Goal: Information Seeking & Learning: Learn about a topic

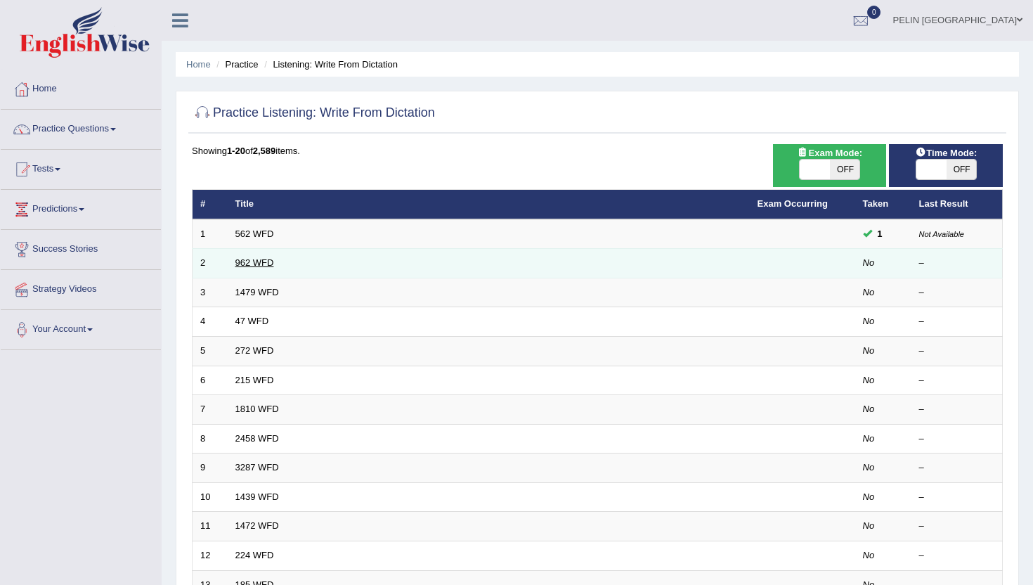
click at [259, 268] on link "962 WFD" at bounding box center [254, 262] width 39 height 11
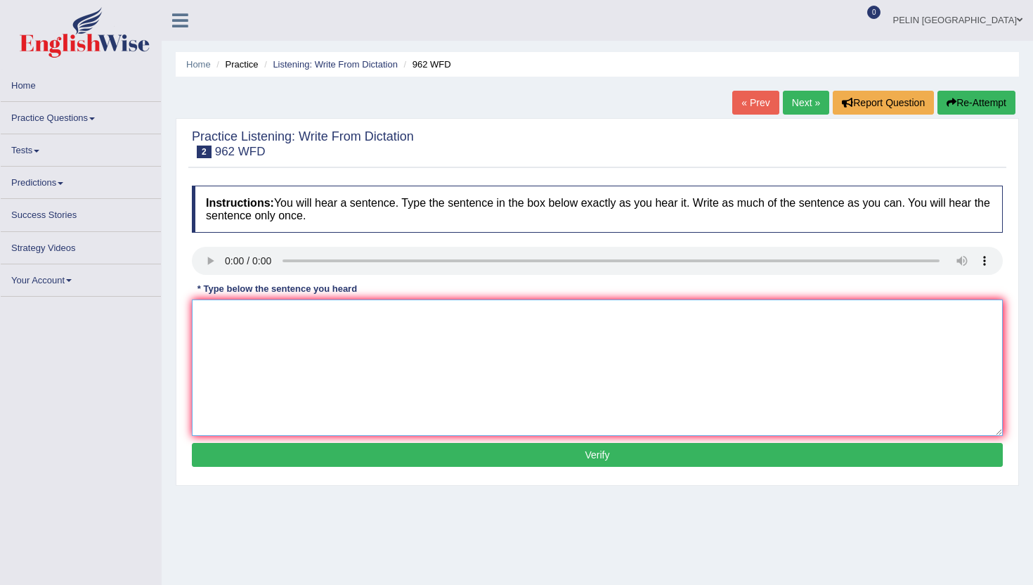
click at [396, 359] on textarea at bounding box center [597, 367] width 811 height 136
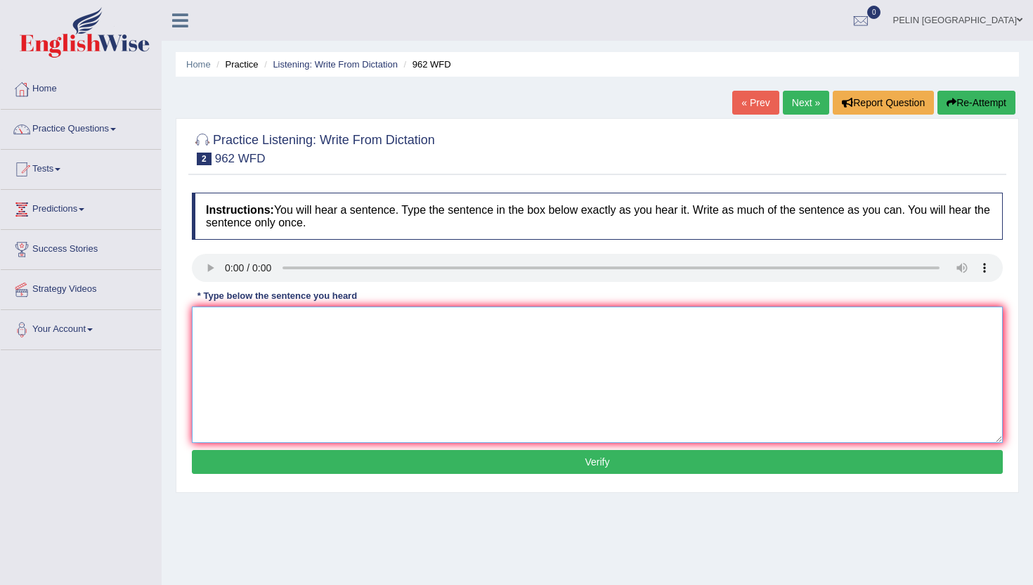
click at [396, 359] on textarea at bounding box center [597, 374] width 811 height 136
click at [223, 339] on textarea at bounding box center [597, 374] width 811 height 136
drag, startPoint x: 208, startPoint y: 321, endPoint x: 193, endPoint y: 321, distance: 15.5
click at [193, 321] on textarea "if you have any qua aboy the excam please raise your hand." at bounding box center [597, 374] width 811 height 136
drag, startPoint x: 287, startPoint y: 322, endPoint x: 264, endPoint y: 321, distance: 22.5
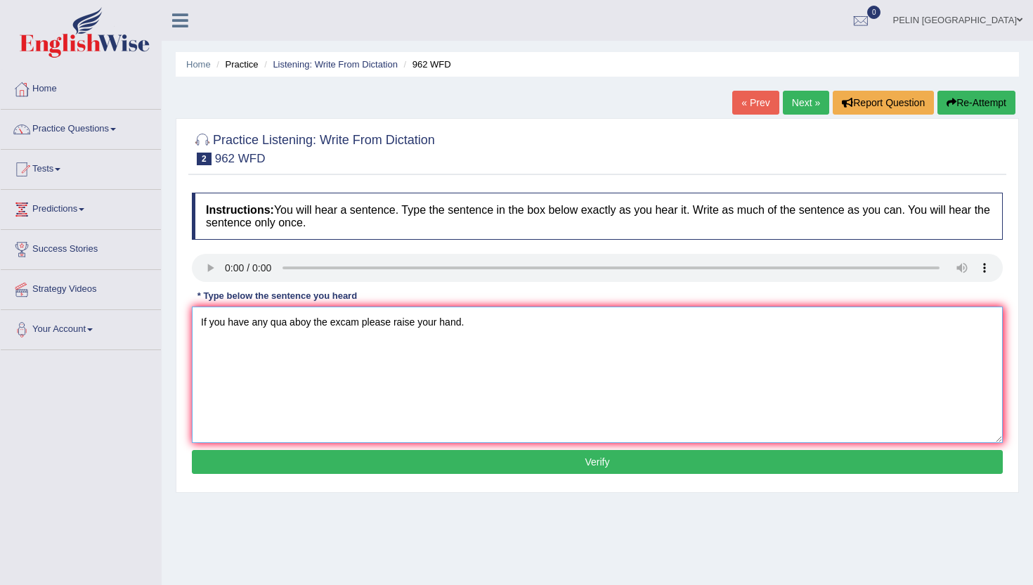
click at [264, 321] on textarea "If you have any qua aboy the excam please raise your hand." at bounding box center [597, 374] width 811 height 136
drag, startPoint x: 285, startPoint y: 322, endPoint x: 275, endPoint y: 322, distance: 9.8
click at [275, 322] on textarea "If you have any qua aboy the excam please raise your hand." at bounding box center [597, 374] width 811 height 136
drag, startPoint x: 379, startPoint y: 325, endPoint x: 359, endPoint y: 325, distance: 20.4
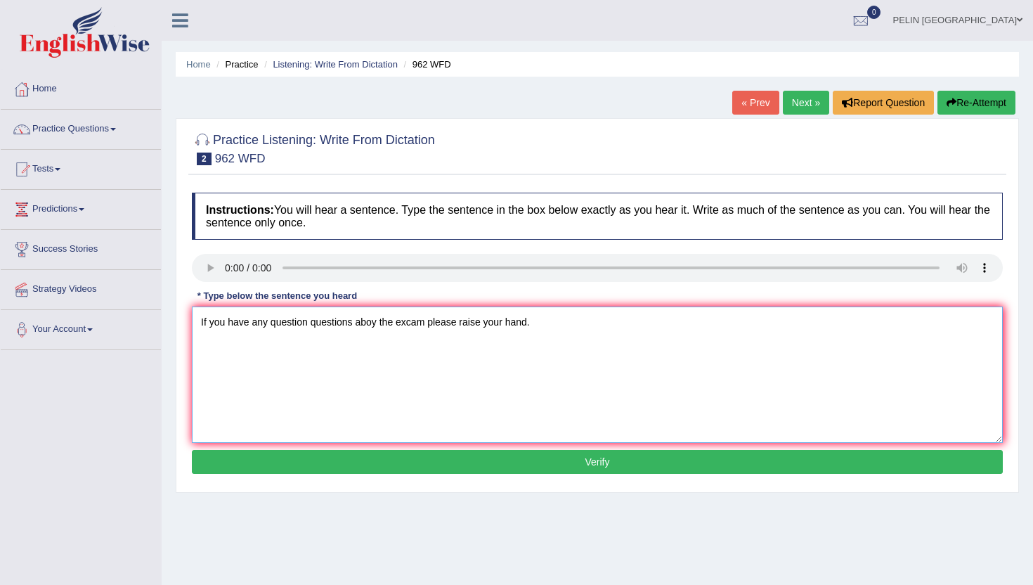
click at [359, 325] on textarea "If you have any question questions aboy the excam please raise your hand." at bounding box center [597, 374] width 811 height 136
click at [417, 323] on textarea "If you have any question questions about the excam please raise your hand." at bounding box center [597, 374] width 811 height 136
type textarea "If you have any question questions about the exam please raise your hand."
click at [444, 465] on button "Verify" at bounding box center [597, 462] width 811 height 24
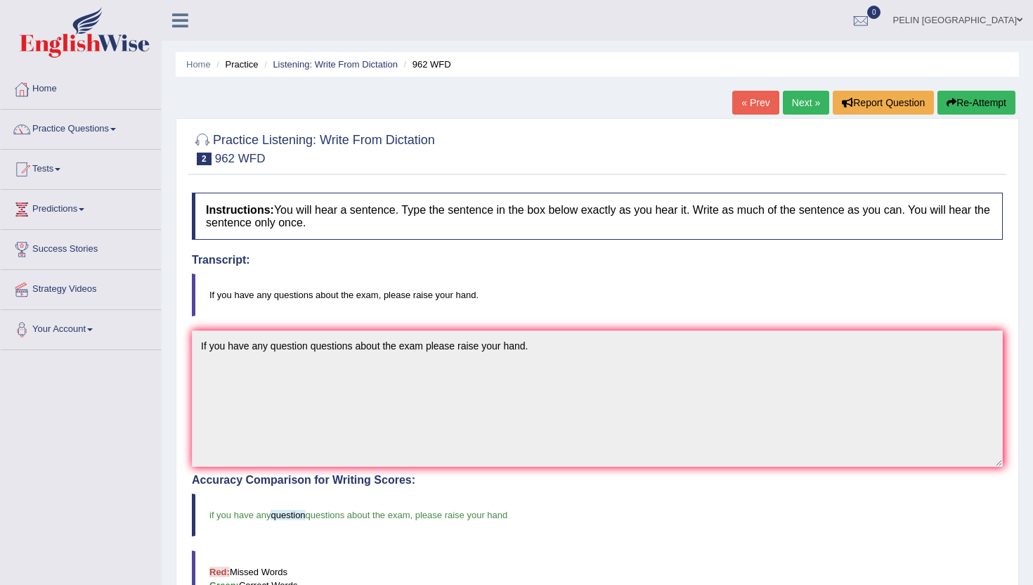
click at [807, 105] on link "Next »" at bounding box center [806, 103] width 46 height 24
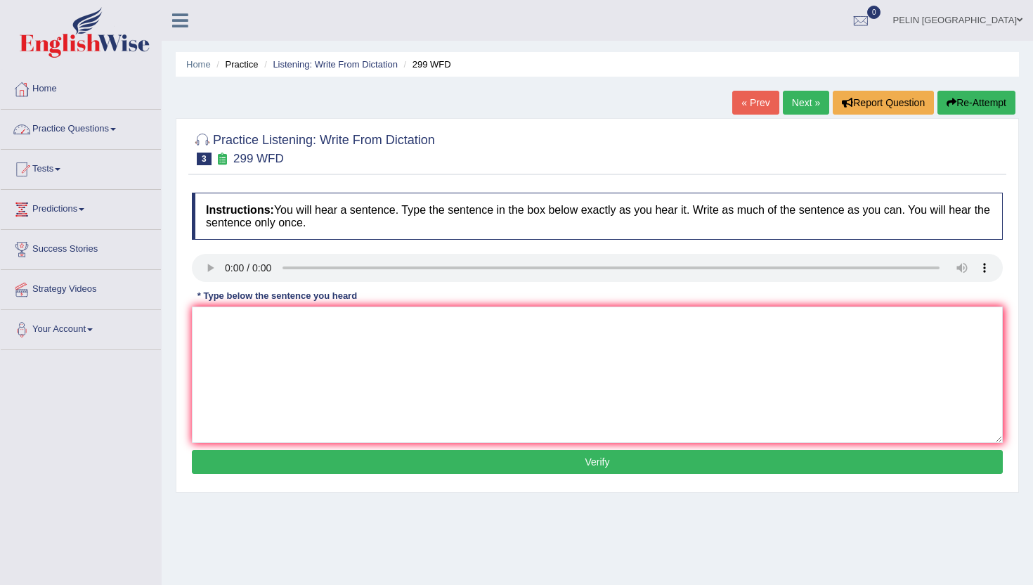
click at [104, 128] on link "Practice Questions" at bounding box center [81, 127] width 160 height 35
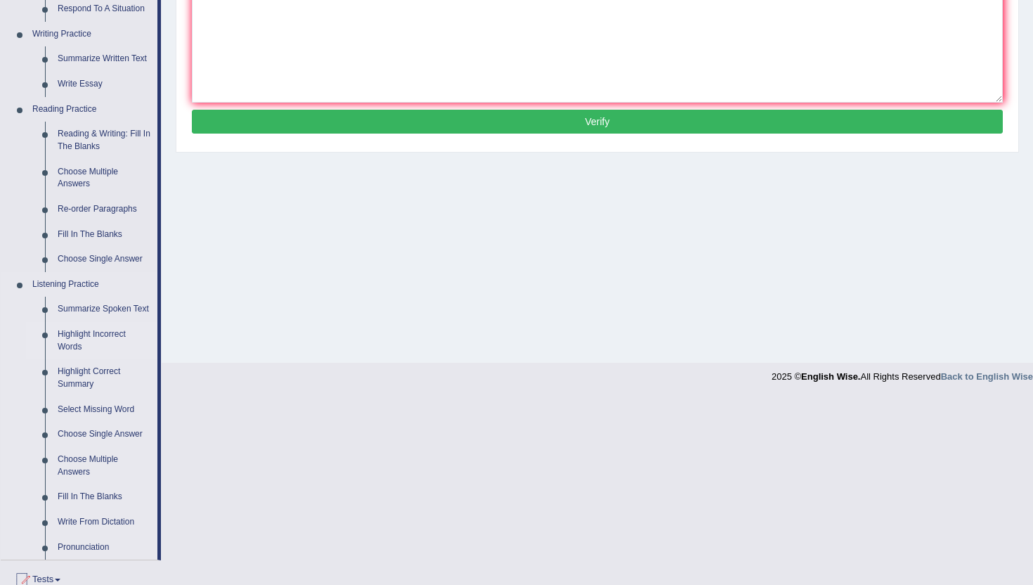
scroll to position [408, 0]
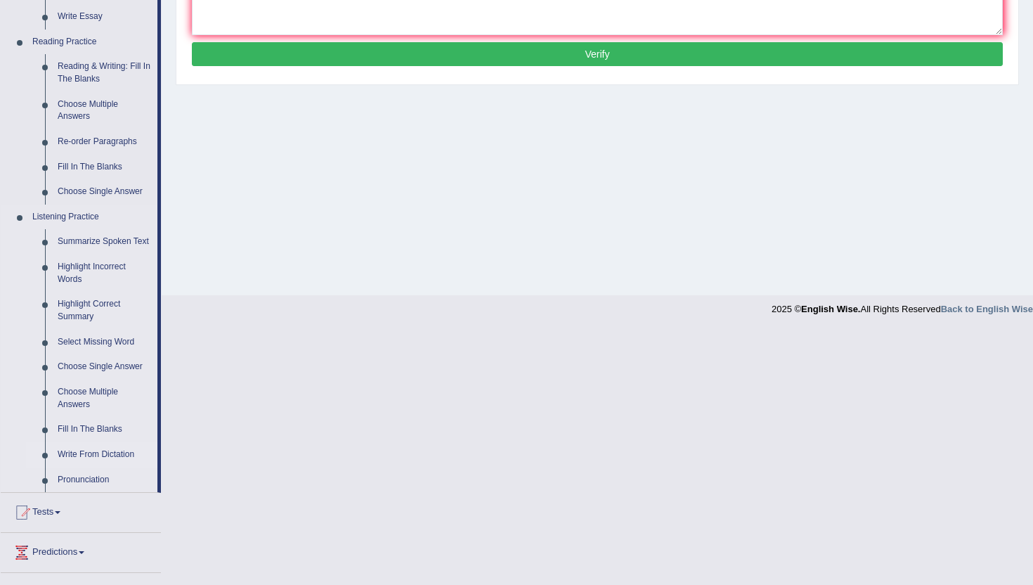
click at [88, 465] on link "Write From Dictation" at bounding box center [104, 454] width 106 height 25
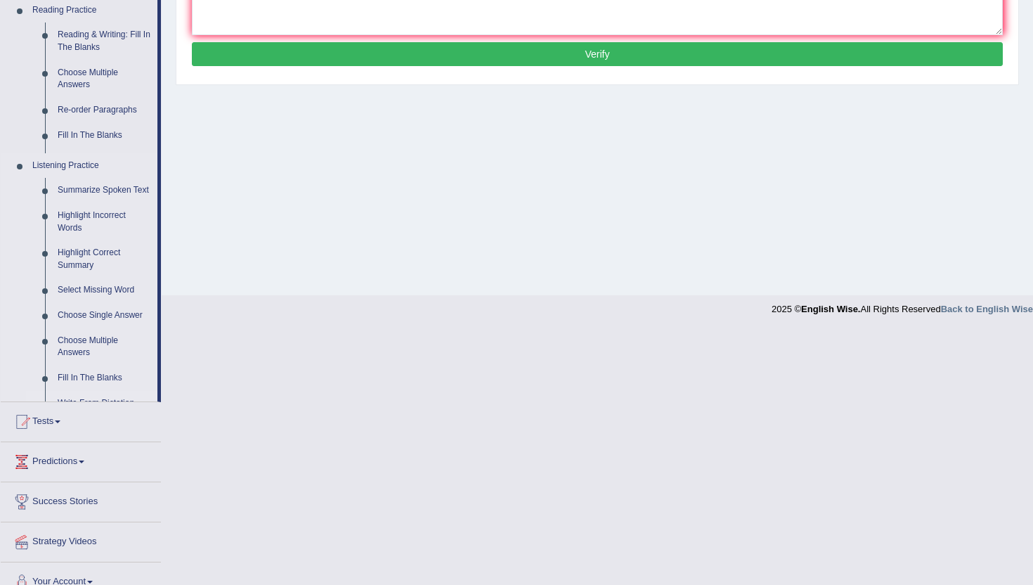
scroll to position [153, 0]
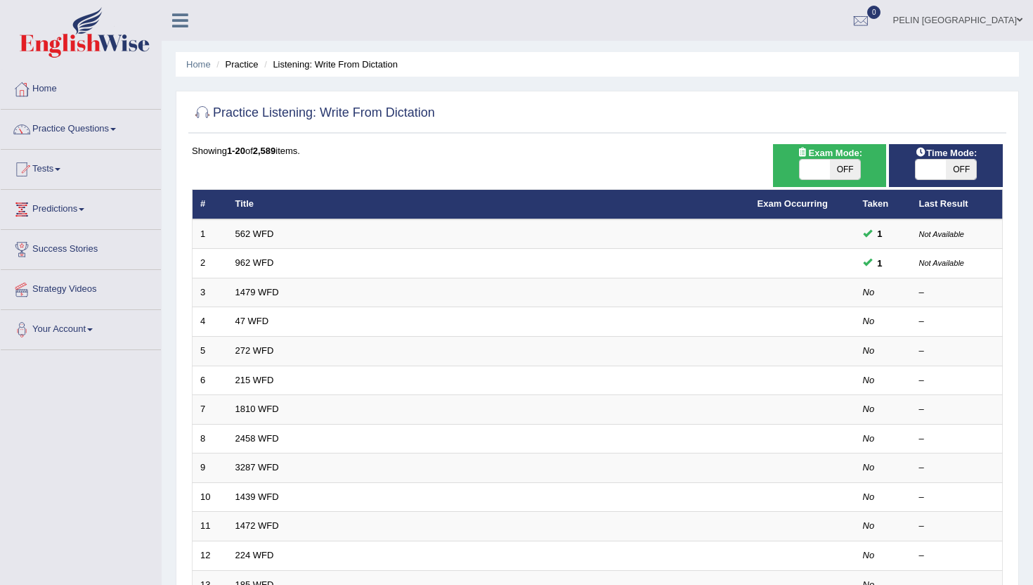
click at [838, 168] on span "OFF" at bounding box center [845, 170] width 30 height 20
checkbox input "true"
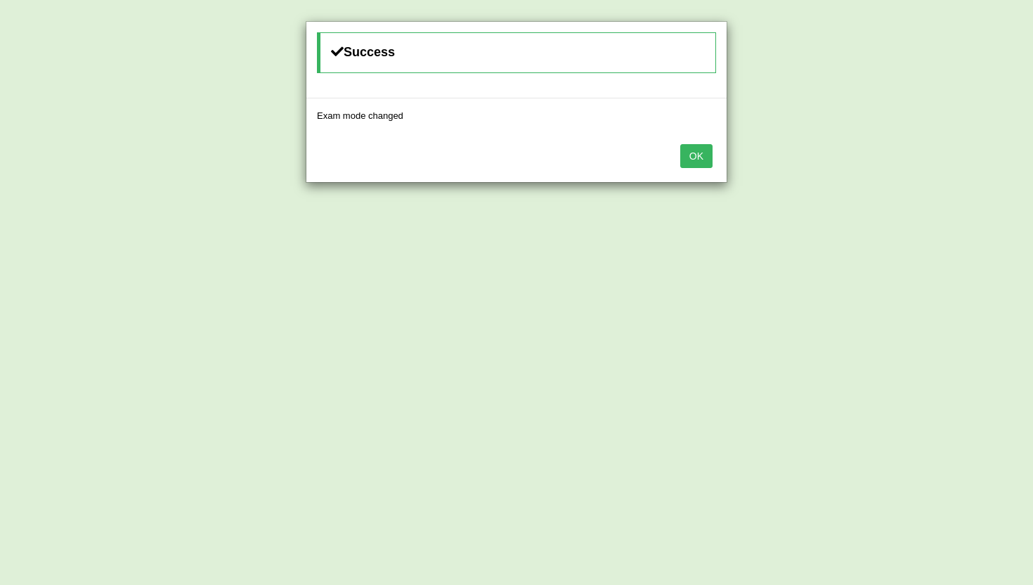
click at [699, 159] on button "OK" at bounding box center [696, 156] width 32 height 24
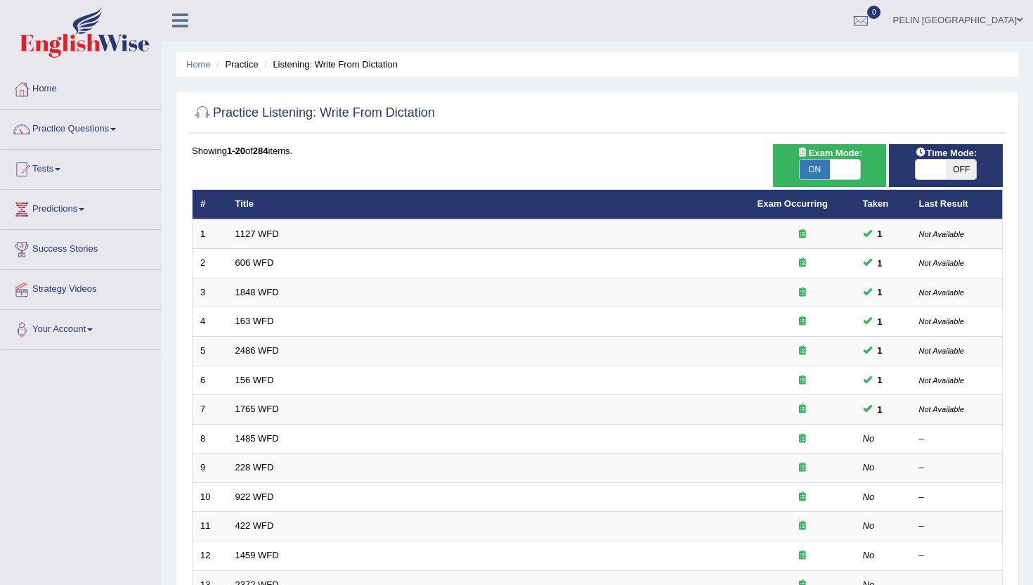
click at [953, 171] on span "OFF" at bounding box center [961, 170] width 30 height 20
checkbox input "true"
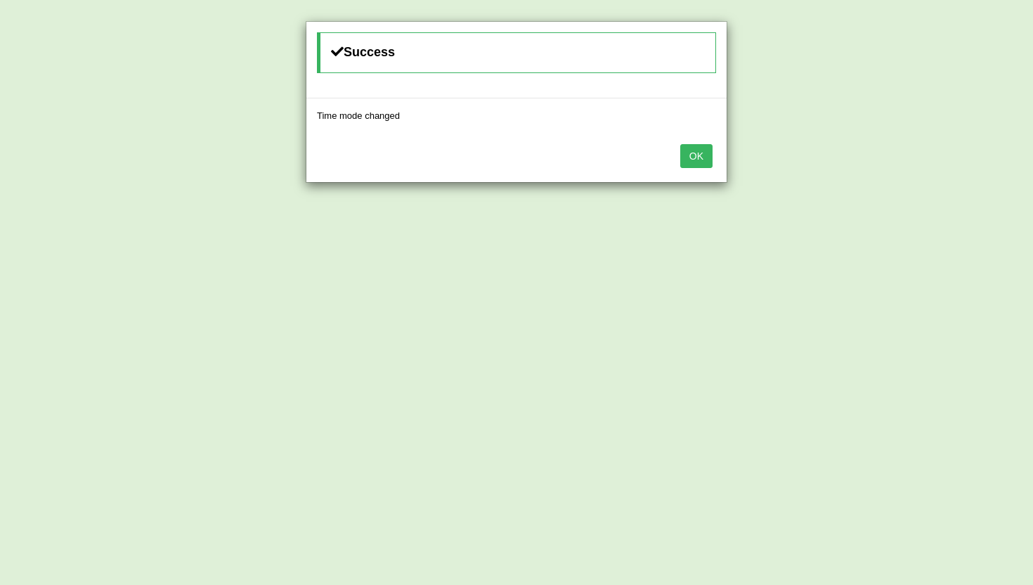
click at [702, 154] on button "OK" at bounding box center [696, 156] width 32 height 24
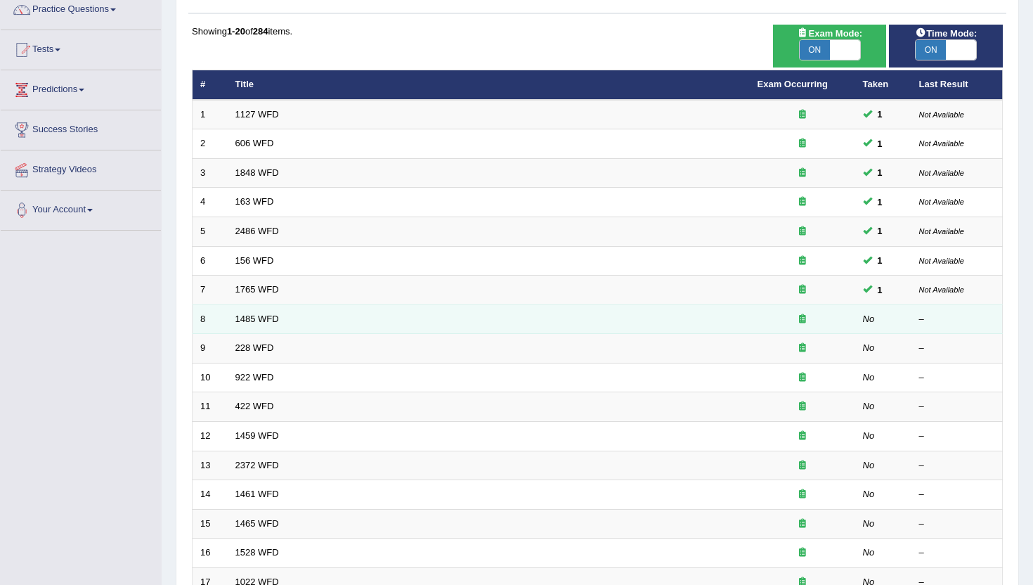
scroll to position [122, 0]
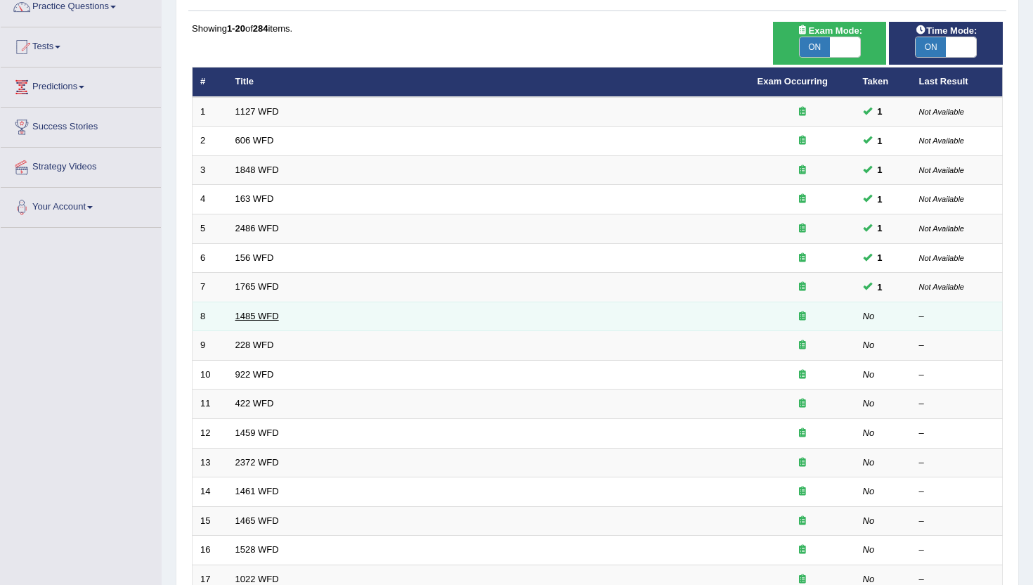
click at [273, 314] on link "1485 WFD" at bounding box center [257, 316] width 44 height 11
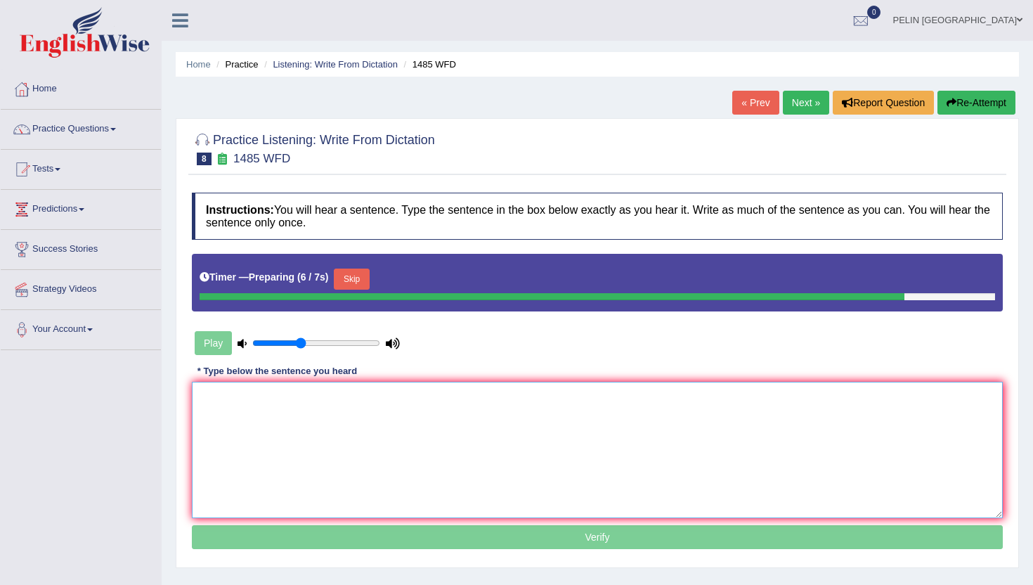
click at [267, 434] on textarea at bounding box center [597, 450] width 811 height 136
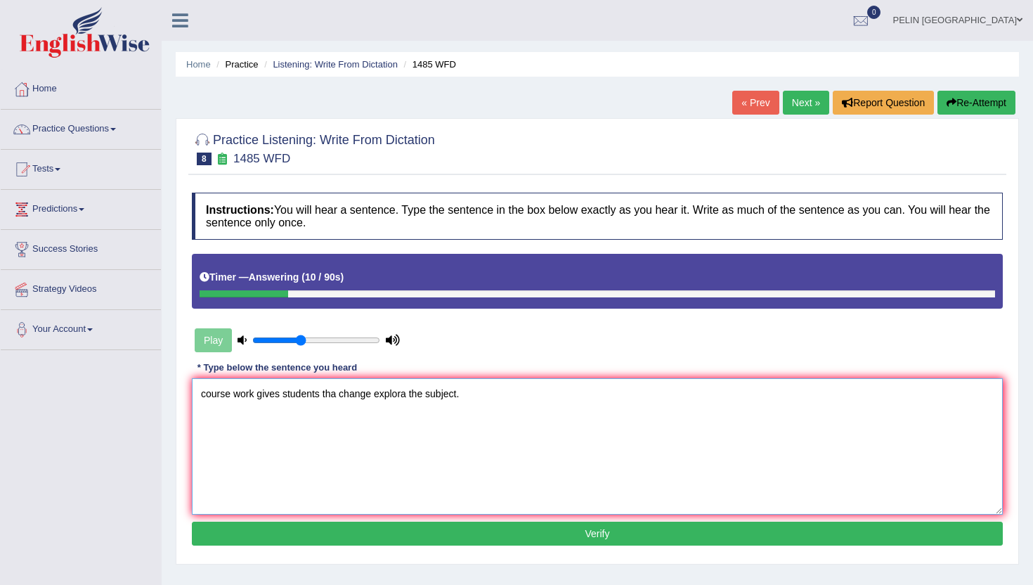
click at [406, 391] on textarea "course work gives students tha change explora the subject." at bounding box center [597, 446] width 811 height 136
click at [207, 392] on textarea "course work gives students tha change explore the subject." at bounding box center [597, 446] width 811 height 136
click at [231, 408] on textarea "Course work gives students tha change explore the subject." at bounding box center [597, 446] width 811 height 136
click at [340, 398] on textarea "Course work gives students tha change explore the subject." at bounding box center [597, 446] width 811 height 136
click at [387, 396] on textarea "Course work gives students the a change explore the subject." at bounding box center [597, 446] width 811 height 136
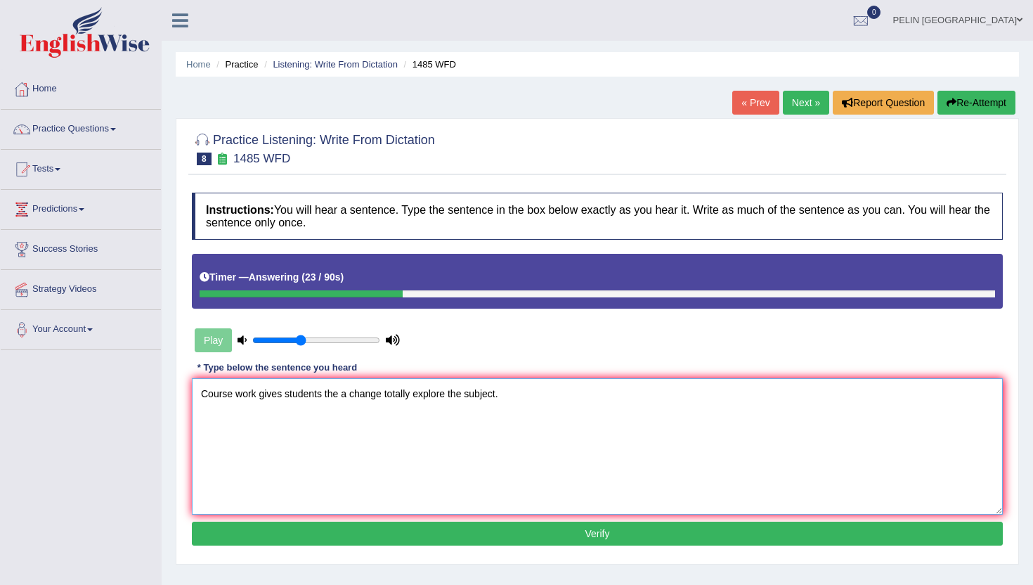
type textarea "Course work gives students the a change totally explore the subject."
click at [479, 526] on button "Verify" at bounding box center [597, 534] width 811 height 24
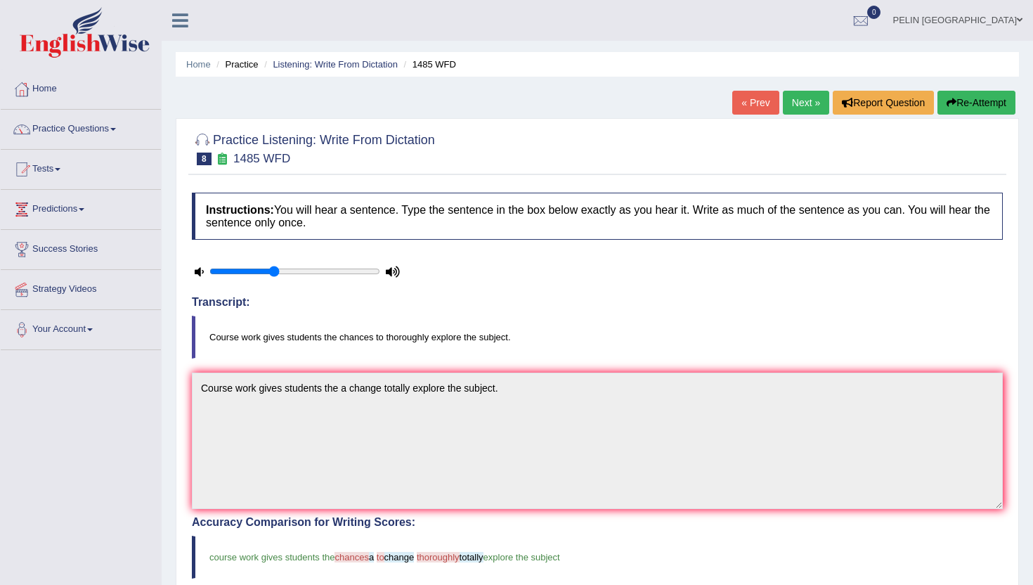
click at [802, 102] on link "Next »" at bounding box center [806, 103] width 46 height 24
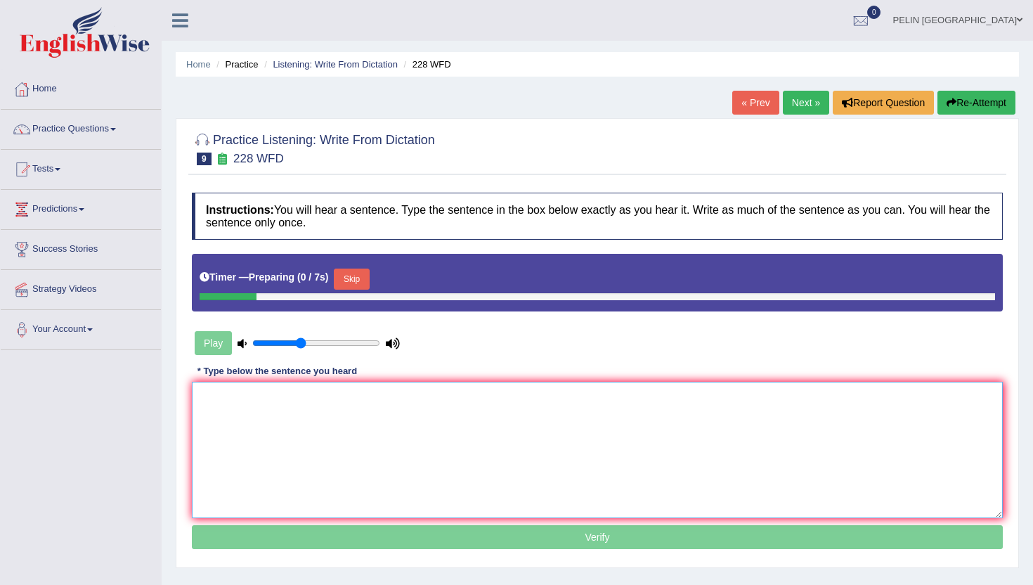
click at [441, 434] on textarea at bounding box center [597, 450] width 811 height 136
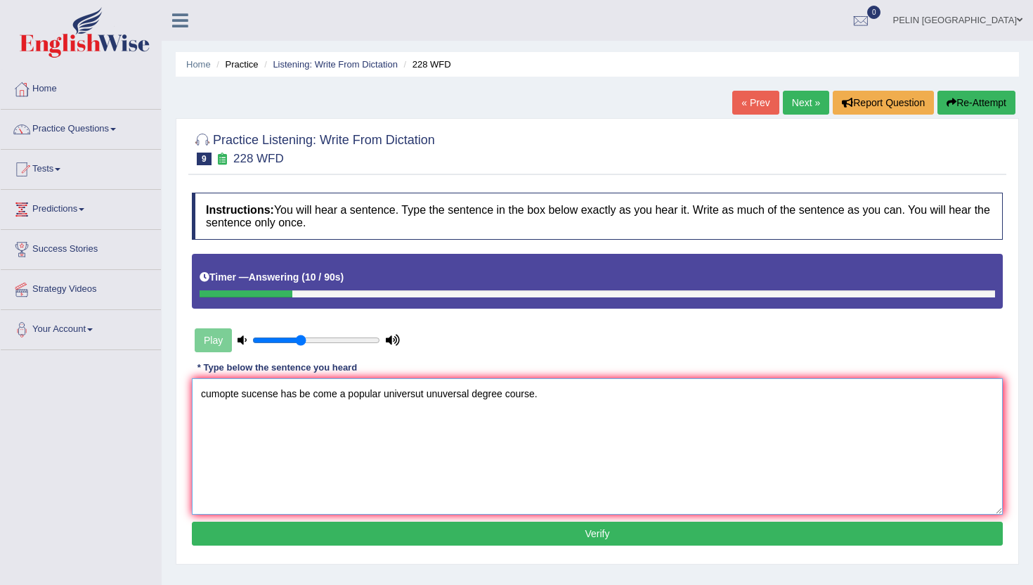
drag, startPoint x: 240, startPoint y: 394, endPoint x: 173, endPoint y: 394, distance: 67.5
click at [173, 394] on div "Home Practice Listening: Write From Dictation 228 WFD « Prev Next » Report Ques…" at bounding box center [598, 351] width 872 height 703
drag, startPoint x: 322, startPoint y: 392, endPoint x: 285, endPoint y: 389, distance: 36.7
click at [285, 389] on textarea "Computer science sucense has be come a popular universut unuversal degree cours…" at bounding box center [597, 446] width 811 height 136
click at [346, 396] on textarea "Computer science has be come a popular universut unuversal degree course." at bounding box center [597, 446] width 811 height 136
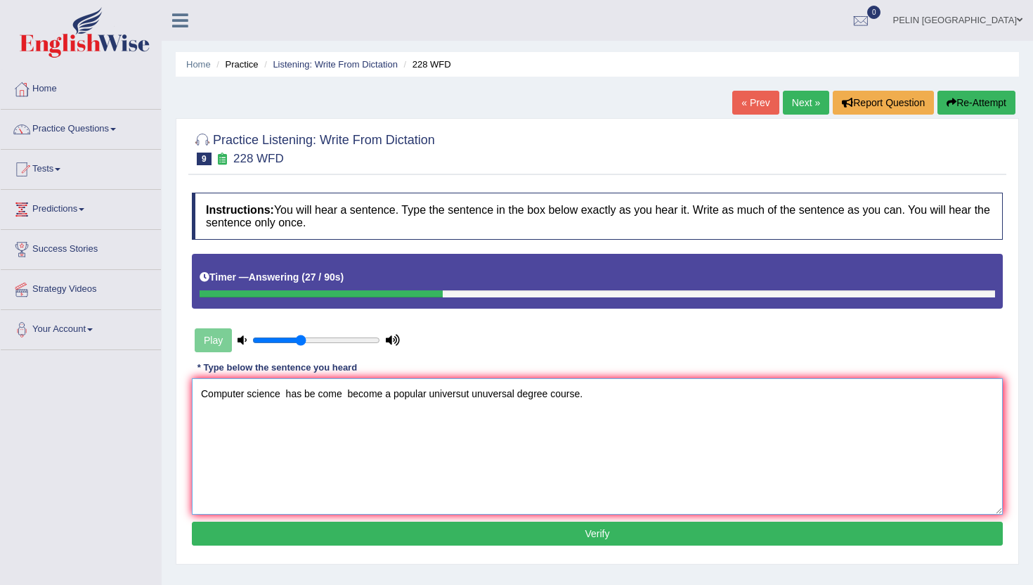
drag, startPoint x: 474, startPoint y: 393, endPoint x: 432, endPoint y: 388, distance: 43.2
click at [432, 388] on textarea "Computer science has be come become a popular universut unuversal degree course." at bounding box center [597, 446] width 811 height 136
click at [492, 395] on textarea "Computer science has be come become a popular university unuversal degree cours…" at bounding box center [597, 446] width 811 height 136
click at [599, 403] on textarea "Computer science has be come become a popular university universal degree cours…" at bounding box center [597, 446] width 811 height 136
type textarea "Computer science has be come become a popular university universal degree cours…"
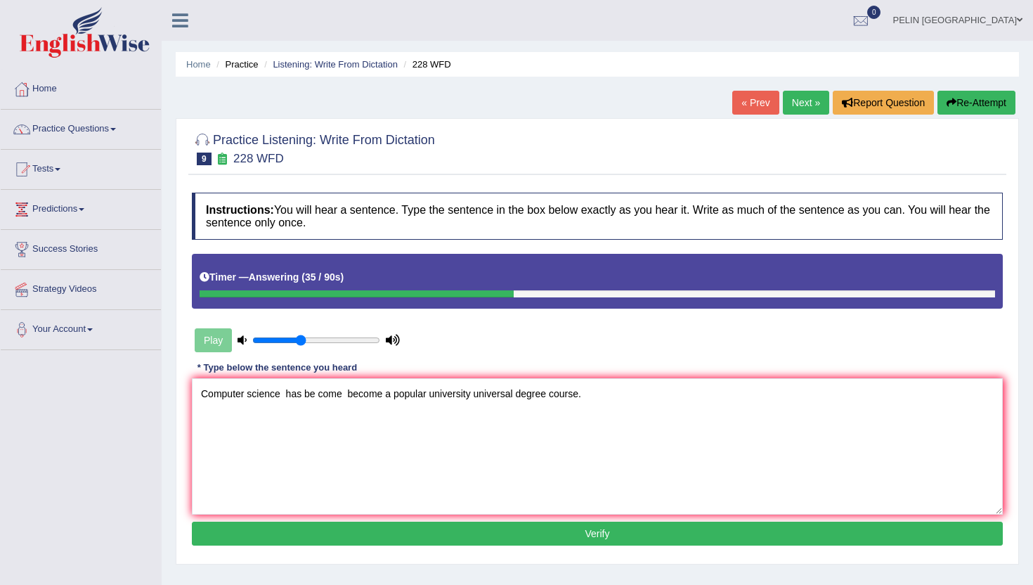
click at [564, 526] on button "Verify" at bounding box center [597, 534] width 811 height 24
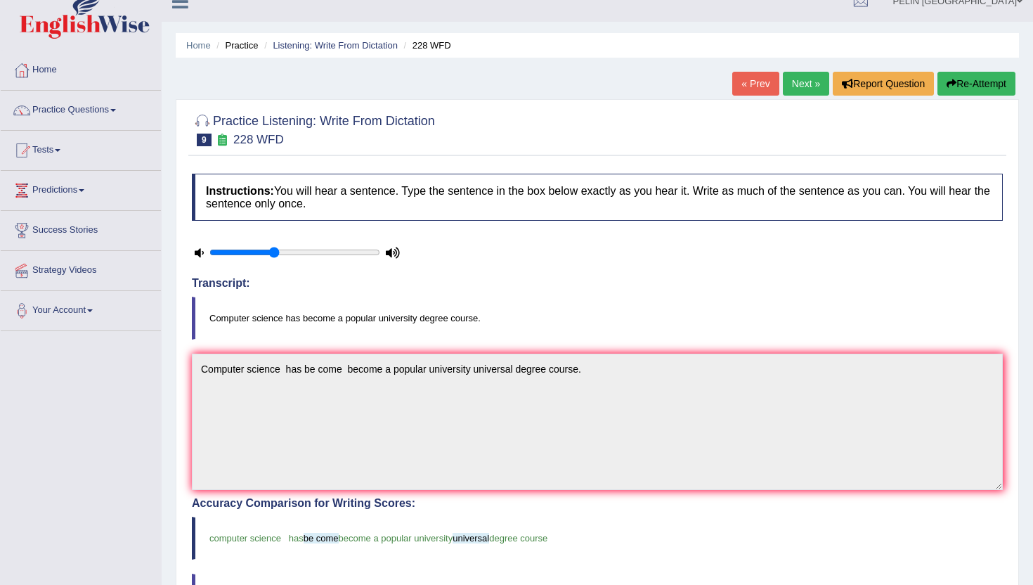
scroll to position [17, 0]
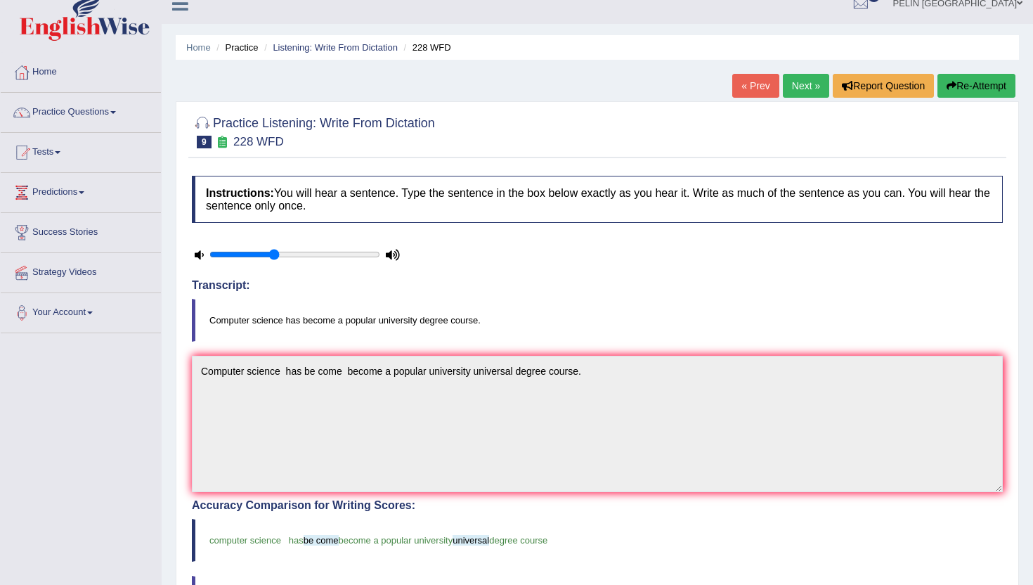
click at [809, 80] on link "Next »" at bounding box center [806, 86] width 46 height 24
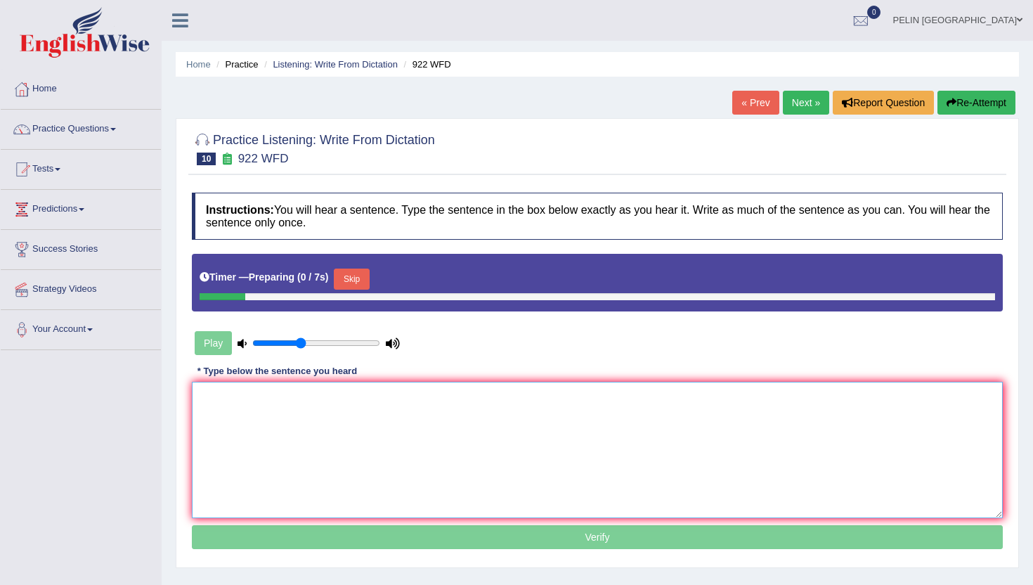
click at [403, 458] on textarea at bounding box center [597, 450] width 811 height 136
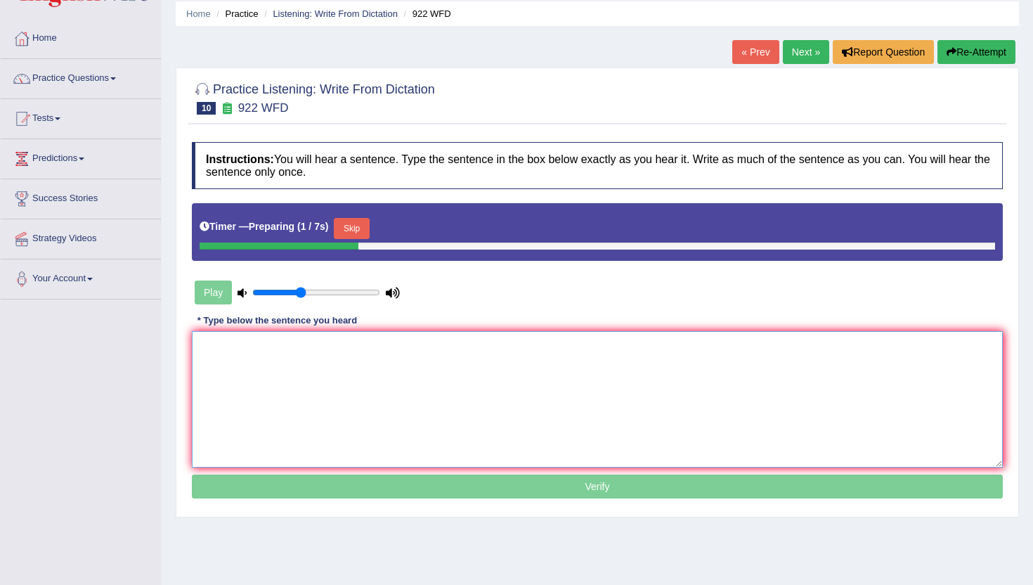
scroll to position [55, 0]
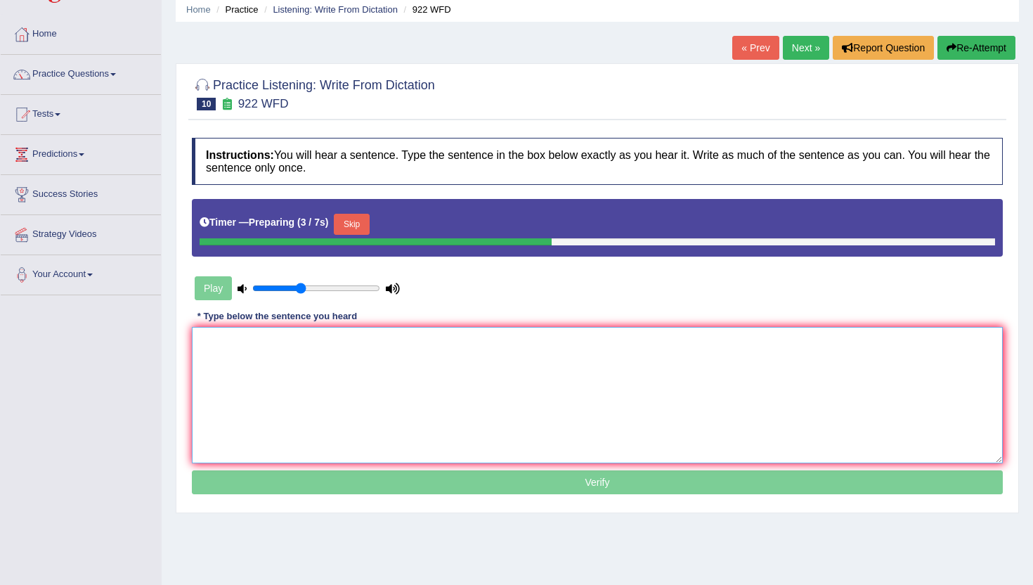
click at [395, 361] on textarea at bounding box center [597, 395] width 811 height 136
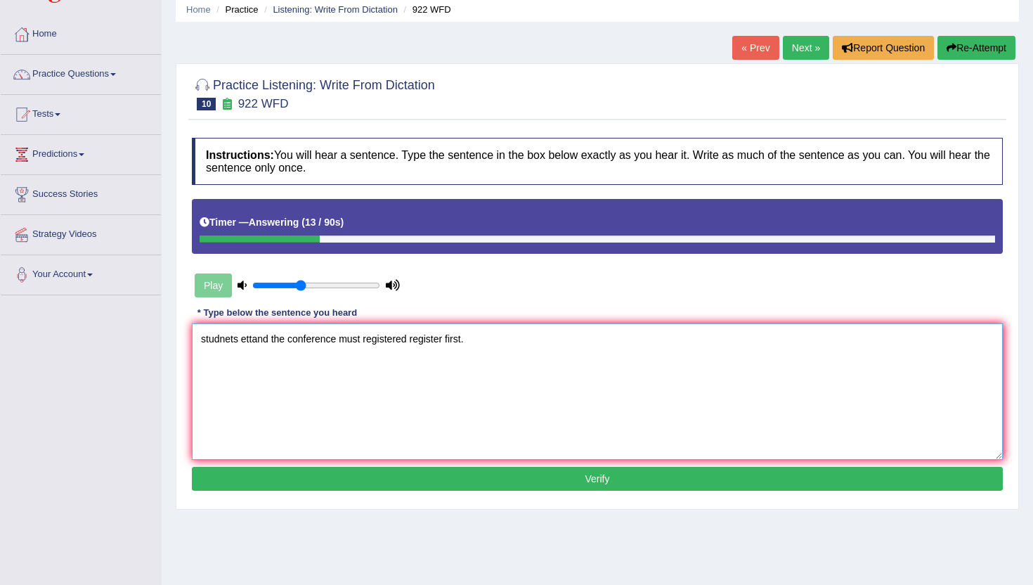
drag, startPoint x: 241, startPoint y: 341, endPoint x: 198, endPoint y: 341, distance: 42.9
click at [196, 341] on textarea "studnets ettand the conference must registered register first." at bounding box center [597, 391] width 811 height 136
click at [505, 339] on textarea "Students attant atand ettand the conference must registered register first." at bounding box center [597, 391] width 811 height 136
type textarea "Students attant atand ettand the conference must registered register the first."
click at [531, 482] on button "Verify" at bounding box center [597, 479] width 811 height 24
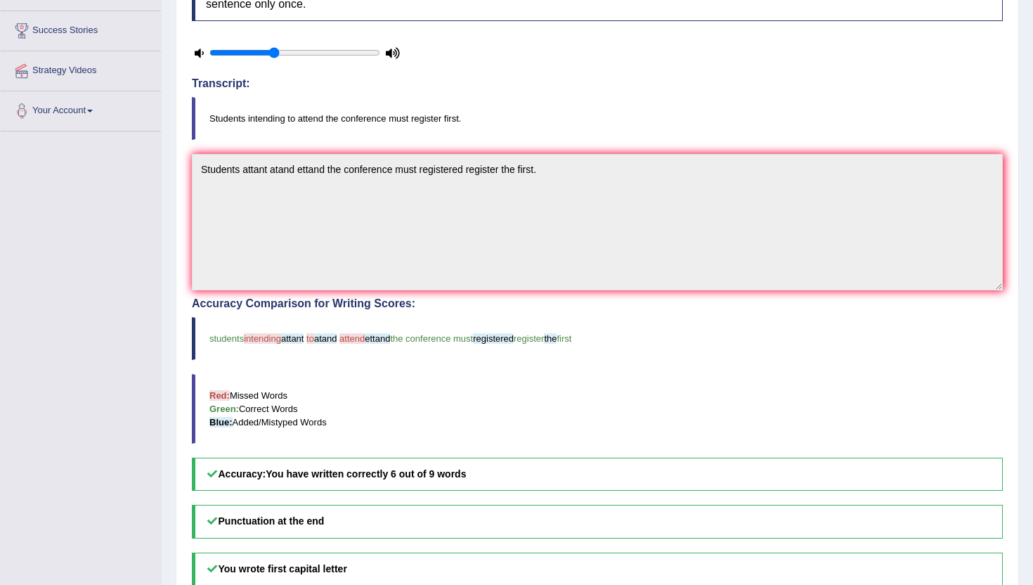
scroll to position [0, 0]
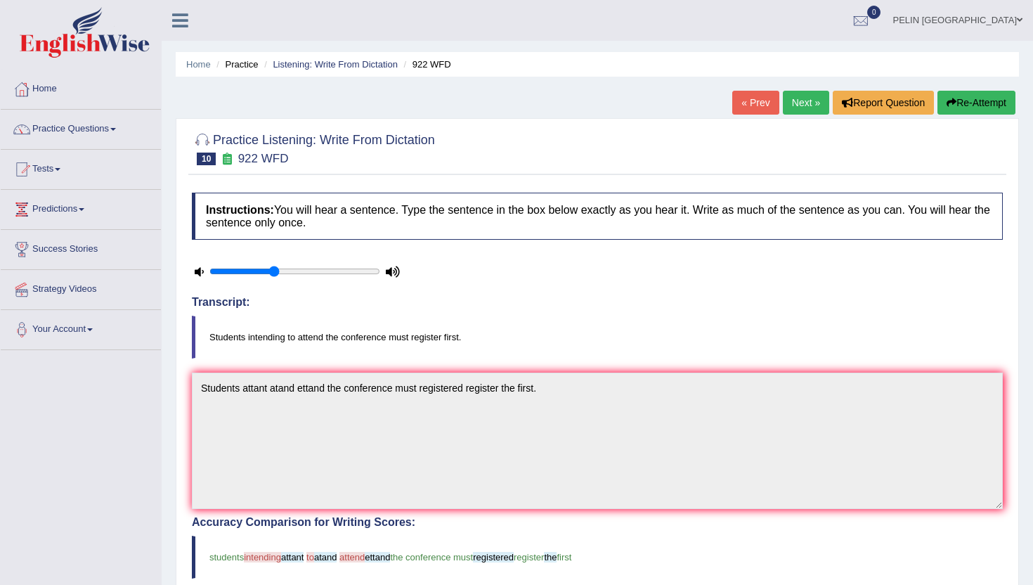
click at [806, 100] on link "Next »" at bounding box center [806, 103] width 46 height 24
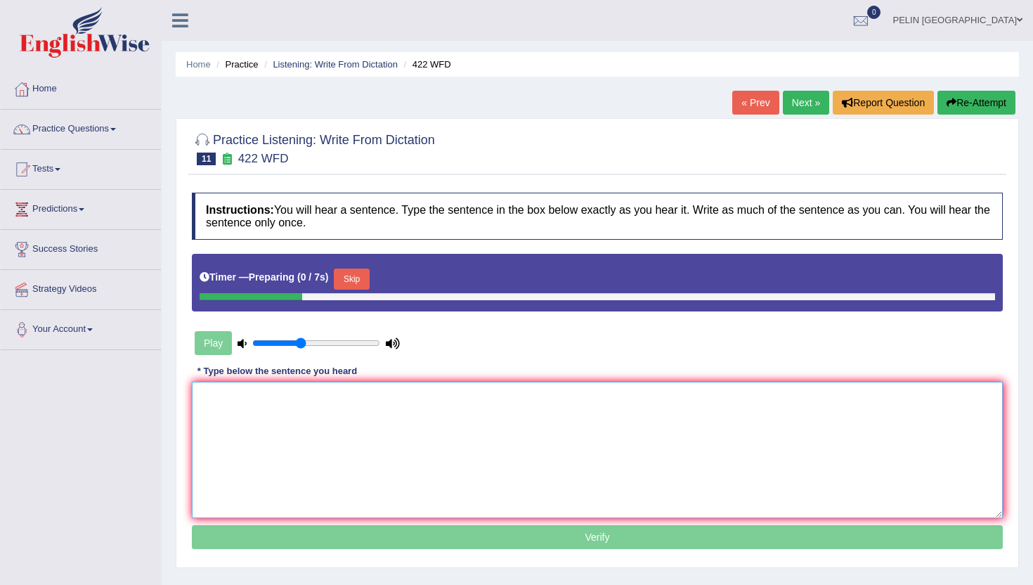
click at [464, 424] on textarea at bounding box center [597, 450] width 811 height 136
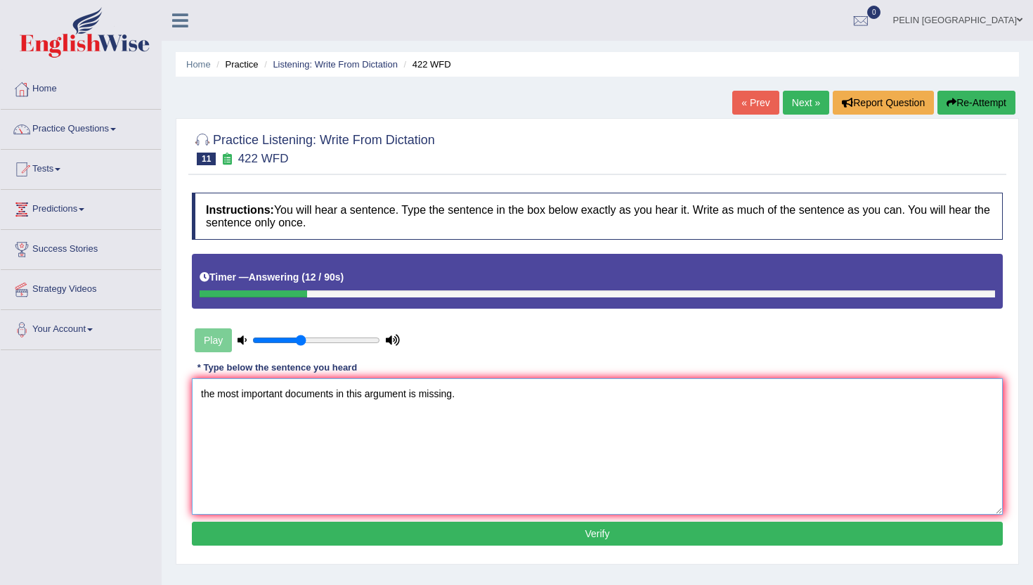
click at [205, 394] on textarea "the most important documents in this argument is missing." at bounding box center [597, 446] width 811 height 136
click at [289, 395] on textarea "The most important documents in this argument is missing." at bounding box center [597, 446] width 811 height 136
click at [312, 456] on textarea "The most important documents in this argument is missing." at bounding box center [597, 446] width 811 height 136
type textarea "The most important documents in this argument is missing."
click at [370, 529] on button "Verify" at bounding box center [597, 534] width 811 height 24
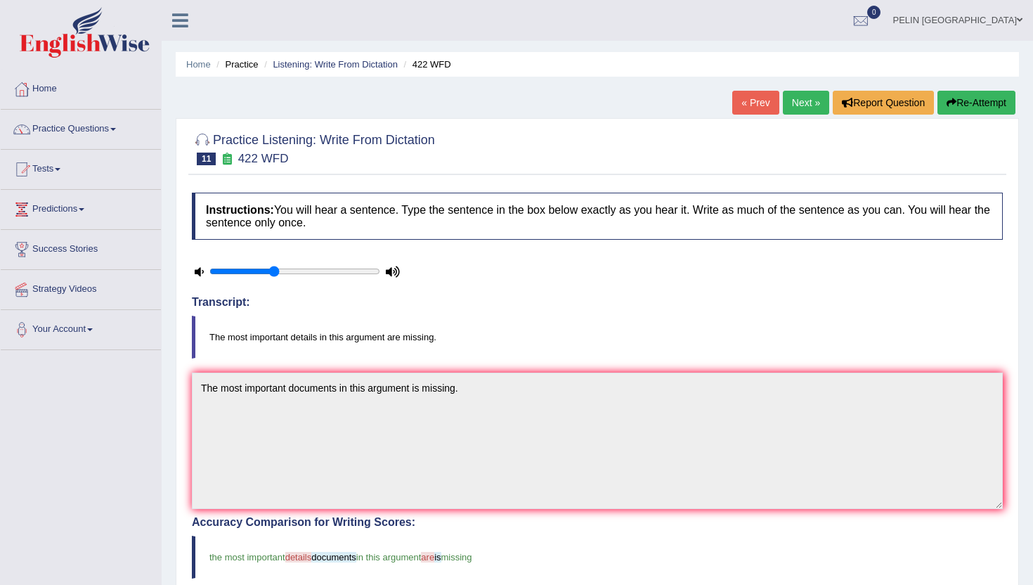
click at [801, 103] on link "Next »" at bounding box center [806, 103] width 46 height 24
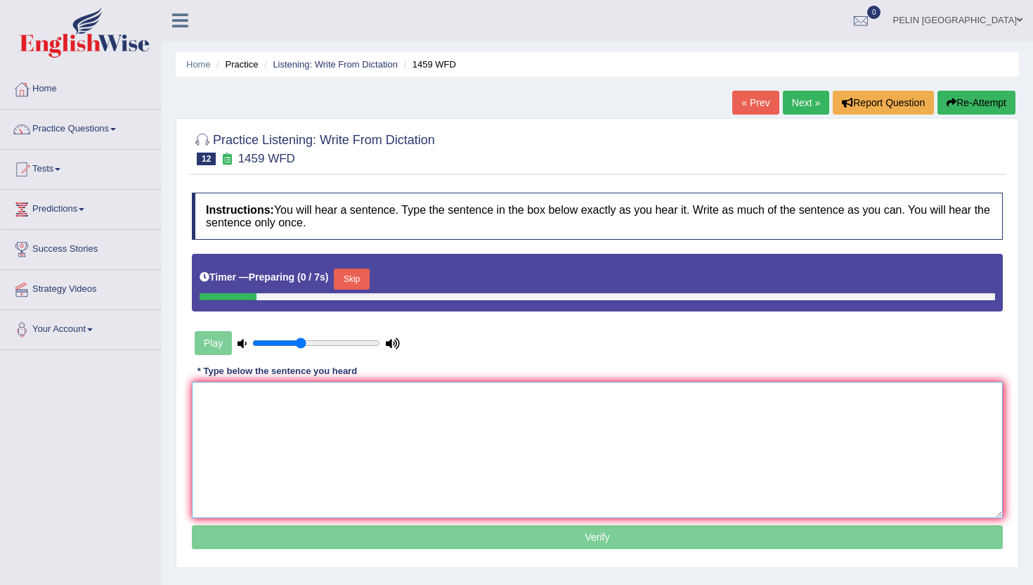
click at [463, 415] on textarea at bounding box center [597, 450] width 811 height 136
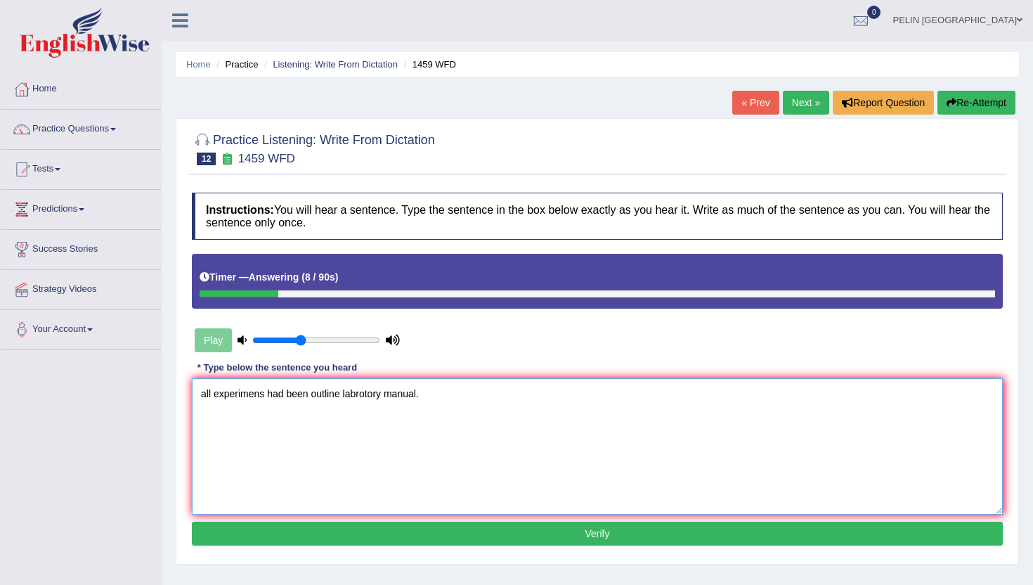
click at [381, 394] on textarea "all experimens had been outline labrotory manual." at bounding box center [597, 446] width 811 height 136
click at [203, 391] on textarea "all experimens had been outline labrotory labratory manual." at bounding box center [597, 446] width 811 height 136
click at [257, 406] on textarea "All experimens had been outline labrotory labratory manual." at bounding box center [597, 446] width 811 height 136
click at [267, 397] on textarea "All experimens had been outline labrotory labratory manual." at bounding box center [597, 446] width 811 height 136
type textarea "All experimens experiments has had been outline labrotory labratory manual."
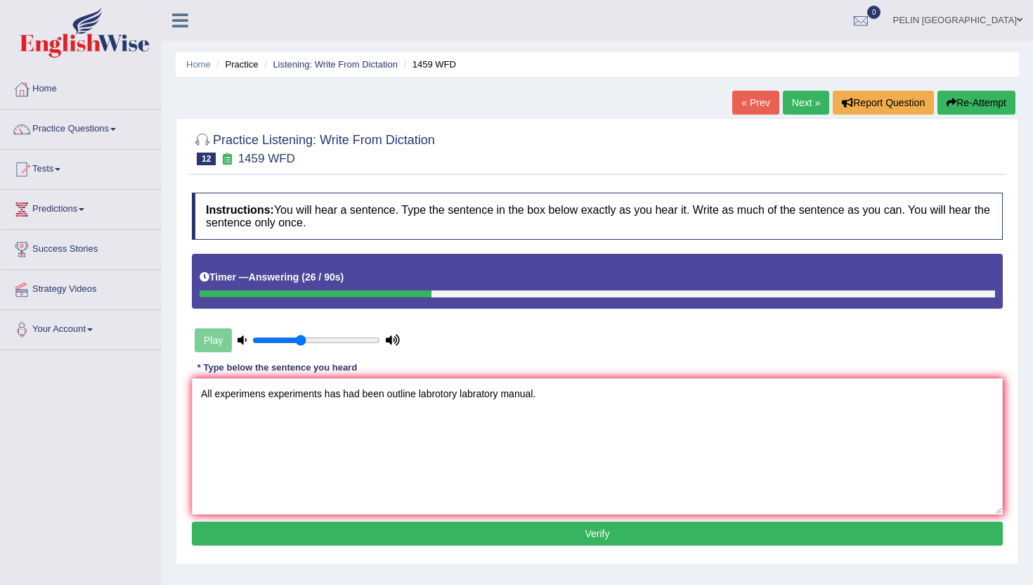
click at [381, 534] on button "Verify" at bounding box center [597, 534] width 811 height 24
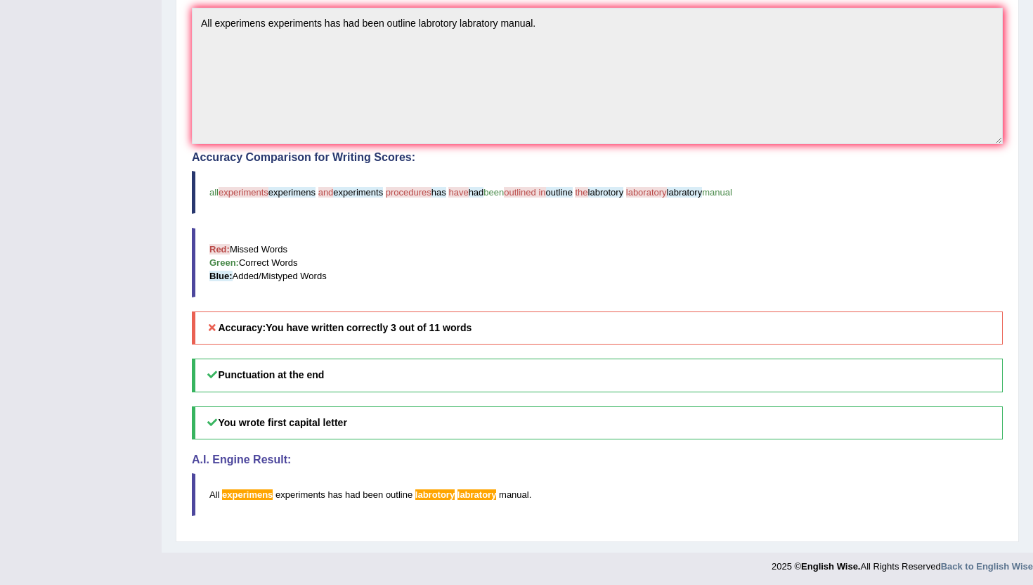
scroll to position [364, 0]
click at [415, 327] on b "You have written correctly 3 out of 11 words" at bounding box center [369, 328] width 206 height 11
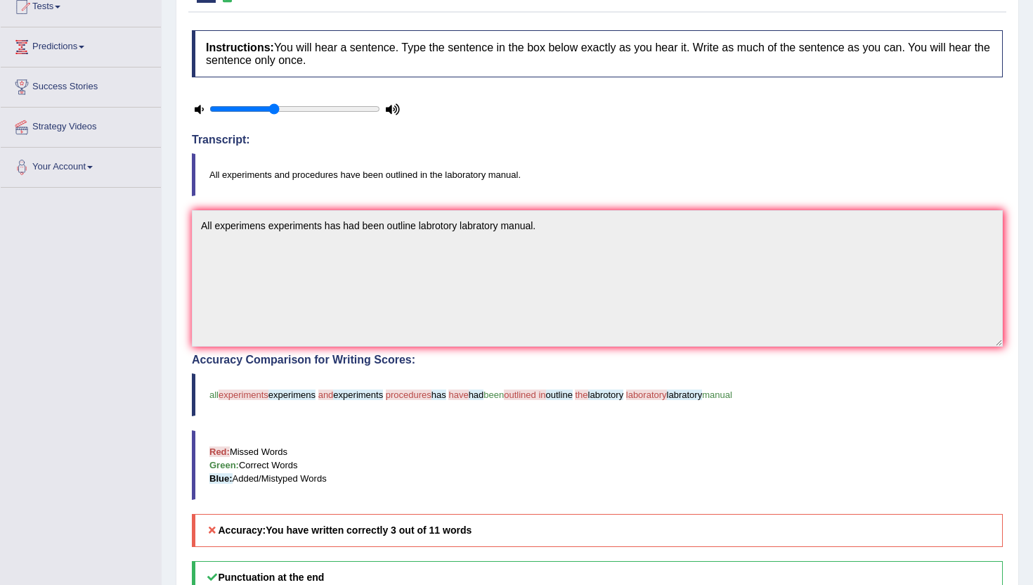
scroll to position [0, 0]
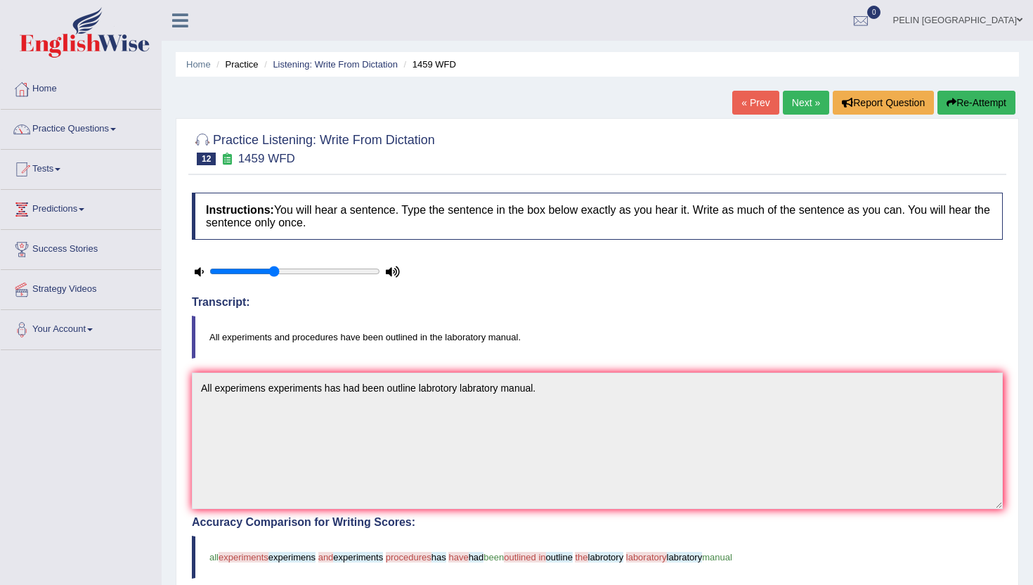
click at [964, 105] on button "Re-Attempt" at bounding box center [977, 103] width 78 height 24
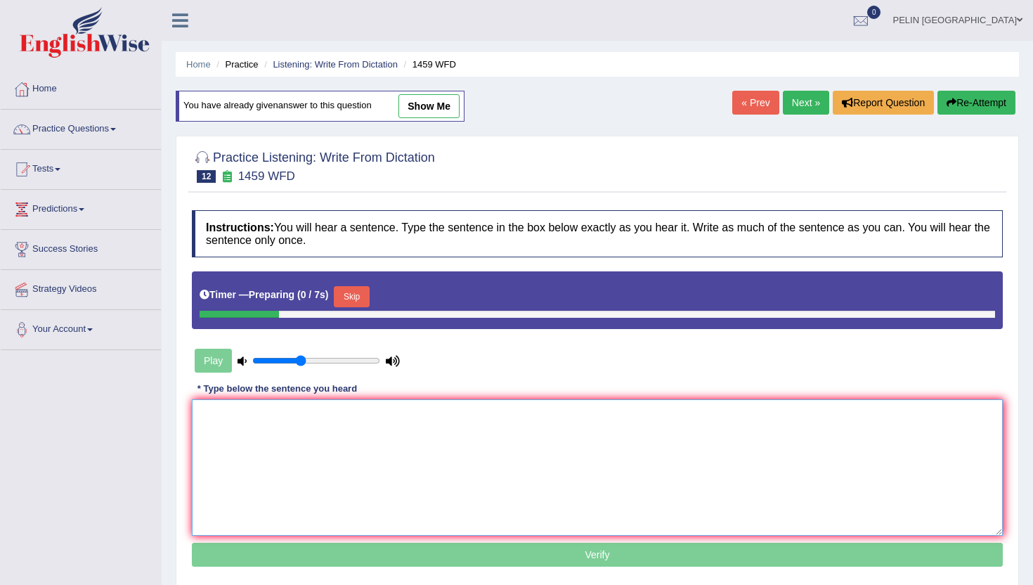
click at [389, 441] on textarea at bounding box center [597, 467] width 811 height 136
type textarea "a"
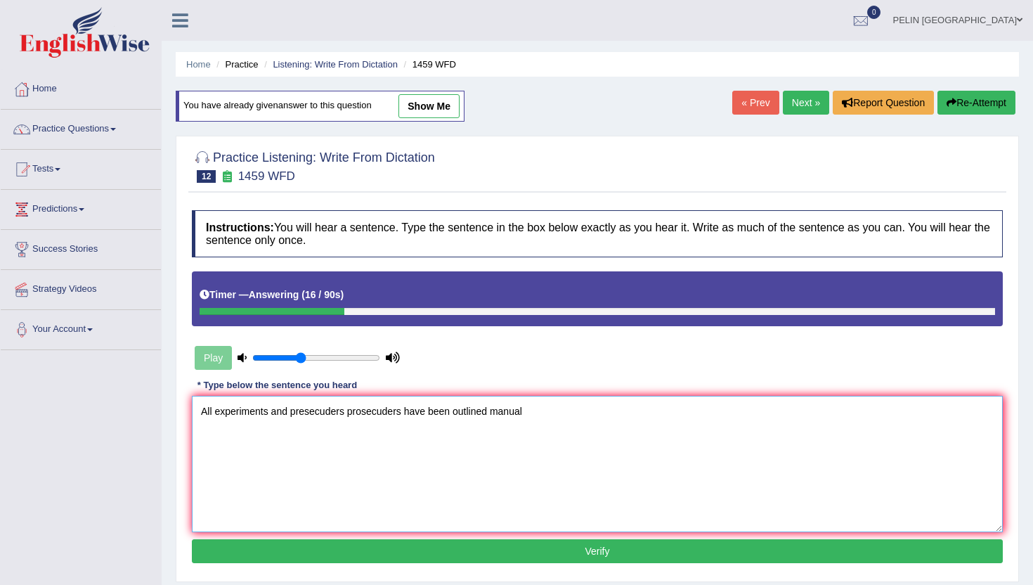
click at [489, 415] on textarea "All experiments and presecuders prosecuders have been outlined manual" at bounding box center [597, 464] width 811 height 136
click at [585, 413] on textarea "All experiments and presecuders prosecuders have been outlined laboratory manual" at bounding box center [597, 464] width 811 height 136
click at [265, 451] on textarea "All experiments and presecuders prosecuders have been outlined laboratory manua…" at bounding box center [597, 464] width 811 height 136
click at [490, 418] on textarea "All experiments and presecuders prosecuders have been outlined laboratory manua…" at bounding box center [597, 464] width 811 height 136
type textarea "All experiments and presecuders prosecuders have been outlined in the laborator…"
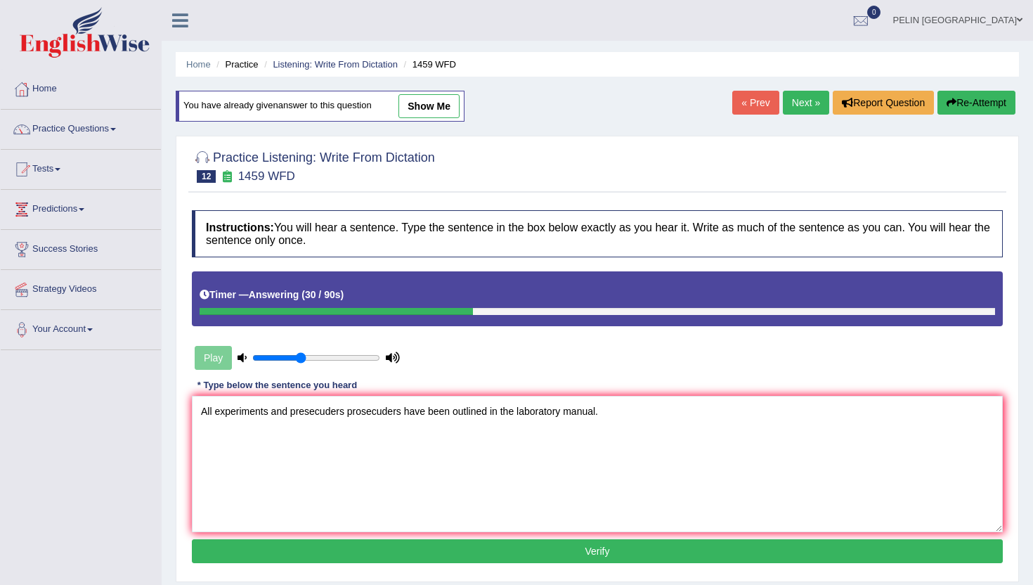
click at [512, 562] on button "Verify" at bounding box center [597, 551] width 811 height 24
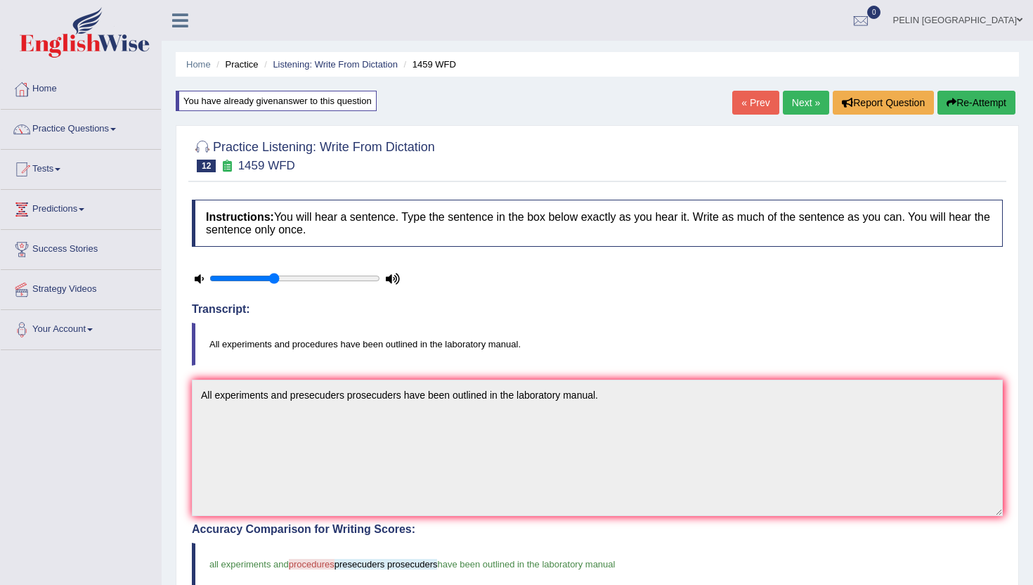
click at [805, 100] on link "Next »" at bounding box center [806, 103] width 46 height 24
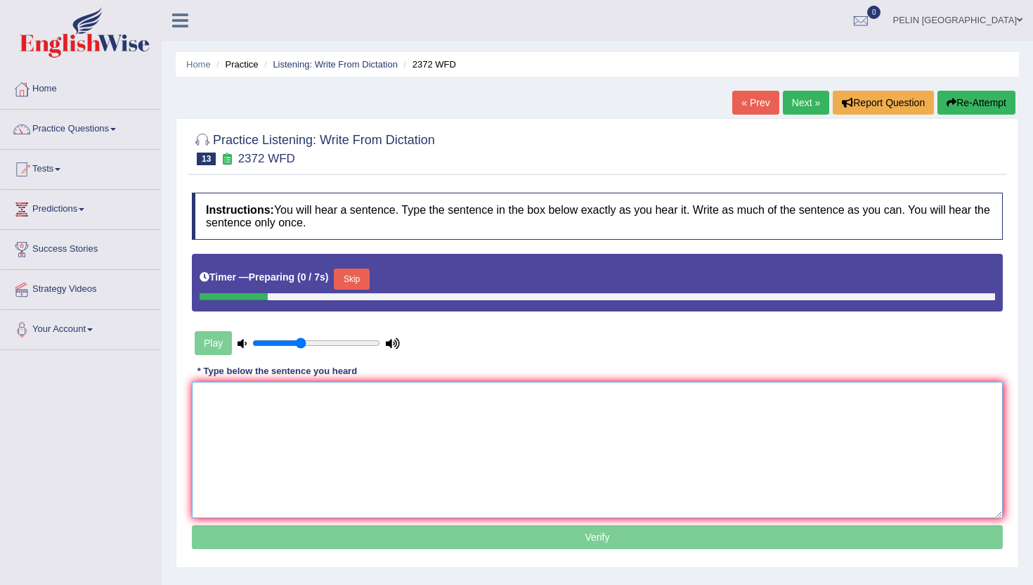
click at [408, 449] on textarea at bounding box center [597, 450] width 811 height 136
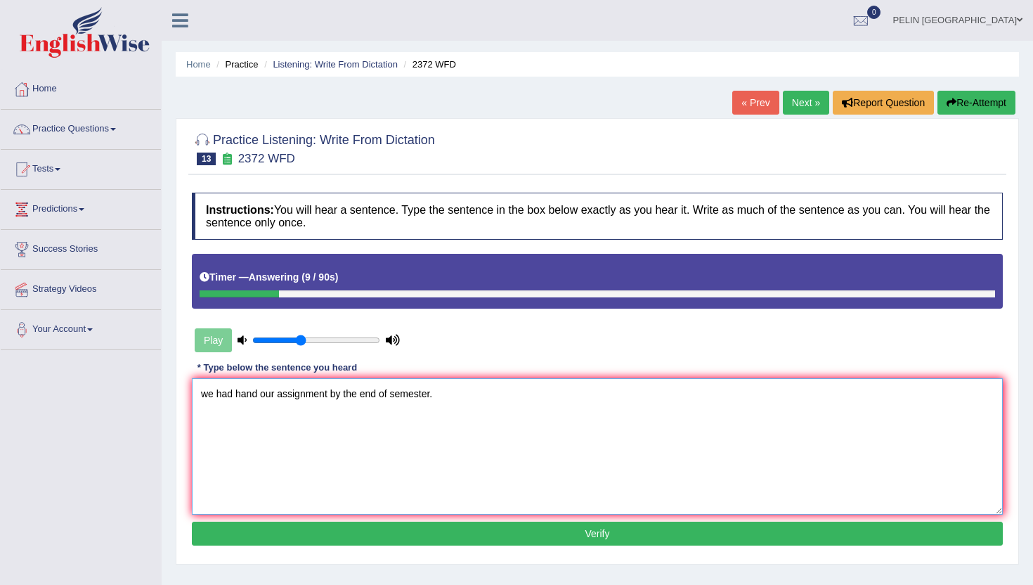
click at [206, 392] on textarea "we had hand our assignment by the end of semester." at bounding box center [597, 446] width 811 height 136
click at [273, 420] on textarea "We must had hand our assignment by the end of semester." at bounding box center [597, 446] width 811 height 136
type textarea "We must had hand our assignment by the end of semester."
click at [363, 541] on button "Verify" at bounding box center [597, 534] width 811 height 24
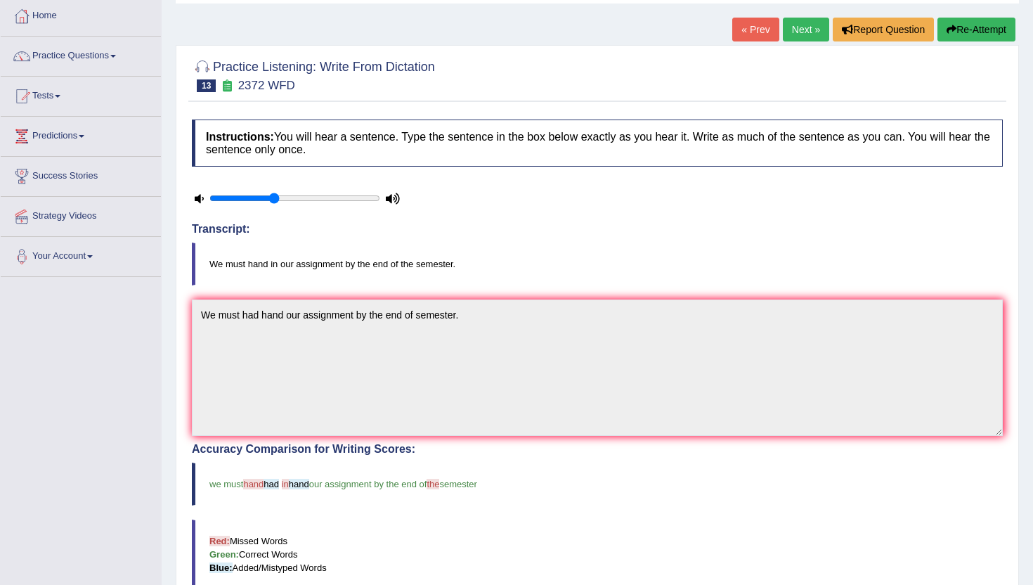
scroll to position [68, 0]
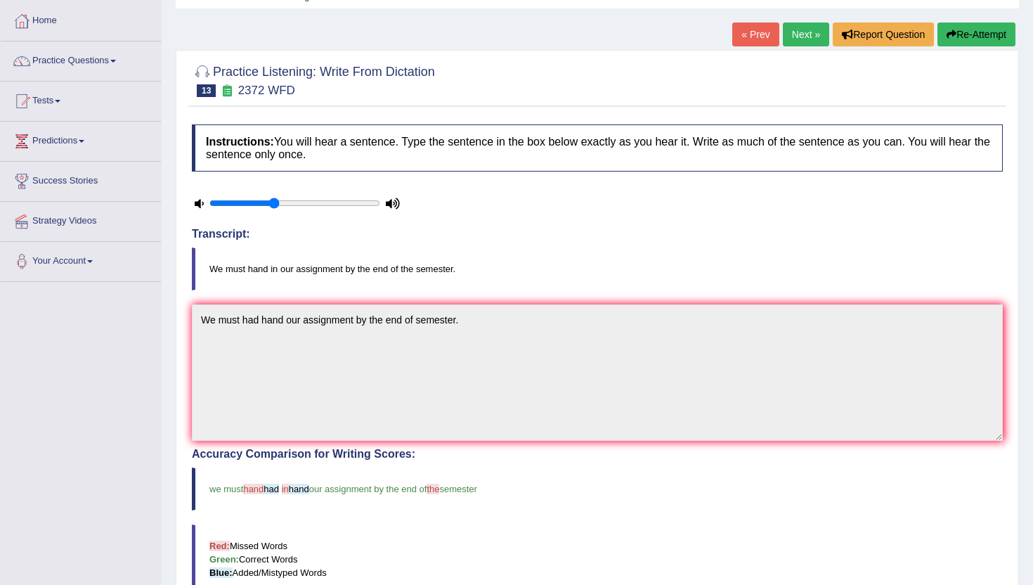
click at [802, 35] on link "Next »" at bounding box center [806, 34] width 46 height 24
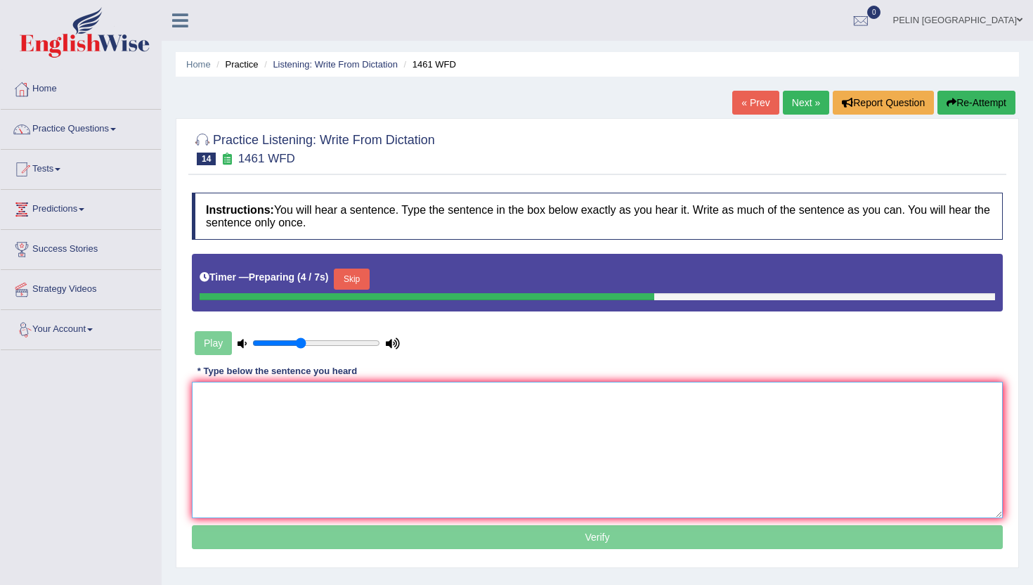
click at [274, 413] on textarea at bounding box center [597, 450] width 811 height 136
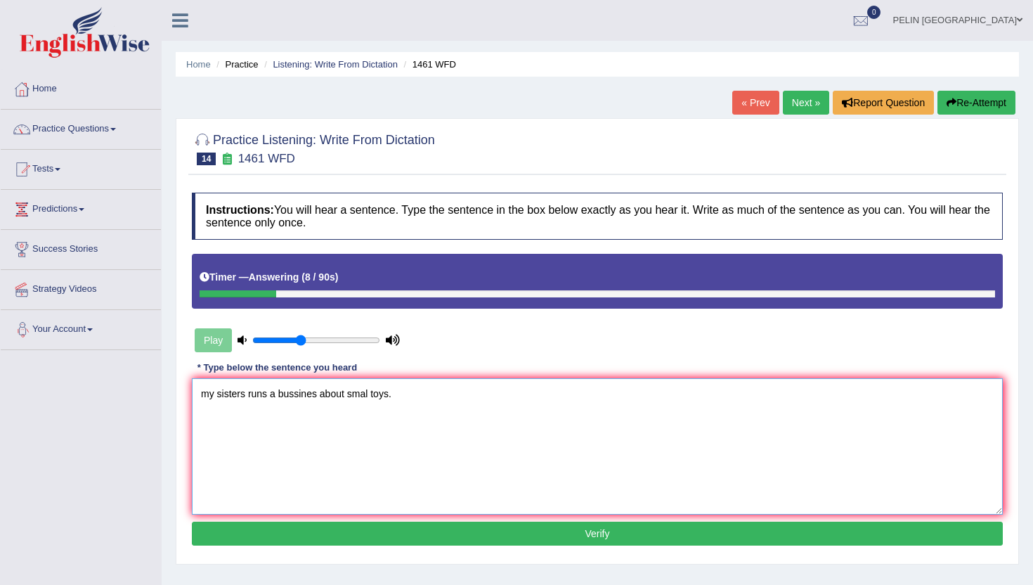
click at [207, 396] on textarea "my sisters runs a bussines about smal toys." at bounding box center [597, 446] width 811 height 136
click at [269, 447] on textarea "My sisters runs a bussines about smal toys." at bounding box center [597, 446] width 811 height 136
click at [349, 392] on textarea "My sisters runs a bussines about smal toys." at bounding box center [597, 446] width 811 height 136
click at [377, 389] on textarea "My sisters runs a bussines about a smal toys." at bounding box center [597, 446] width 811 height 136
type textarea "My sisters runs a bussines about a small toys."
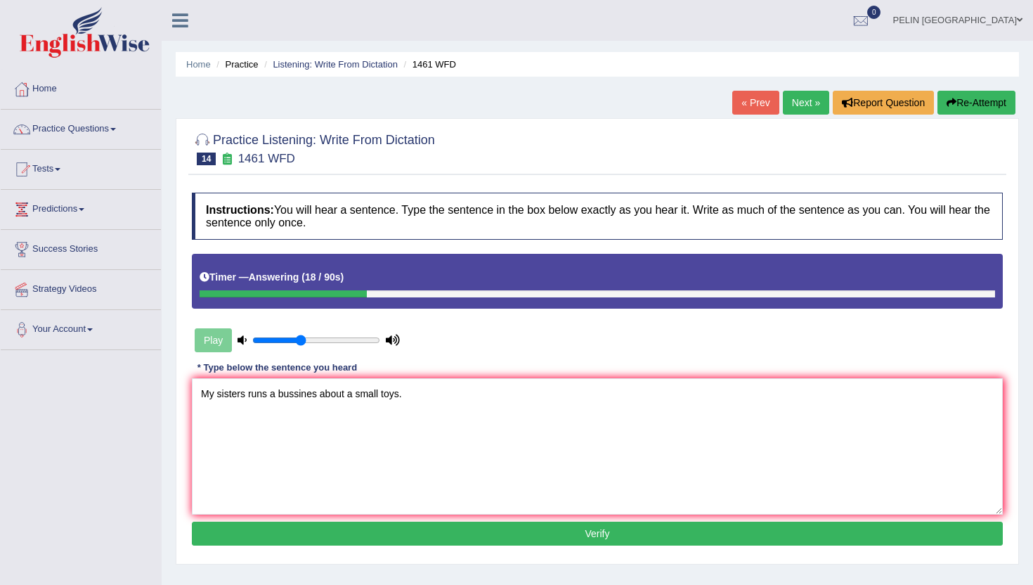
click at [418, 531] on button "Verify" at bounding box center [597, 534] width 811 height 24
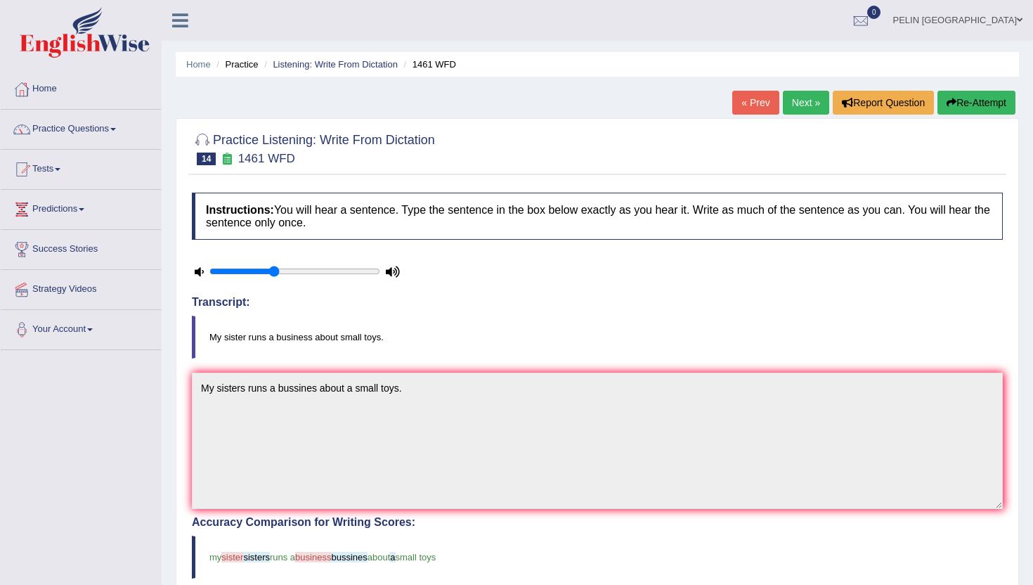
click at [800, 96] on link "Next »" at bounding box center [806, 103] width 46 height 24
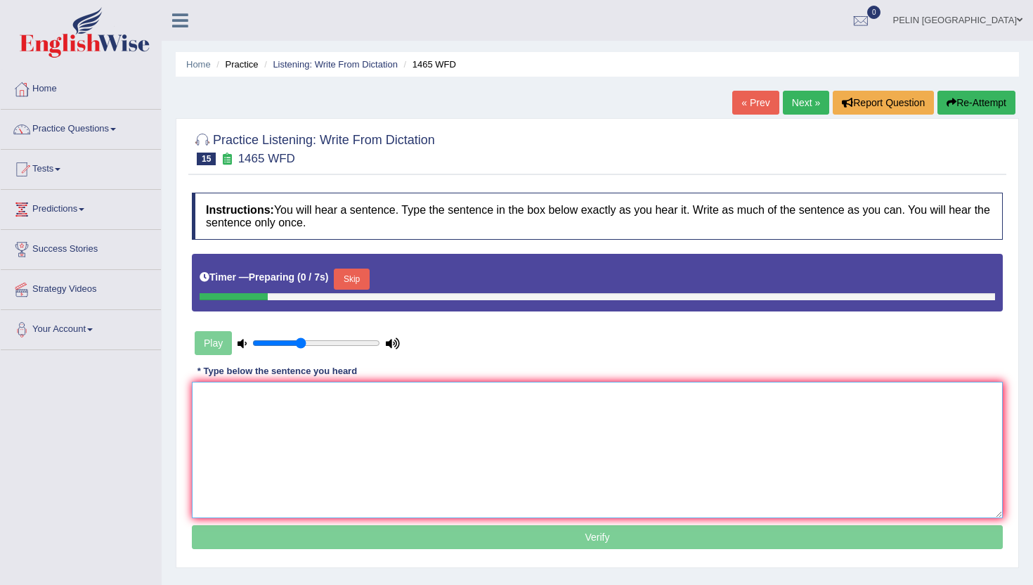
click at [476, 444] on textarea at bounding box center [597, 450] width 811 height 136
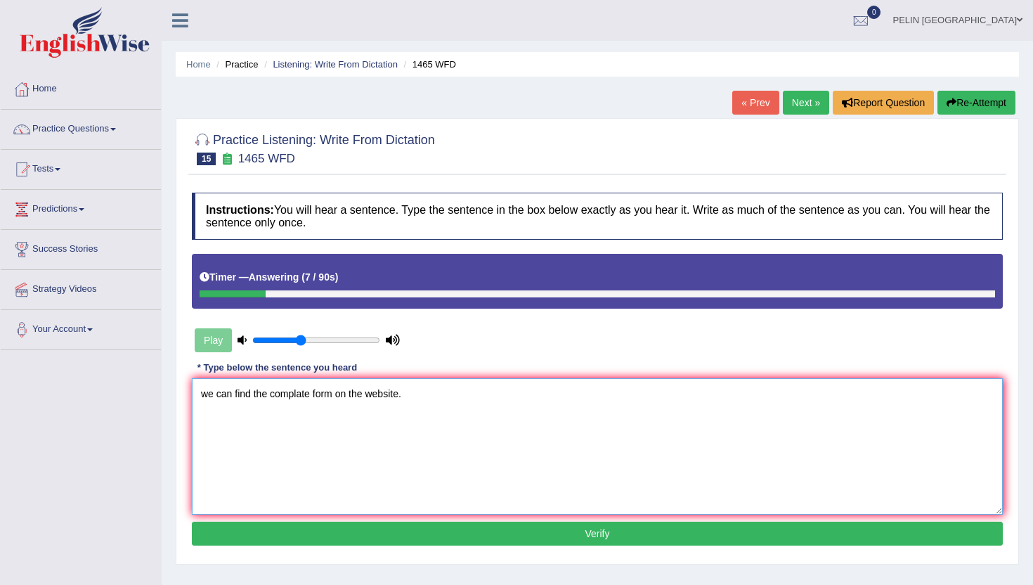
click at [209, 395] on textarea "we can find the complate form on the website." at bounding box center [597, 446] width 811 height 136
click at [274, 474] on textarea "We can find the complate form on the website." at bounding box center [597, 446] width 811 height 136
type textarea "We can find the complate form on the website."
click at [311, 533] on button "Verify" at bounding box center [597, 534] width 811 height 24
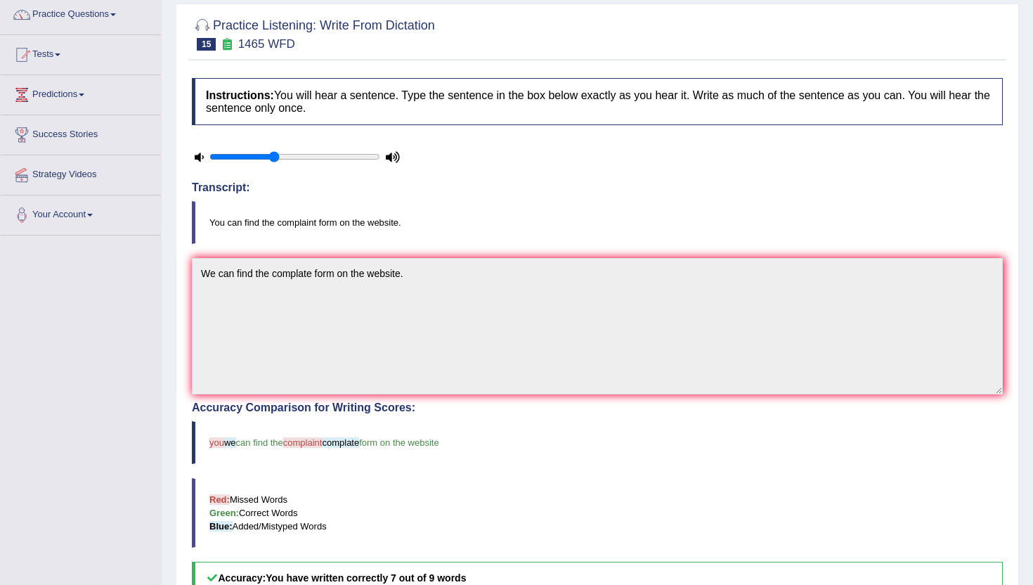
scroll to position [75, 0]
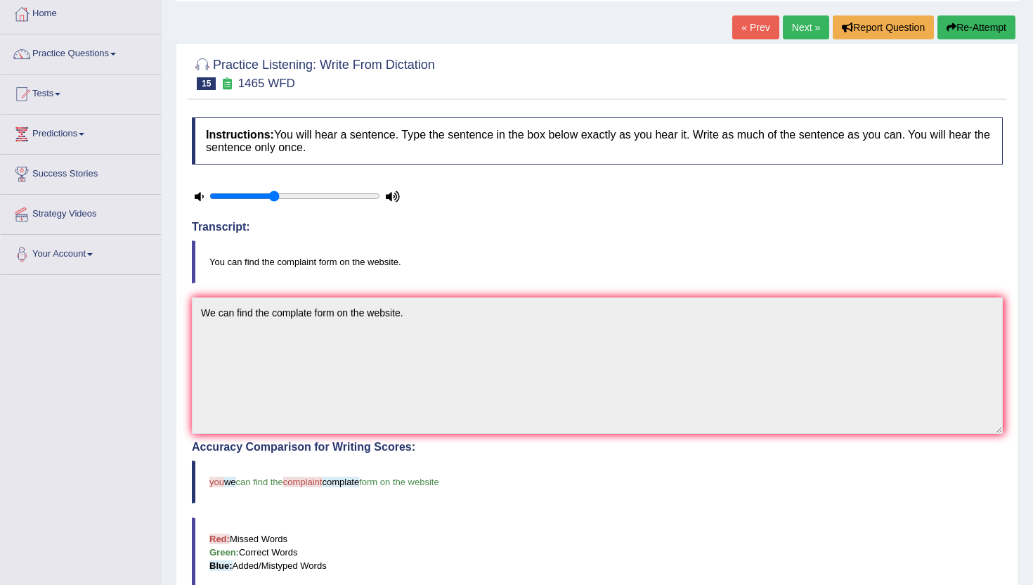
click at [801, 28] on link "Next »" at bounding box center [806, 27] width 46 height 24
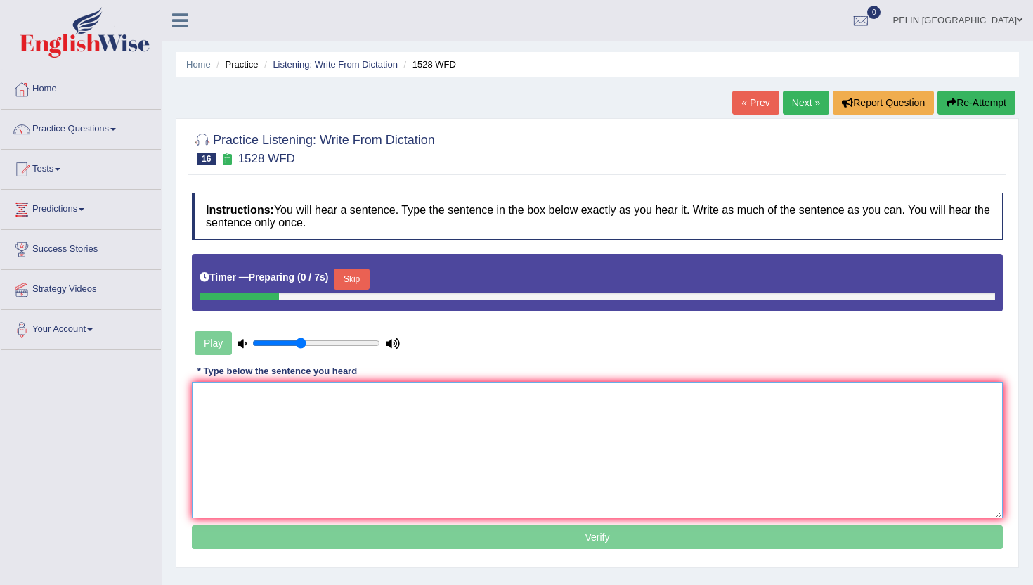
click at [547, 426] on textarea at bounding box center [597, 450] width 811 height 136
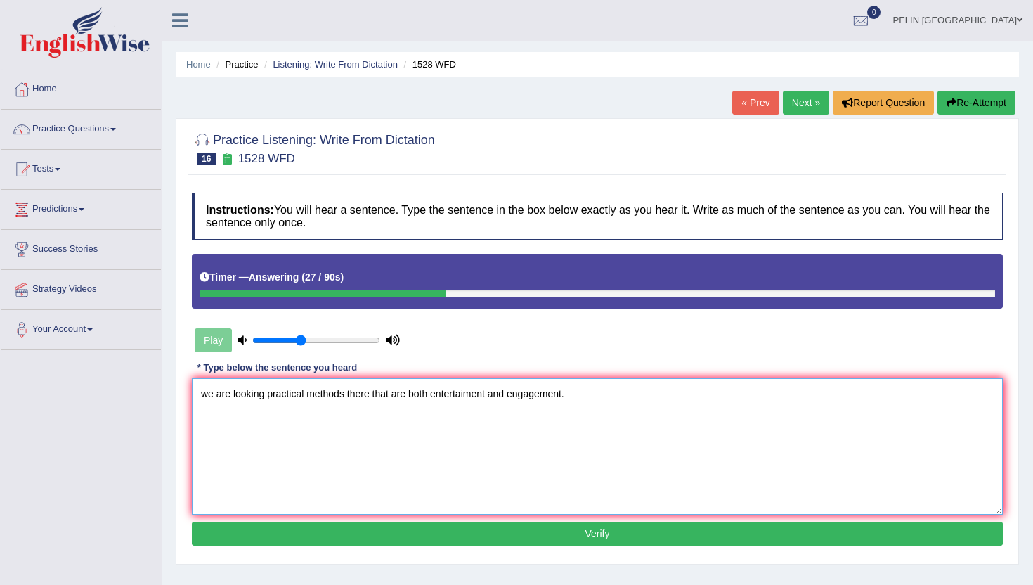
click at [209, 390] on textarea "we are looking practical methods there that are both entertaiment and engagemen…" at bounding box center [597, 446] width 811 height 136
click at [266, 394] on textarea "We are looking practical methods there that are both entertaiment and engagemen…" at bounding box center [597, 446] width 811 height 136
type textarea "We are looking for practical methods there that are both entertaiment and engag…"
click at [427, 534] on button "Verify" at bounding box center [597, 534] width 811 height 24
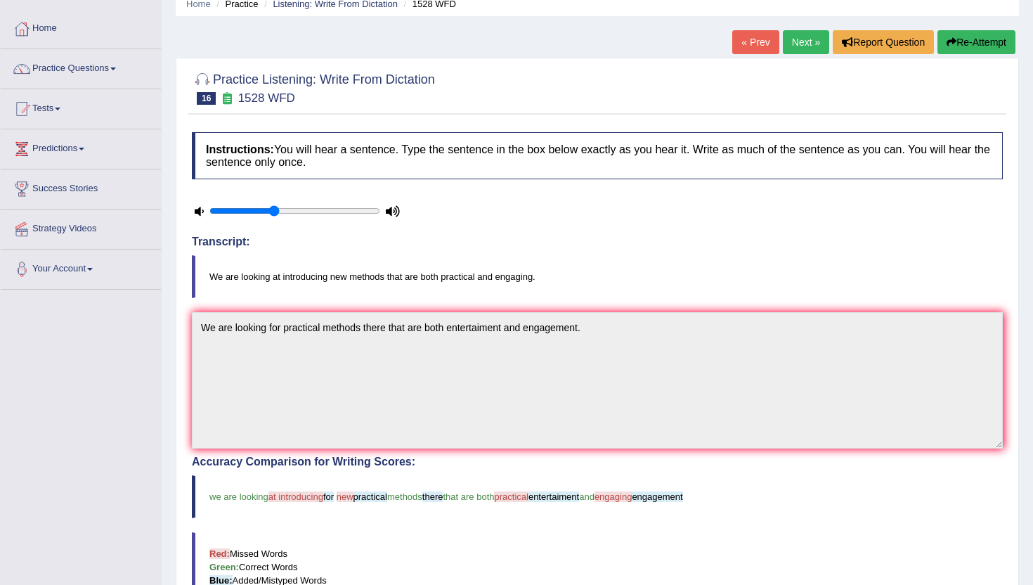
scroll to position [51, 0]
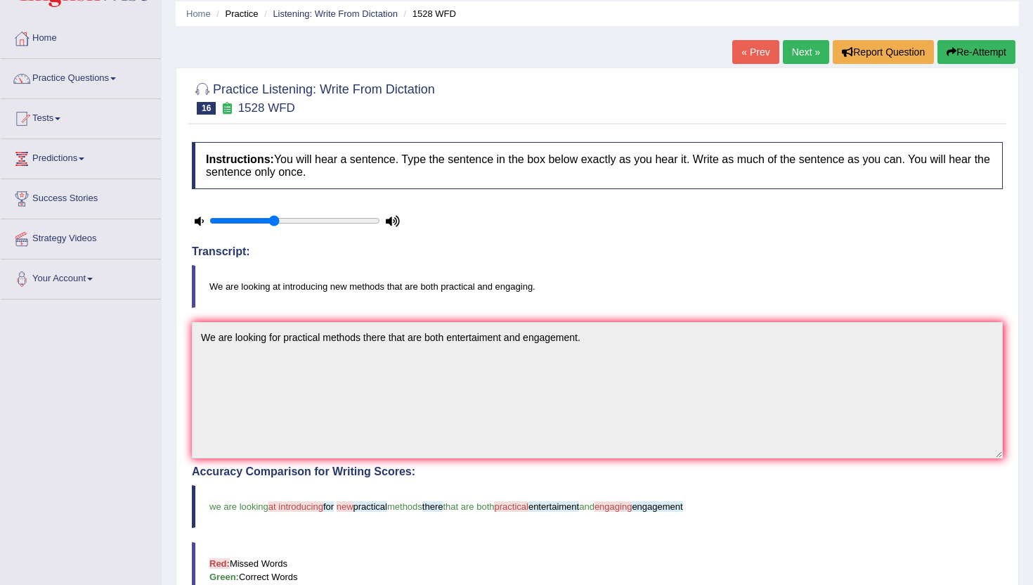
click at [957, 48] on button "Re-Attempt" at bounding box center [977, 52] width 78 height 24
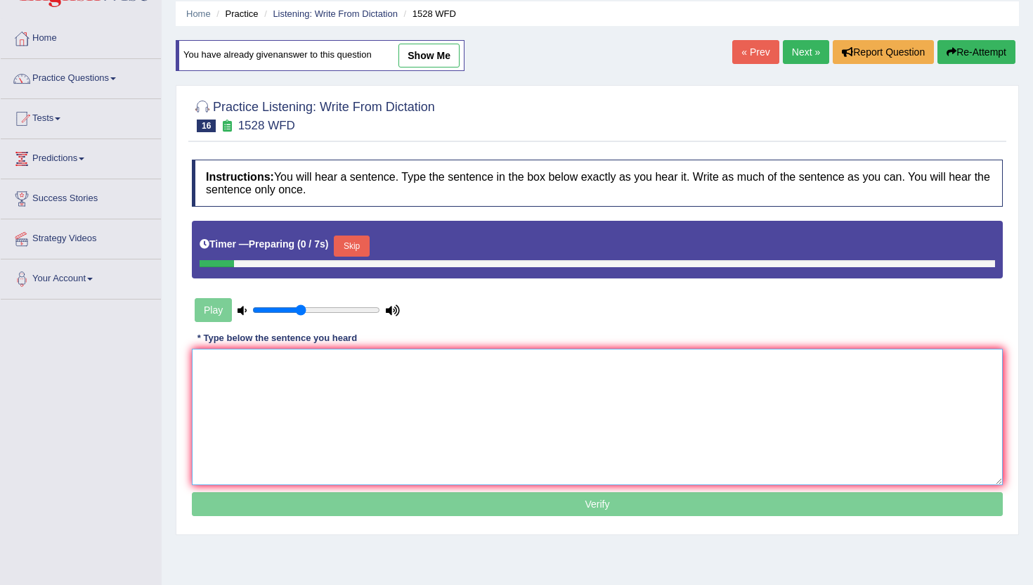
click at [461, 398] on textarea at bounding box center [597, 417] width 811 height 136
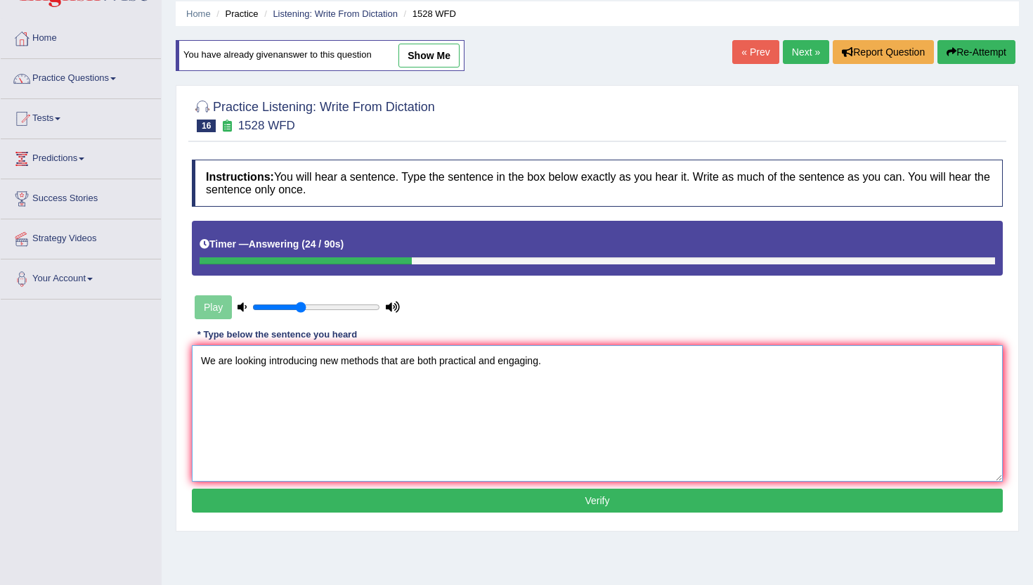
click at [268, 361] on textarea "We are looking introducing new methods that are both practical and engaging." at bounding box center [597, 413] width 811 height 136
click at [332, 354] on textarea "We are looking at introducing new methods that are both practical and engaging." at bounding box center [597, 413] width 811 height 136
type textarea "We are looking at introducing a new methods that are both practical and engagin…"
click at [375, 498] on button "Verify" at bounding box center [597, 501] width 811 height 24
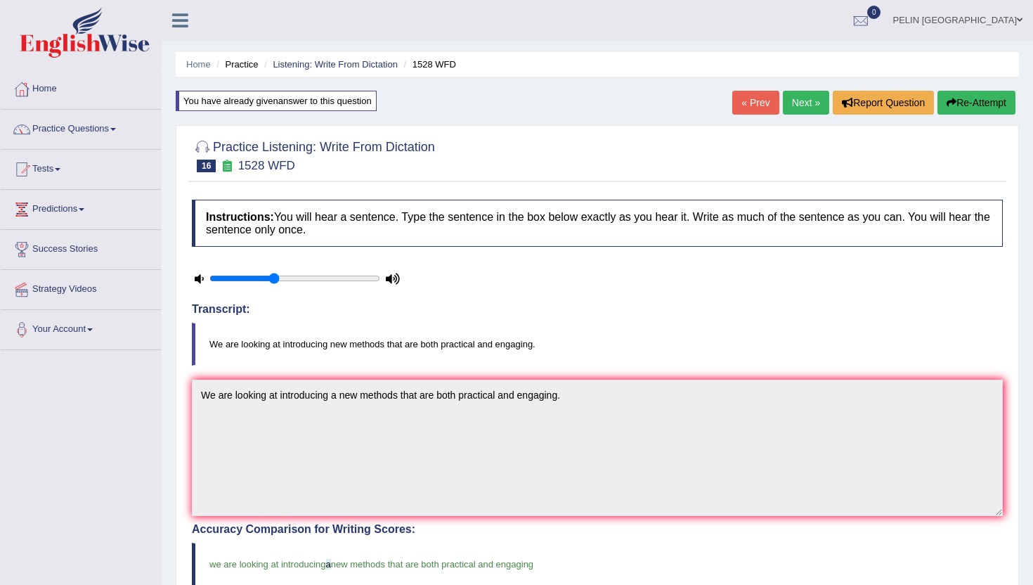
click at [809, 103] on link "Next »" at bounding box center [806, 103] width 46 height 24
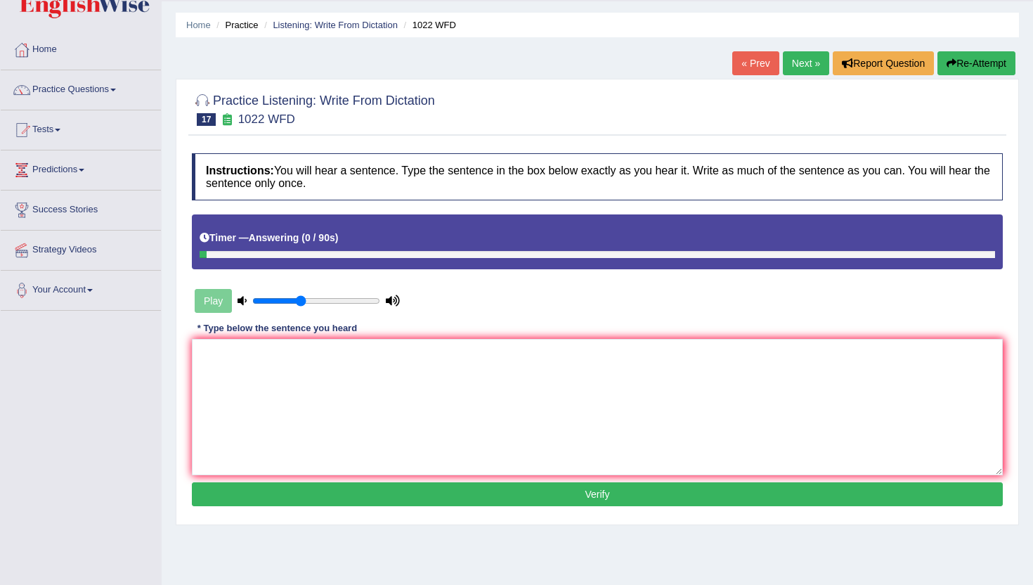
scroll to position [24, 0]
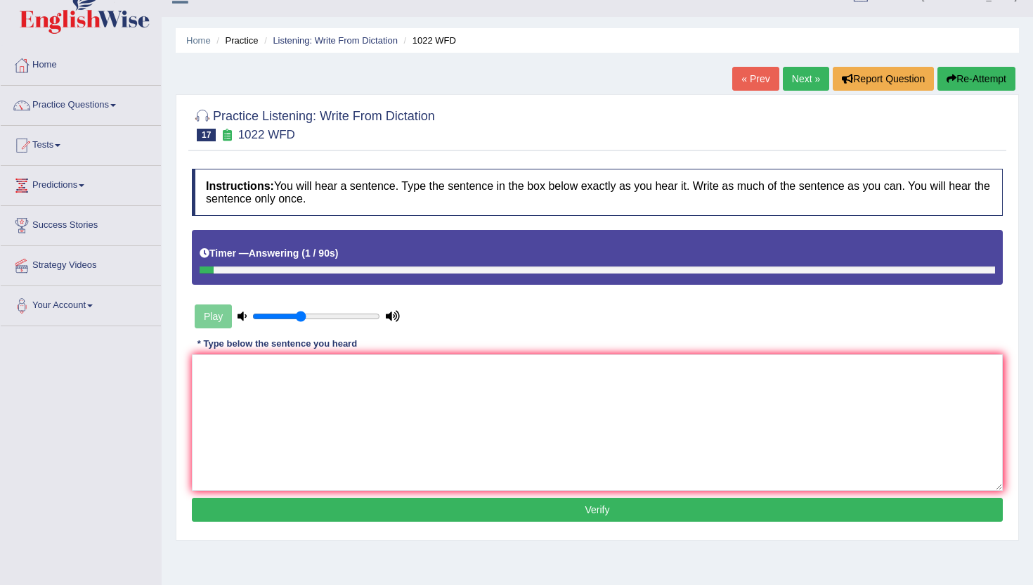
click at [210, 270] on div at bounding box center [207, 269] width 14 height 7
click at [207, 270] on div at bounding box center [209, 269] width 18 height 7
click at [201, 270] on div at bounding box center [211, 269] width 23 height 7
click at [979, 74] on button "Re-Attempt" at bounding box center [977, 79] width 78 height 24
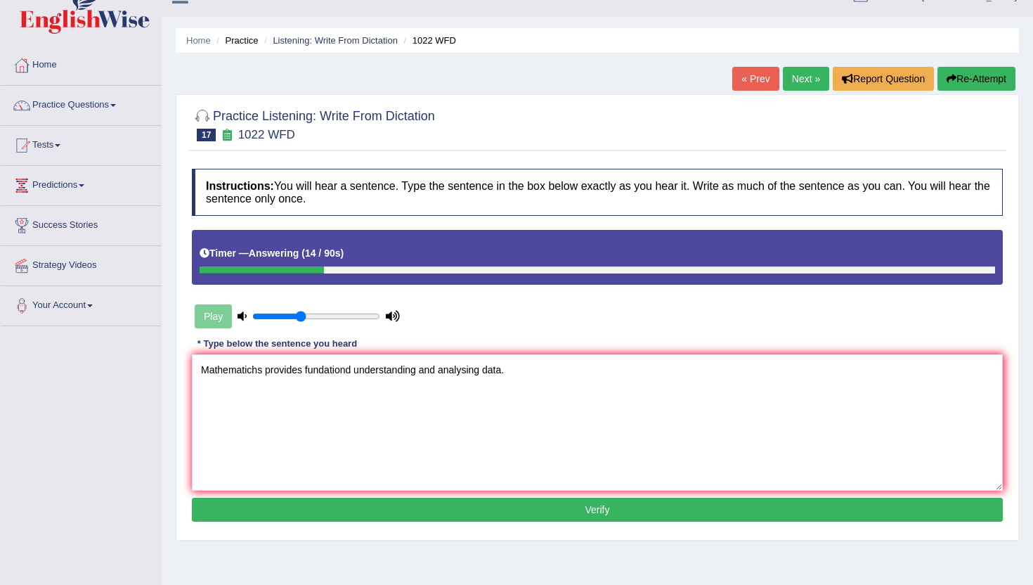
click at [303, 373] on textarea "Mathematichs provides fundationd understanding and analysing data." at bounding box center [597, 422] width 811 height 136
drag, startPoint x: 362, startPoint y: 371, endPoint x: 315, endPoint y: 369, distance: 47.1
click at [315, 369] on textarea "Mathematichs provides a fundationd understanding and analysing data." at bounding box center [597, 422] width 811 height 136
type textarea "Mathematichs provides a foundation understanding and analysing data."
click at [451, 504] on button "Verify" at bounding box center [597, 510] width 811 height 24
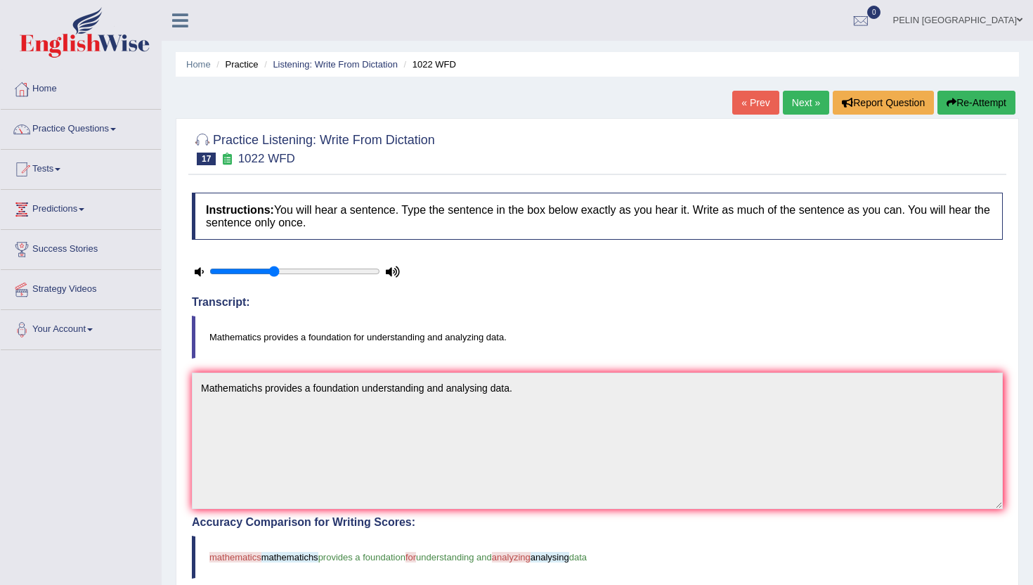
click at [808, 103] on link "Next »" at bounding box center [806, 103] width 46 height 24
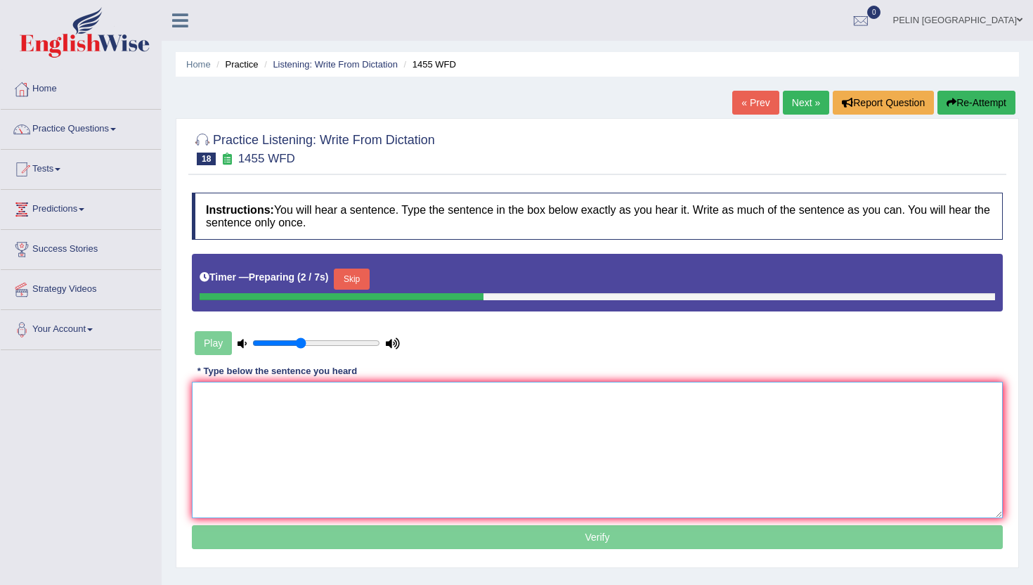
click at [286, 432] on textarea at bounding box center [597, 450] width 811 height 136
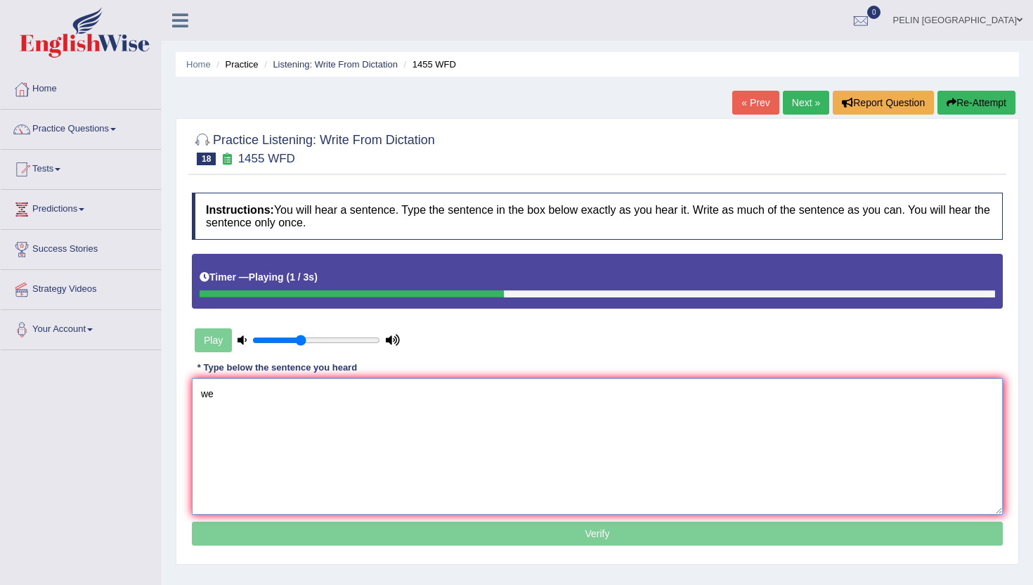
type textarea "w"
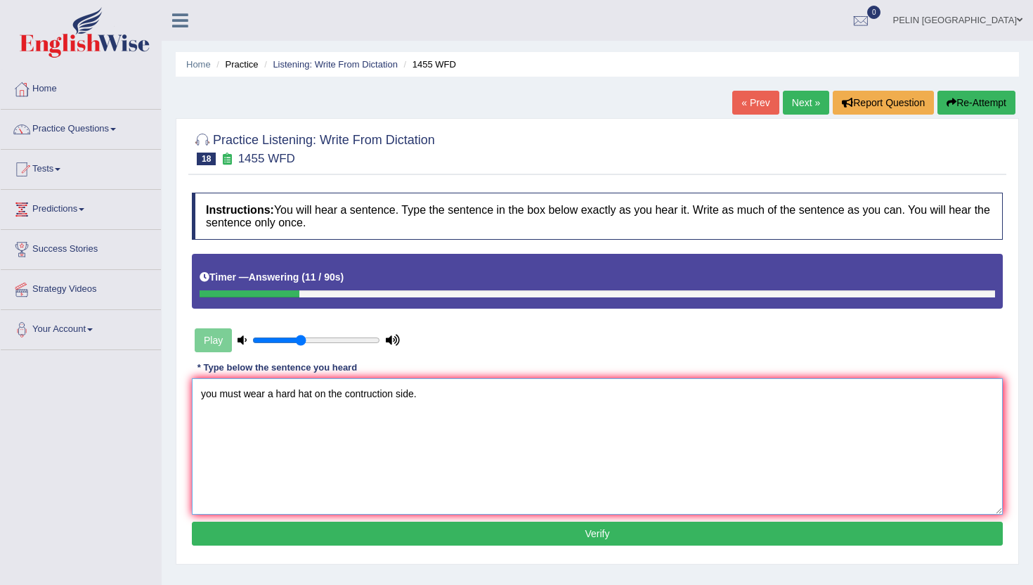
click at [205, 394] on textarea "you must wear a hard hat on the contruction side." at bounding box center [597, 446] width 811 height 136
click at [264, 444] on textarea "You must wear a hard hat on the contruction side." at bounding box center [597, 446] width 811 height 136
click at [395, 392] on textarea "You must wear a hard hat on the contruction side." at bounding box center [597, 446] width 811 height 136
type textarea "You must wear a hard hat on the contruction contsruction side."
click at [458, 535] on button "Verify" at bounding box center [597, 534] width 811 height 24
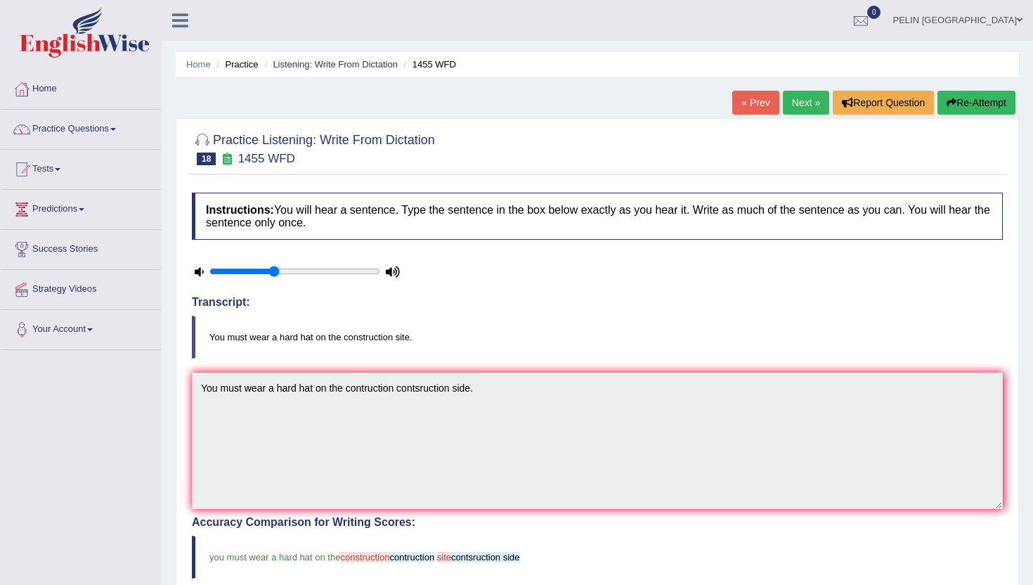
click at [789, 101] on link "Next »" at bounding box center [806, 103] width 46 height 24
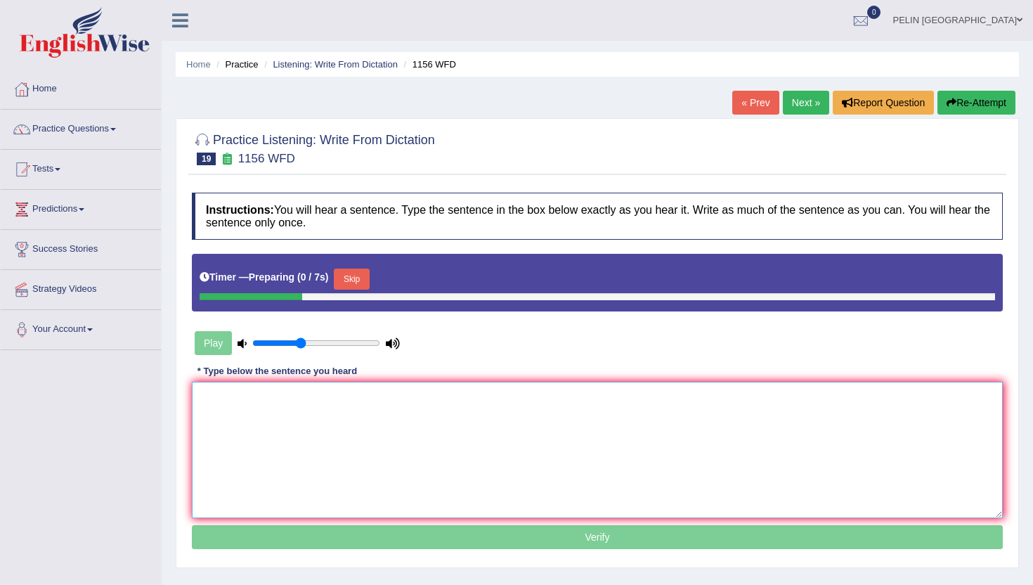
click at [399, 428] on textarea at bounding box center [597, 450] width 811 height 136
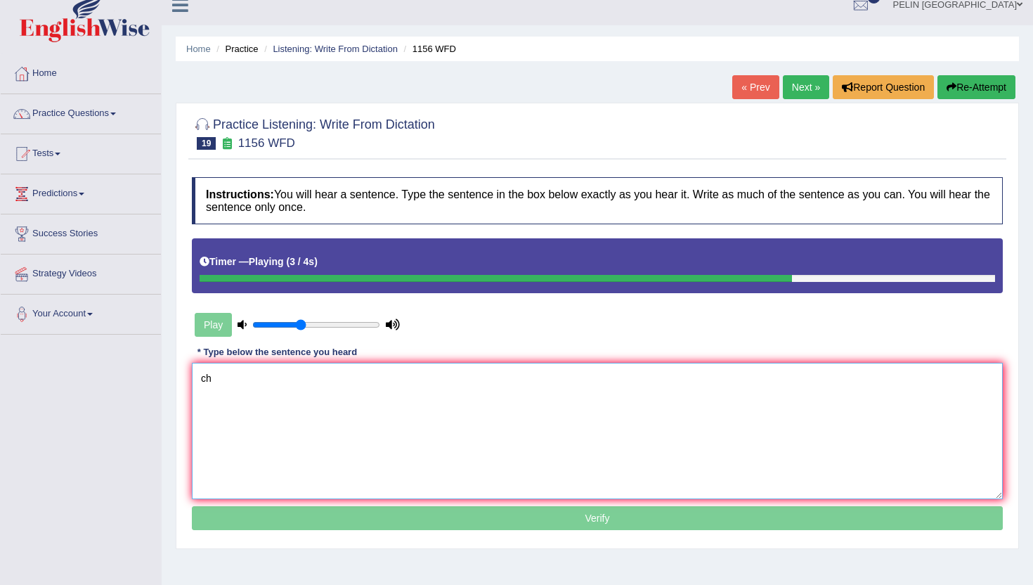
type textarea "c"
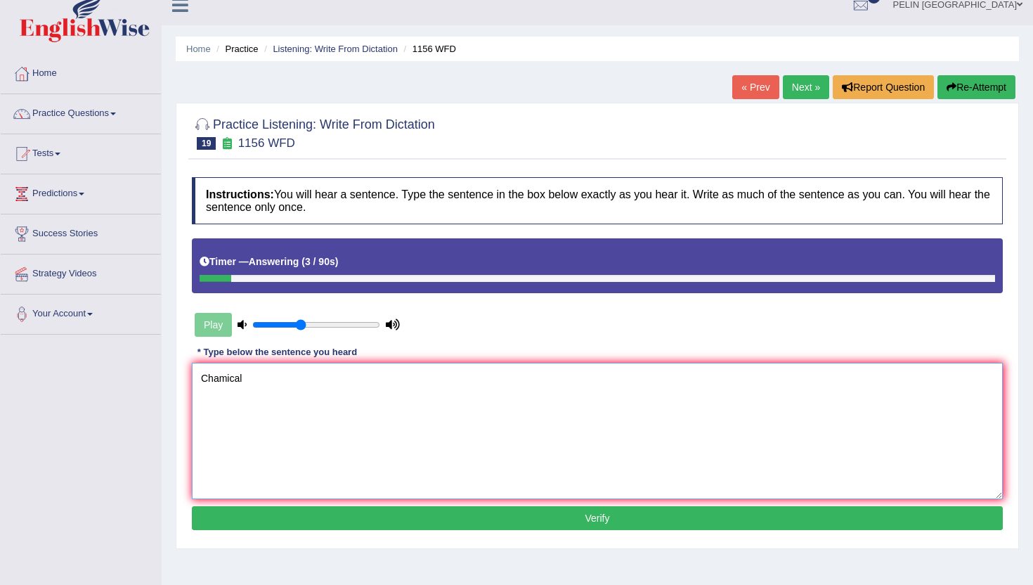
drag, startPoint x: 214, startPoint y: 384, endPoint x: 143, endPoint y: 384, distance: 71.0
click at [143, 384] on div "Toggle navigation Home Practice Questions Speaking Practice Read Aloud Repeat S…" at bounding box center [516, 350] width 1033 height 731
click at [252, 375] on textarea "Chemichal combine or change" at bounding box center [597, 431] width 811 height 136
click at [511, 382] on textarea "Chemichal substurcture substructure combine or change" at bounding box center [597, 431] width 811 height 136
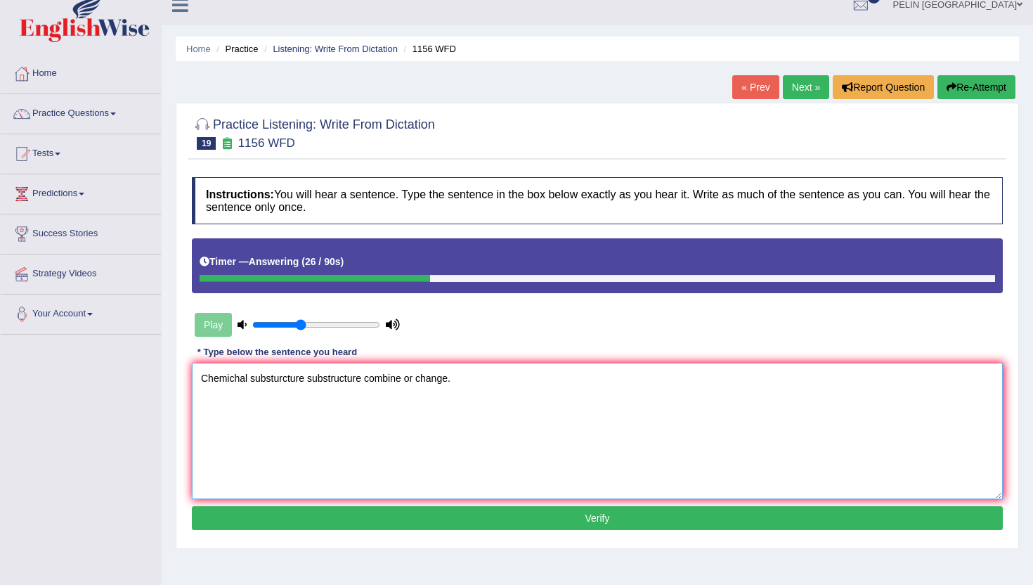
click at [252, 380] on textarea "Chemichal substurcture substructure combine or change." at bounding box center [597, 431] width 811 height 136
type textarea "Chemichal reactions substurcture substructure combine or change."
click at [367, 513] on button "Verify" at bounding box center [597, 518] width 811 height 24
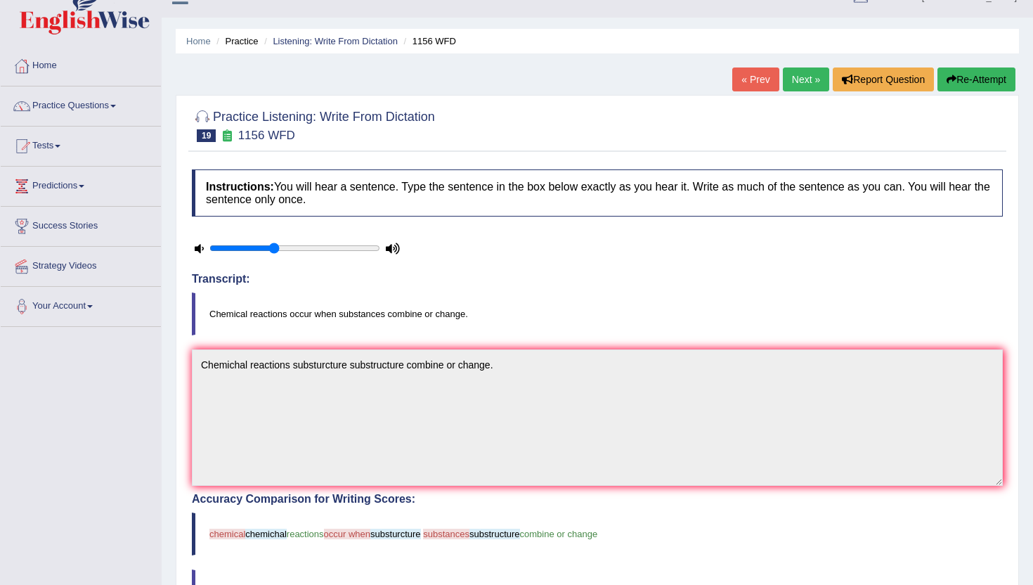
scroll to position [20, 0]
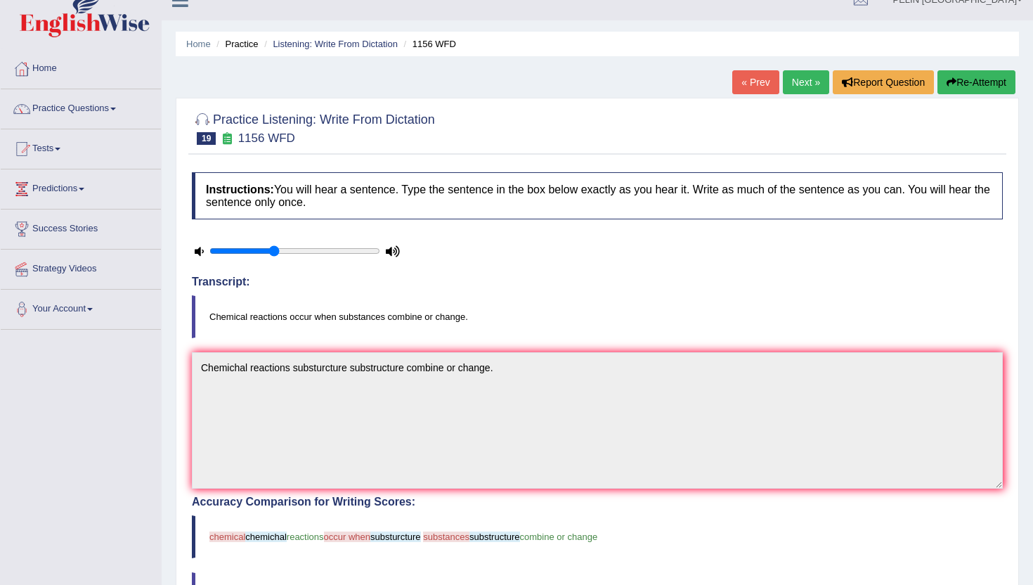
click at [976, 85] on button "Re-Attempt" at bounding box center [977, 82] width 78 height 24
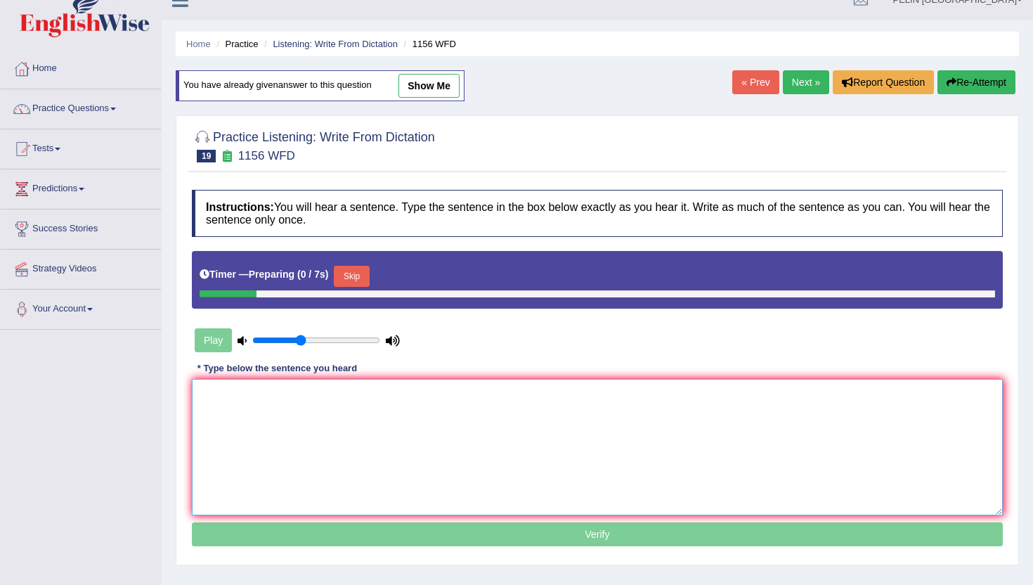
click at [373, 416] on textarea at bounding box center [597, 447] width 811 height 136
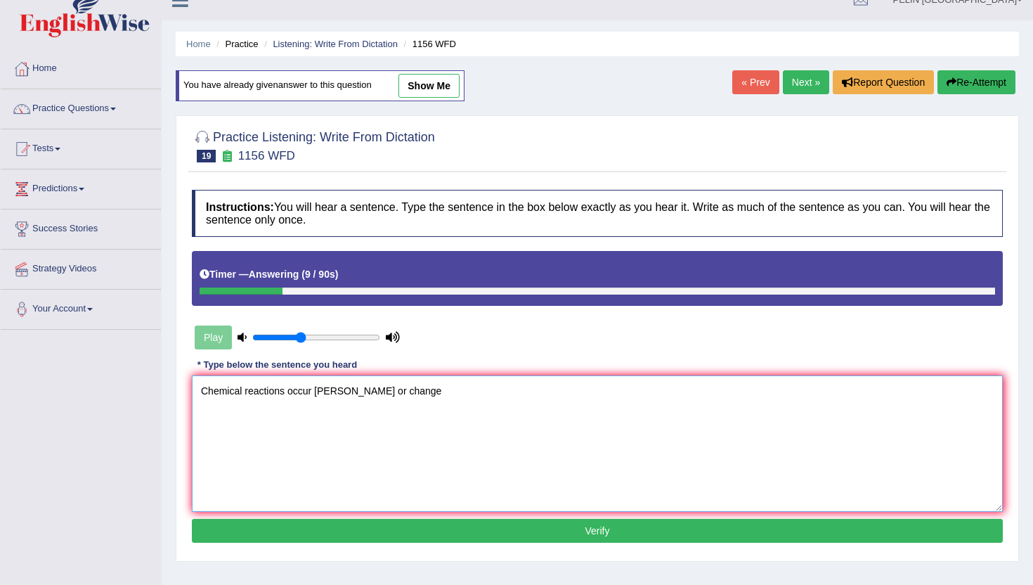
click at [316, 392] on textarea "Chemical reactions occur [PERSON_NAME] or change" at bounding box center [597, 443] width 811 height 136
click at [392, 432] on textarea "Chemical reactions occur when substance [PERSON_NAME] or change" at bounding box center [597, 443] width 811 height 136
type textarea "Chemical reactions occur when substance [PERSON_NAME] or change"
click at [399, 522] on button "Verify" at bounding box center [597, 531] width 811 height 24
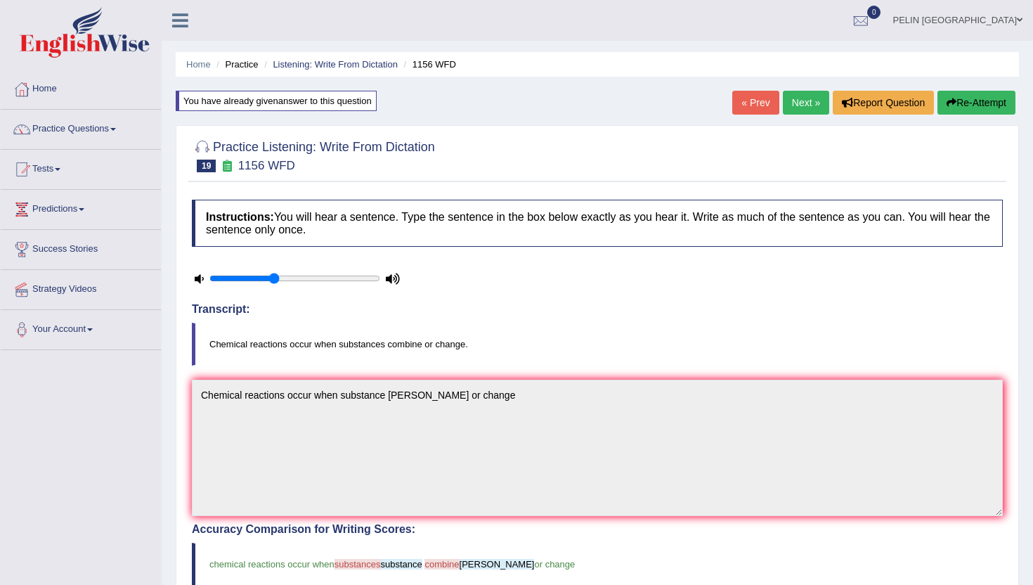
click at [807, 103] on link "Next »" at bounding box center [806, 103] width 46 height 24
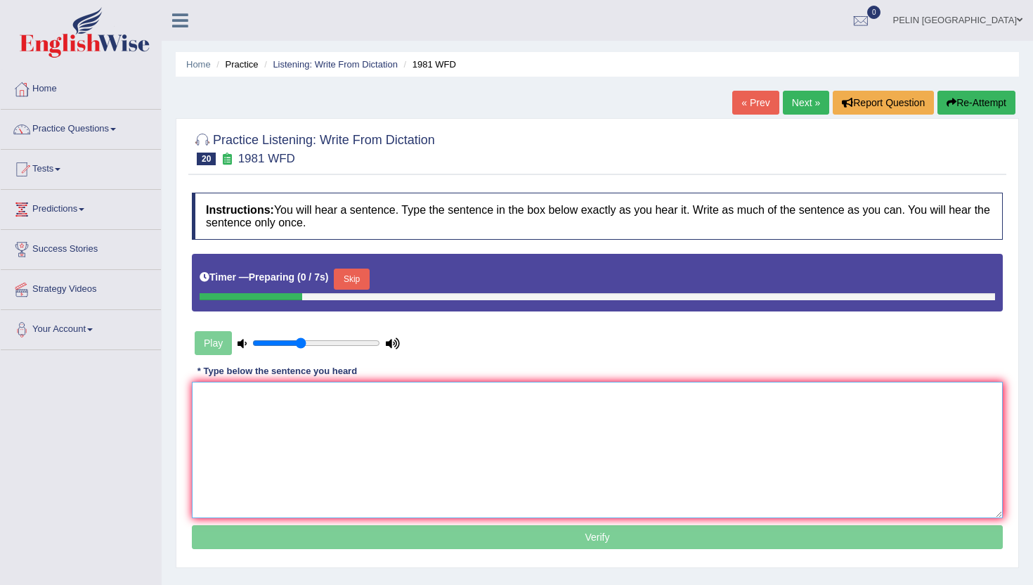
click at [422, 409] on textarea at bounding box center [597, 450] width 811 height 136
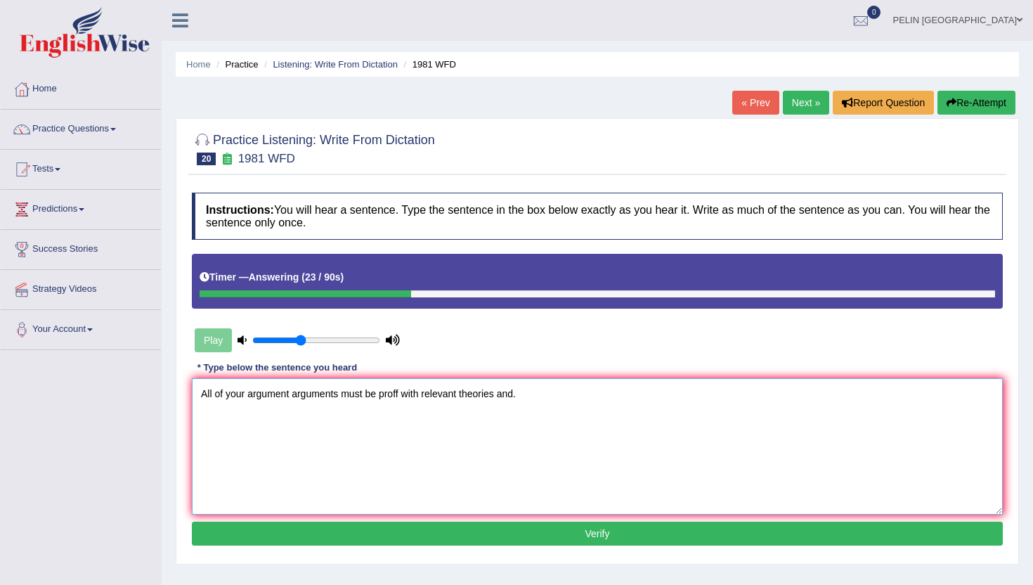
click at [398, 393] on textarea "All of your argument arguments must be proff with relevant theories and." at bounding box center [597, 446] width 811 height 136
click at [548, 388] on textarea "All of your argument arguments must be prove with relevant theories and." at bounding box center [597, 446] width 811 height 136
type textarea "All of your argument arguments must be prove with relevant theories and documen…"
click at [562, 543] on button "Verify" at bounding box center [597, 534] width 811 height 24
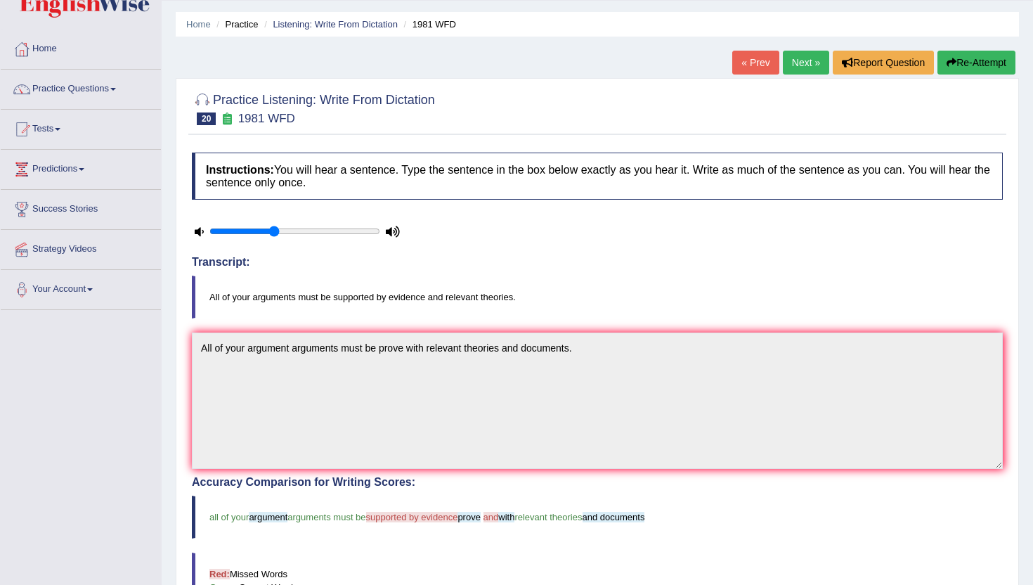
scroll to position [39, 0]
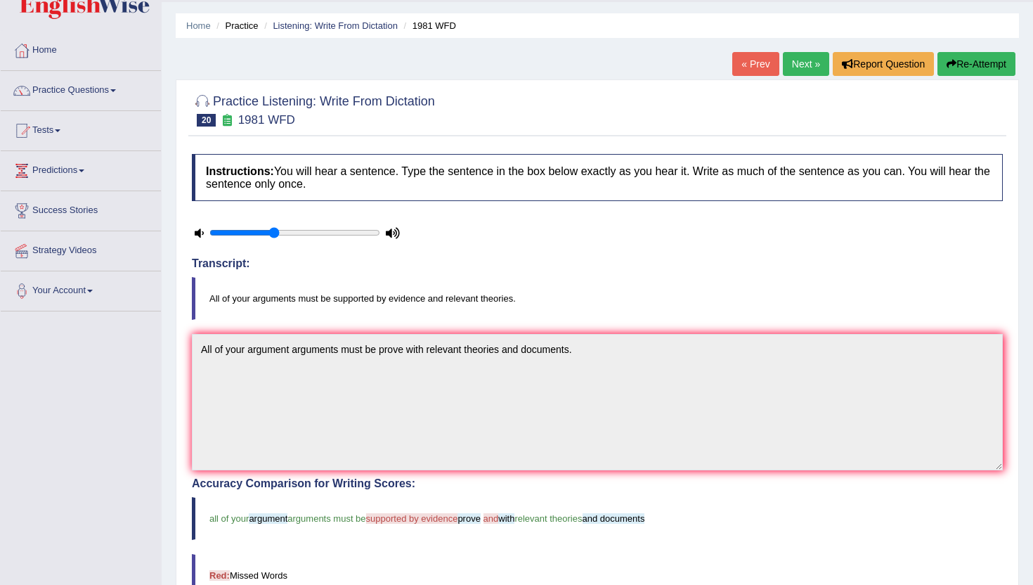
click at [976, 67] on button "Re-Attempt" at bounding box center [977, 64] width 78 height 24
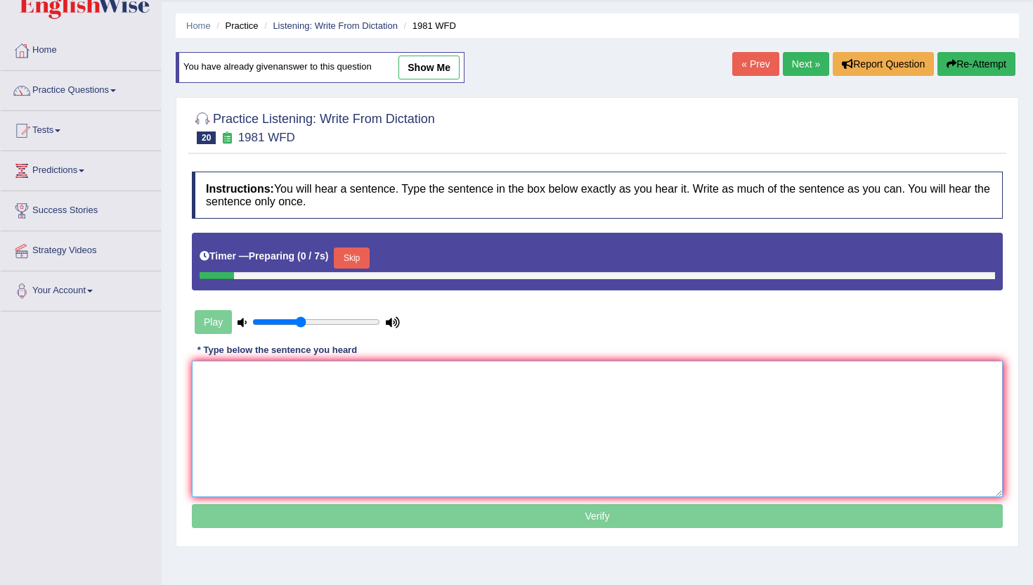
click at [379, 393] on textarea at bounding box center [597, 429] width 811 height 136
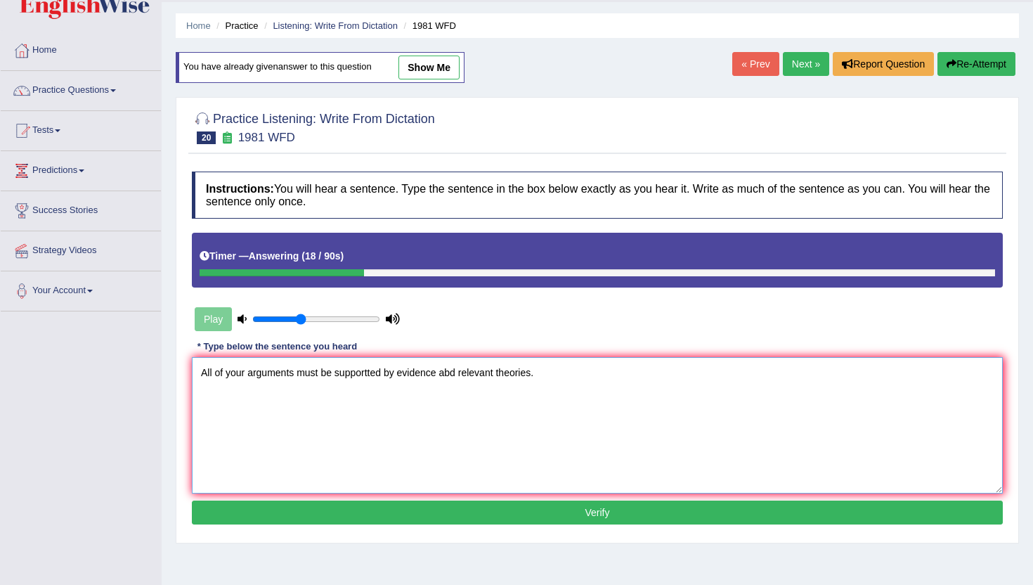
click at [385, 372] on textarea "All of your arguments must be supportted by evidence abd relevant theories." at bounding box center [597, 425] width 811 height 136
type textarea "All of your arguments must be supportted supported by evidence abd relevant the…"
click at [460, 515] on button "Verify" at bounding box center [597, 513] width 811 height 24
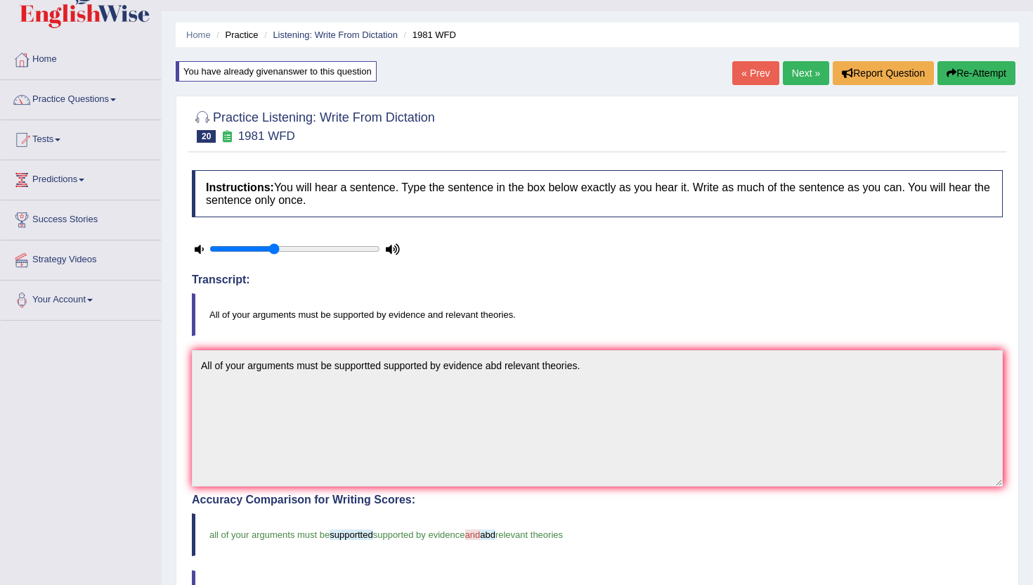
scroll to position [27, 0]
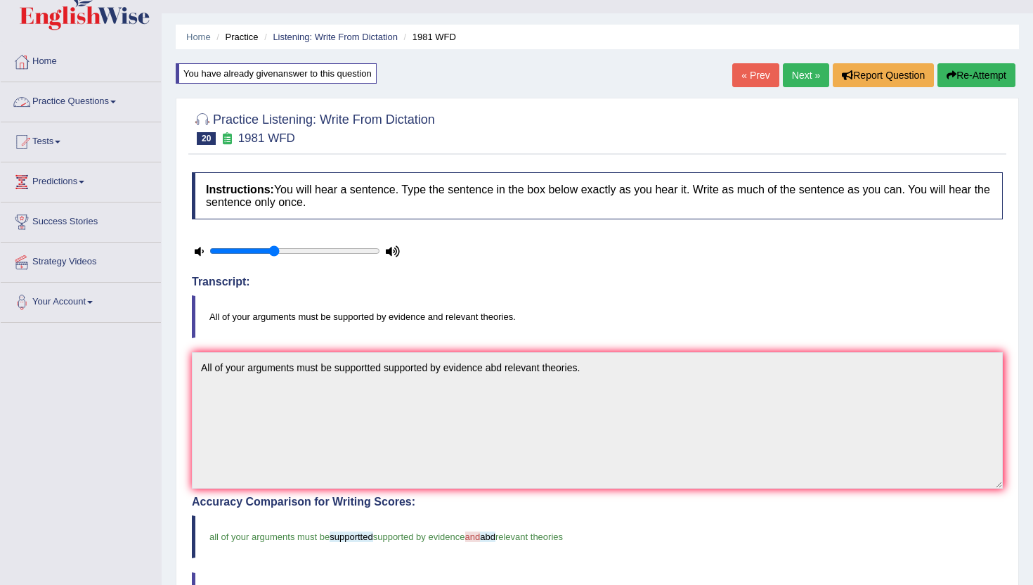
click at [107, 97] on link "Practice Questions" at bounding box center [81, 99] width 160 height 35
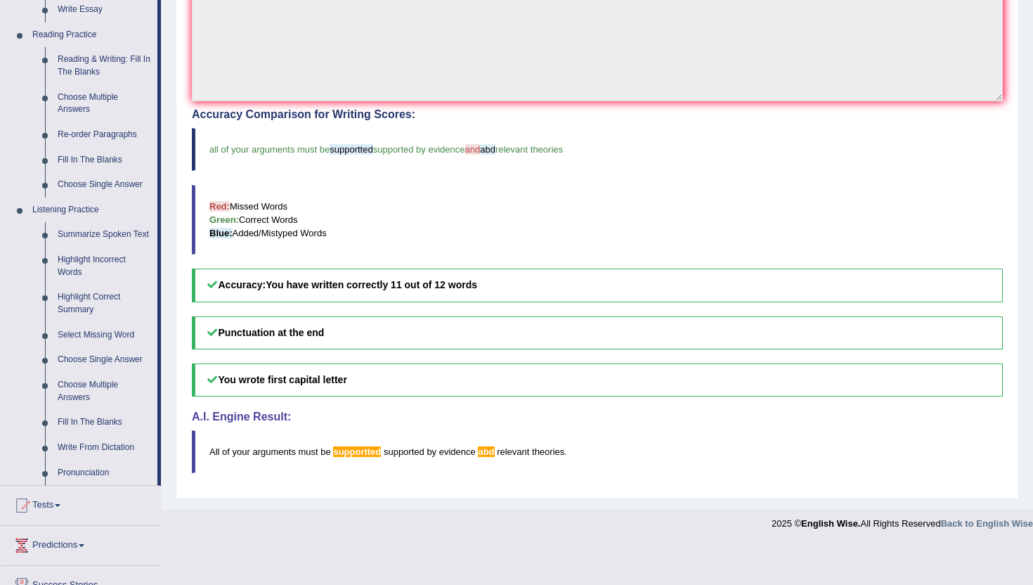
scroll to position [413, 0]
click at [101, 269] on link "Highlight Incorrect Words" at bounding box center [104, 267] width 106 height 37
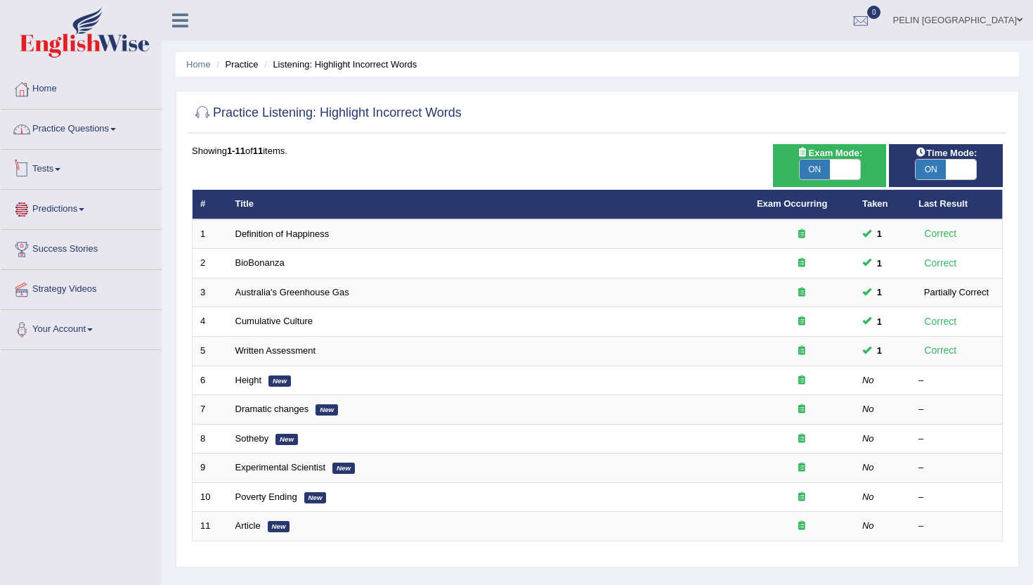
click at [116, 128] on span at bounding box center [113, 129] width 6 height 3
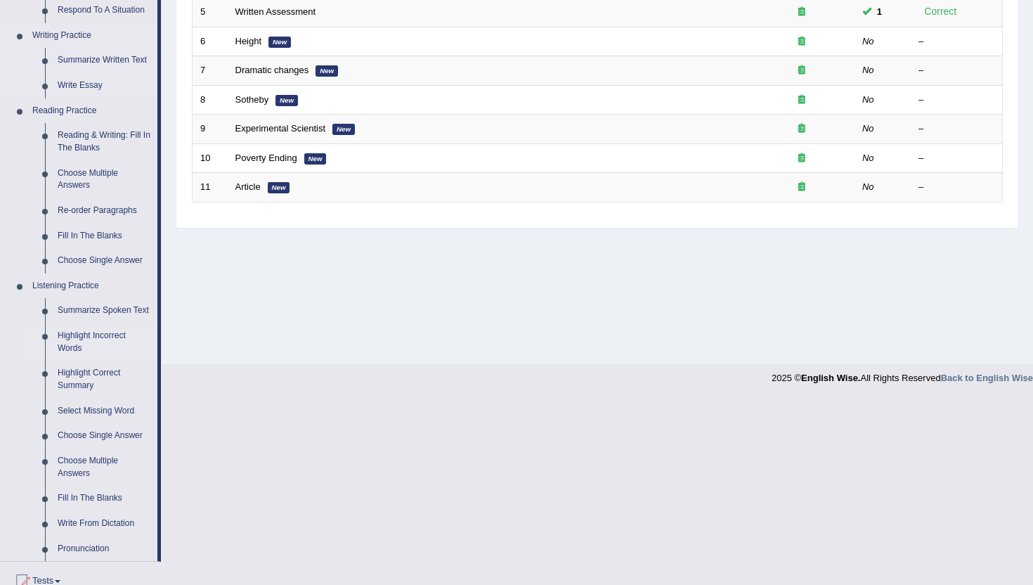
scroll to position [341, 0]
click at [90, 390] on link "Highlight Correct Summary" at bounding box center [104, 377] width 106 height 37
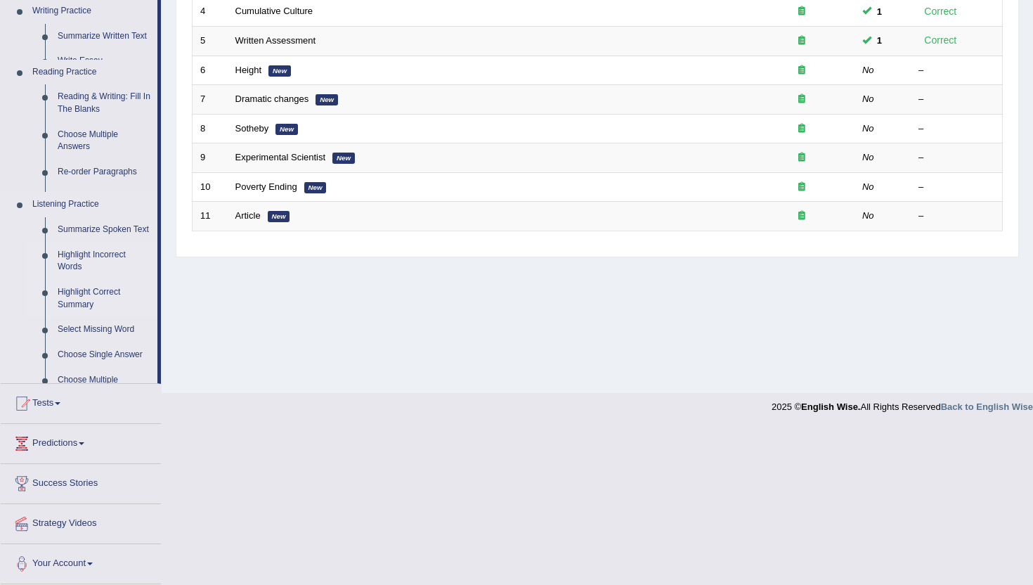
scroll to position [153, 0]
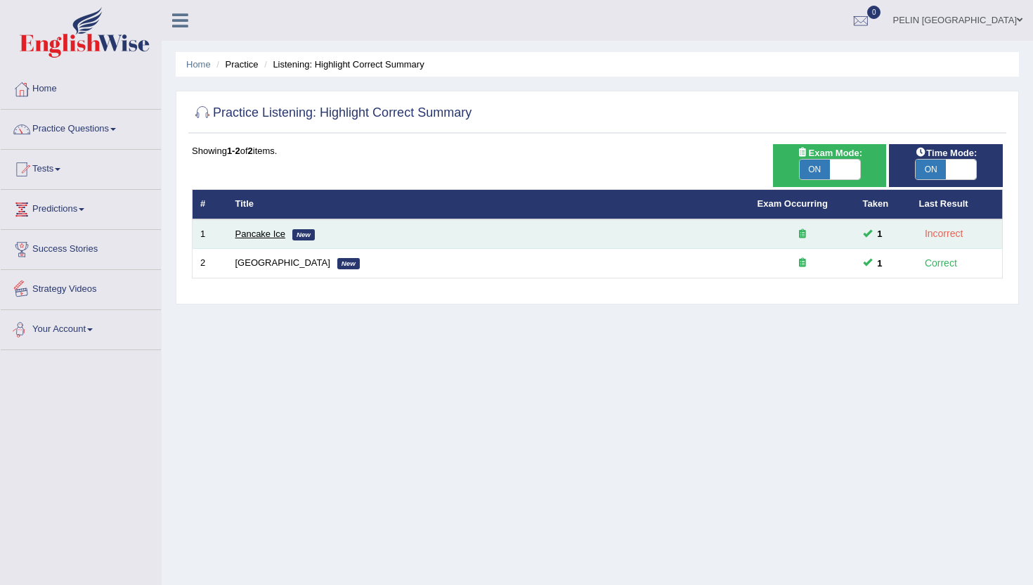
click at [253, 233] on link "Pancake Ice" at bounding box center [260, 233] width 51 height 11
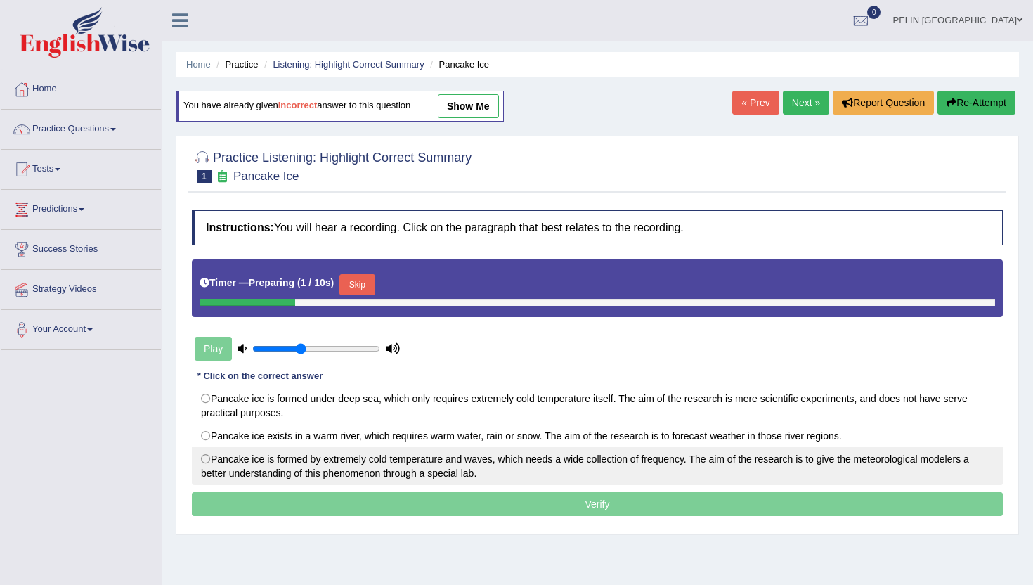
click at [207, 458] on label "Pancake ice is formed by extremely cold temperature and waves, which needs a wi…" at bounding box center [597, 466] width 811 height 38
radio input "true"
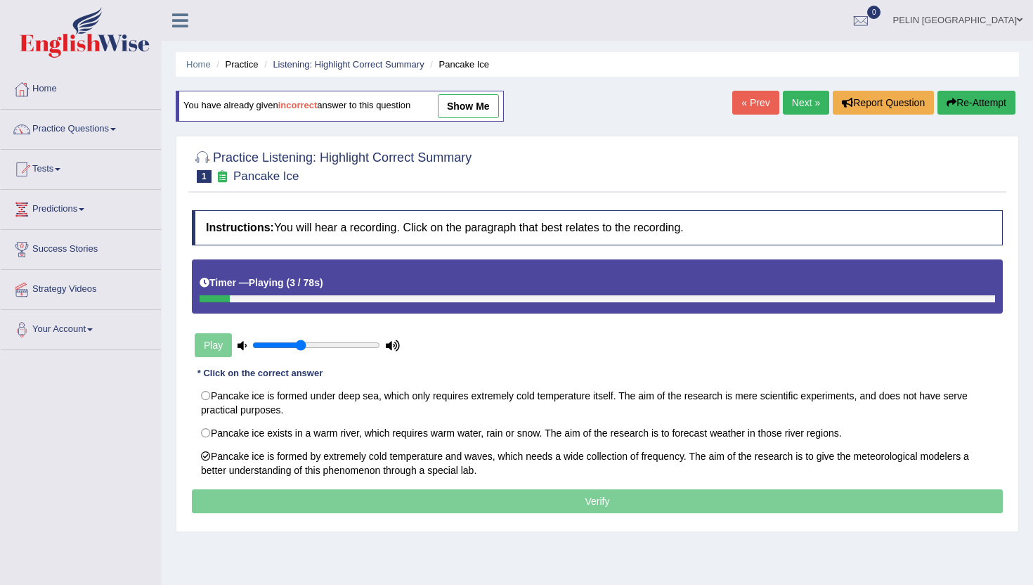
click at [478, 303] on div "Timer — Playing ( 3 / 78s )" at bounding box center [597, 286] width 811 height 54
click at [482, 300] on div at bounding box center [598, 298] width 796 height 7
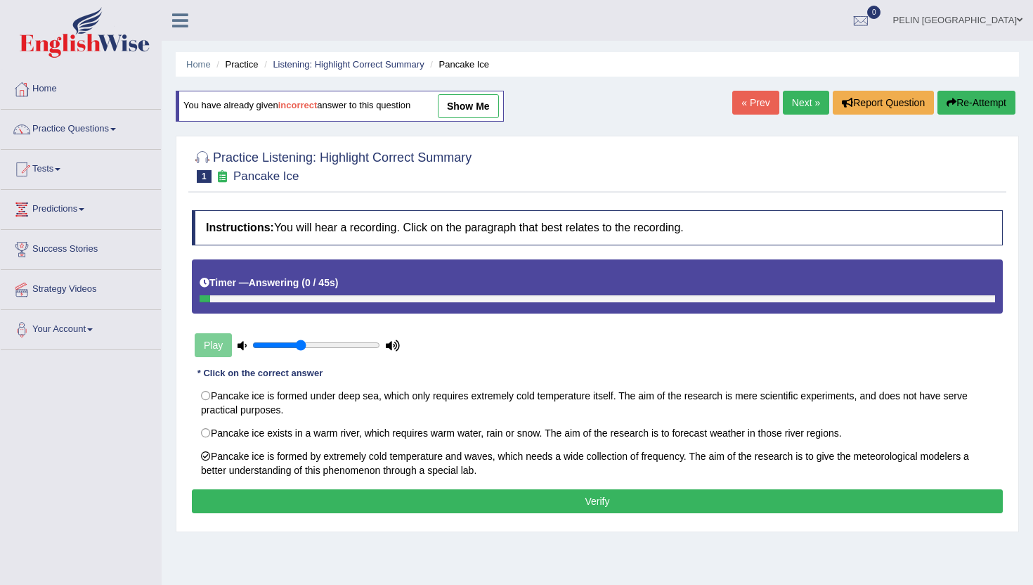
click at [362, 500] on button "Verify" at bounding box center [597, 501] width 811 height 24
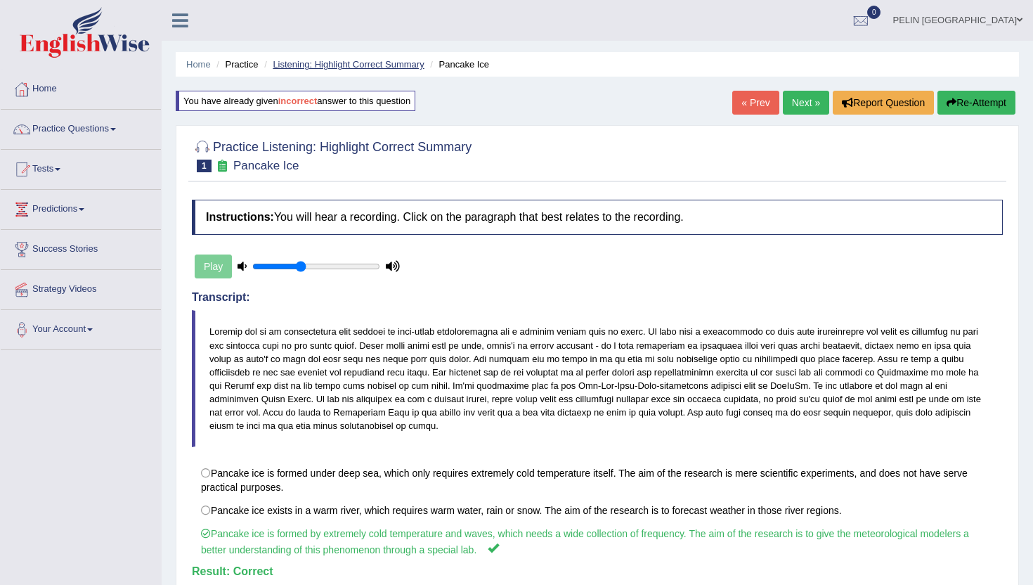
click at [362, 63] on link "Listening: Highlight Correct Summary" at bounding box center [348, 64] width 151 height 11
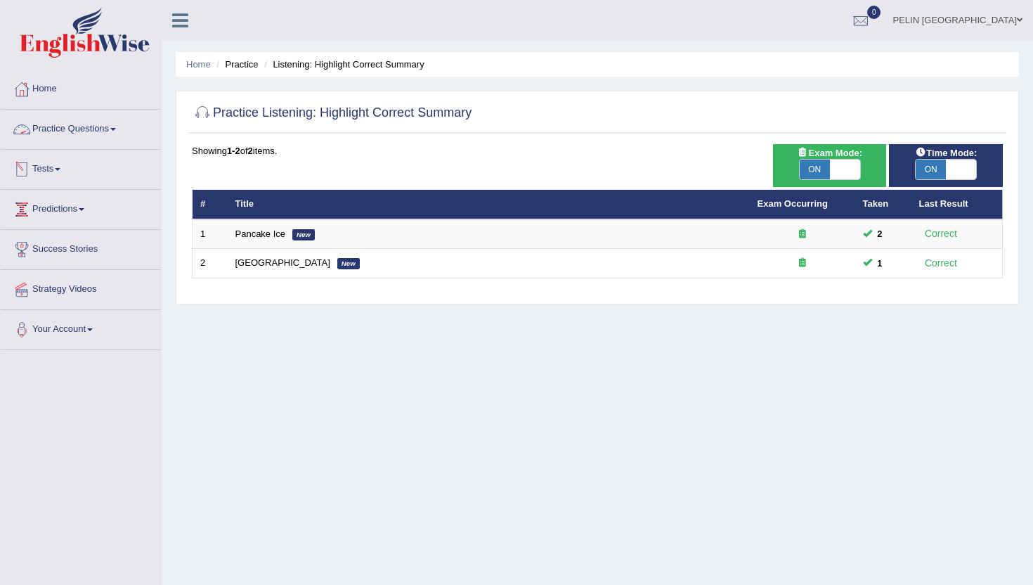
click at [110, 122] on link "Practice Questions" at bounding box center [81, 127] width 160 height 35
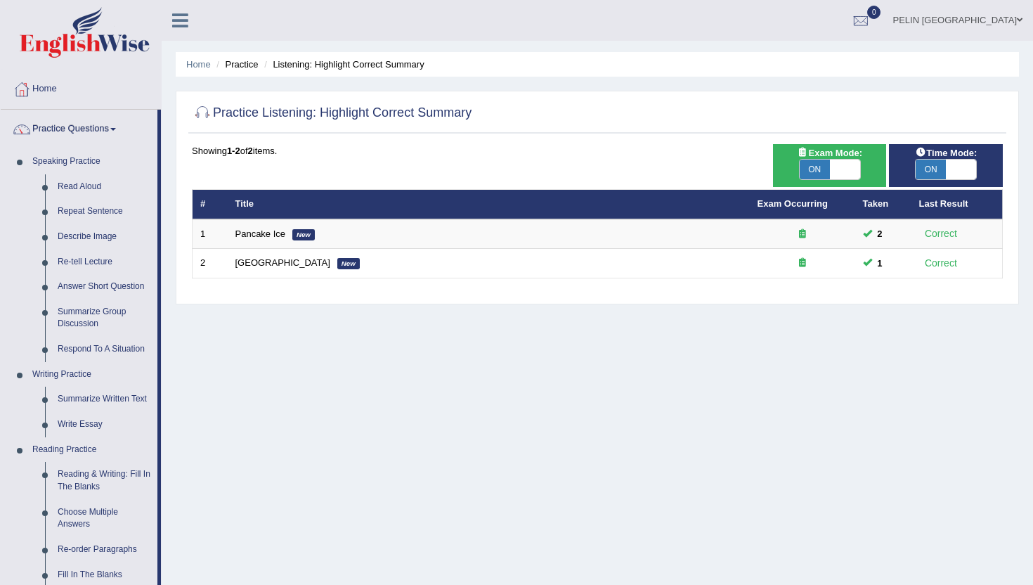
click at [821, 174] on span "ON" at bounding box center [815, 170] width 30 height 20
checkbox input "false"
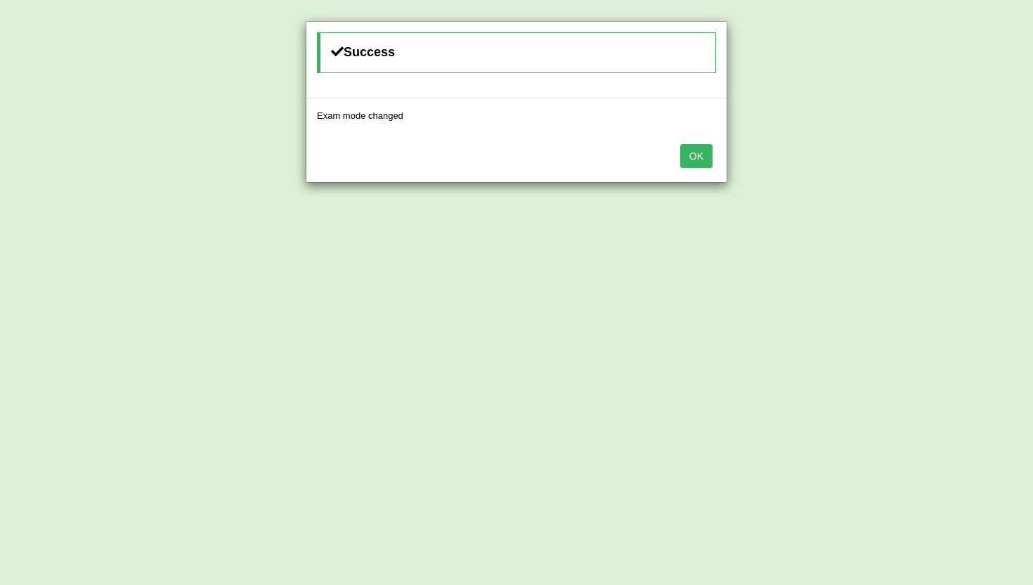
click at [703, 146] on button "OK" at bounding box center [696, 156] width 32 height 24
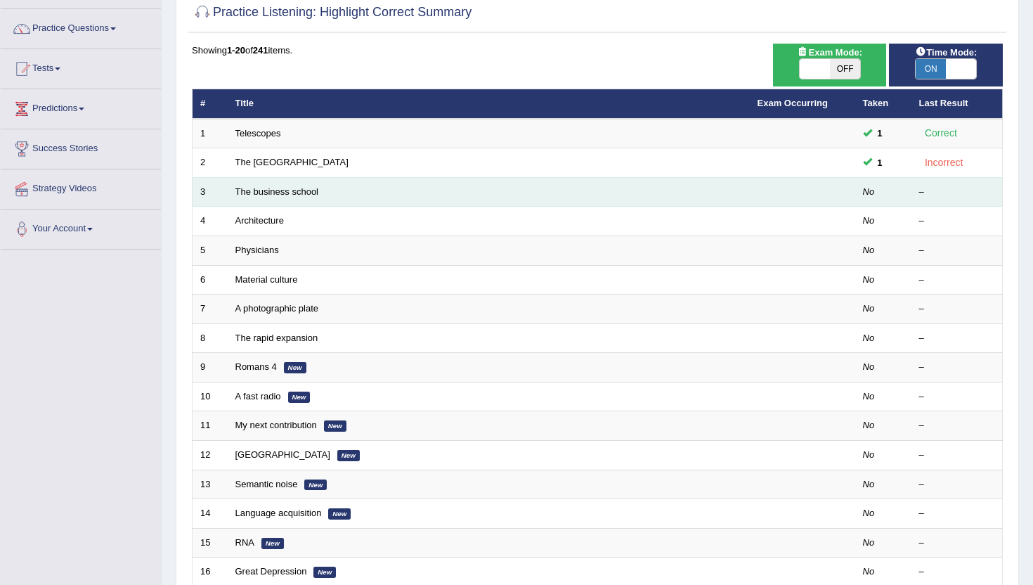
scroll to position [114, 0]
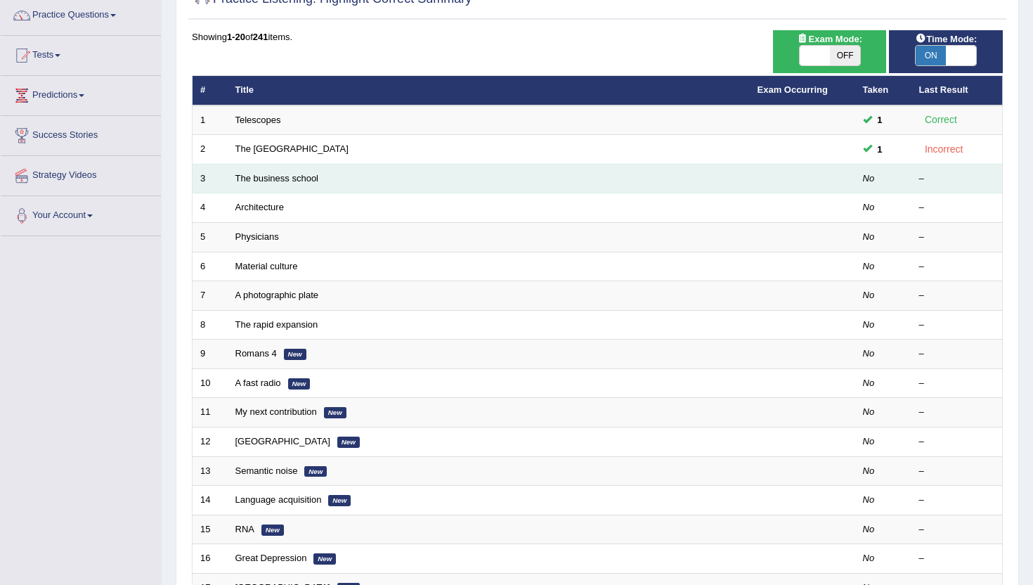
click at [635, 176] on td "The business school" at bounding box center [489, 179] width 522 height 30
click at [303, 180] on link "The business school" at bounding box center [277, 178] width 84 height 11
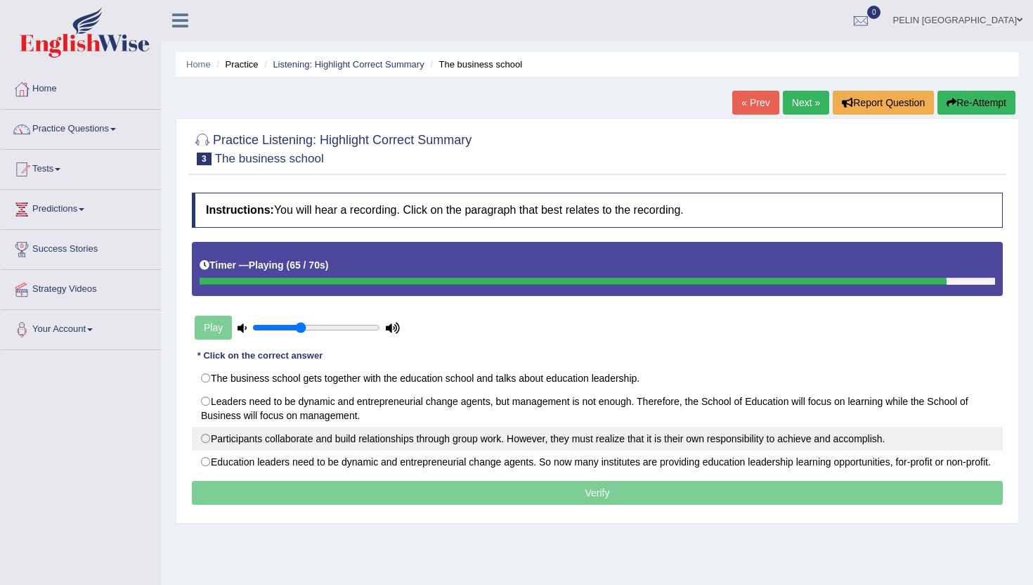
click at [482, 439] on label "Participants collaborate and build relationships through group work. However, t…" at bounding box center [597, 439] width 811 height 24
radio input "true"
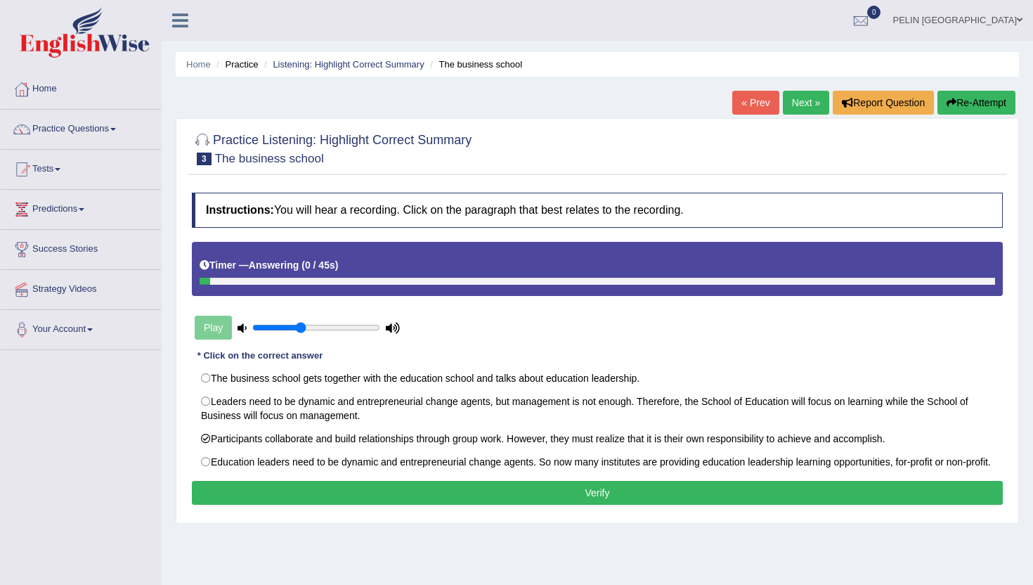
click at [483, 505] on button "Verify" at bounding box center [597, 493] width 811 height 24
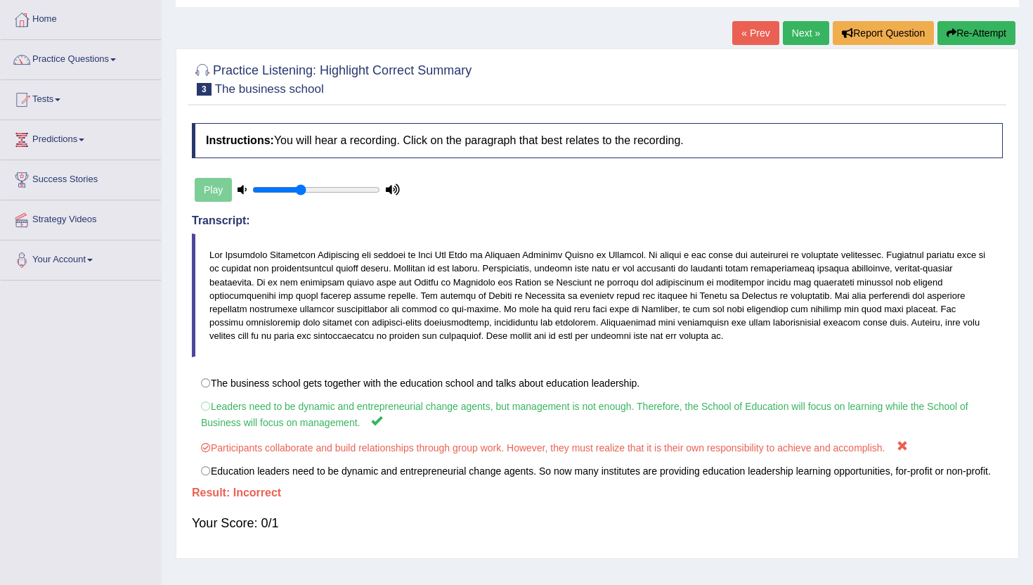
scroll to position [75, 0]
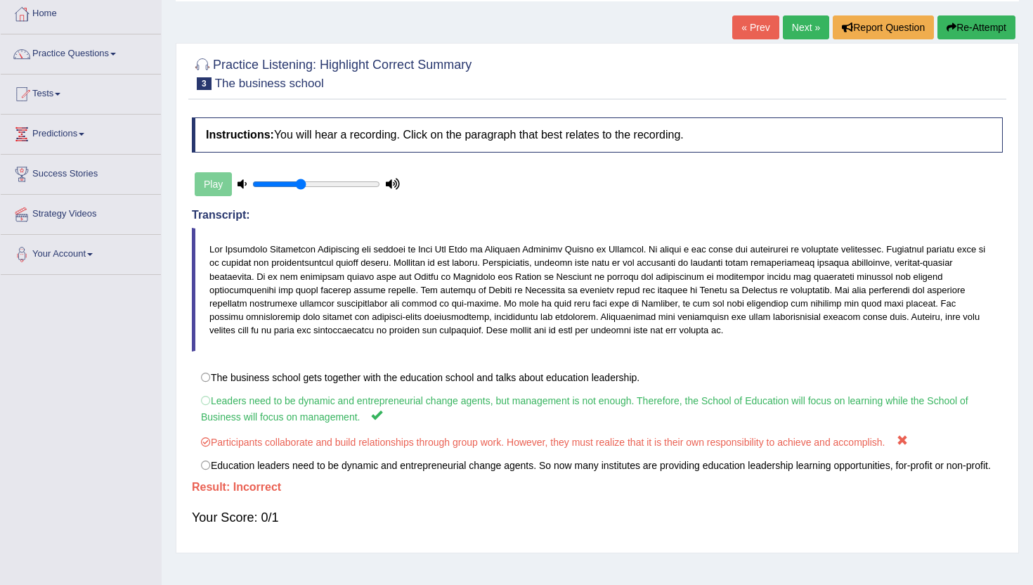
click at [801, 30] on link "Next »" at bounding box center [806, 27] width 46 height 24
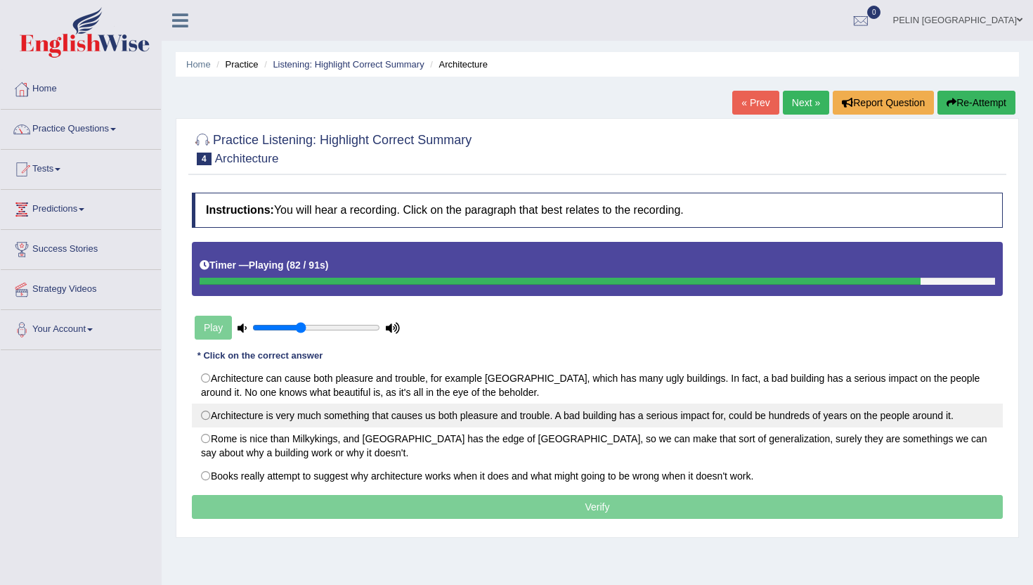
click at [669, 417] on label "Architecture is very much something that causes us both pleasure and trouble. A…" at bounding box center [597, 415] width 811 height 24
radio input "true"
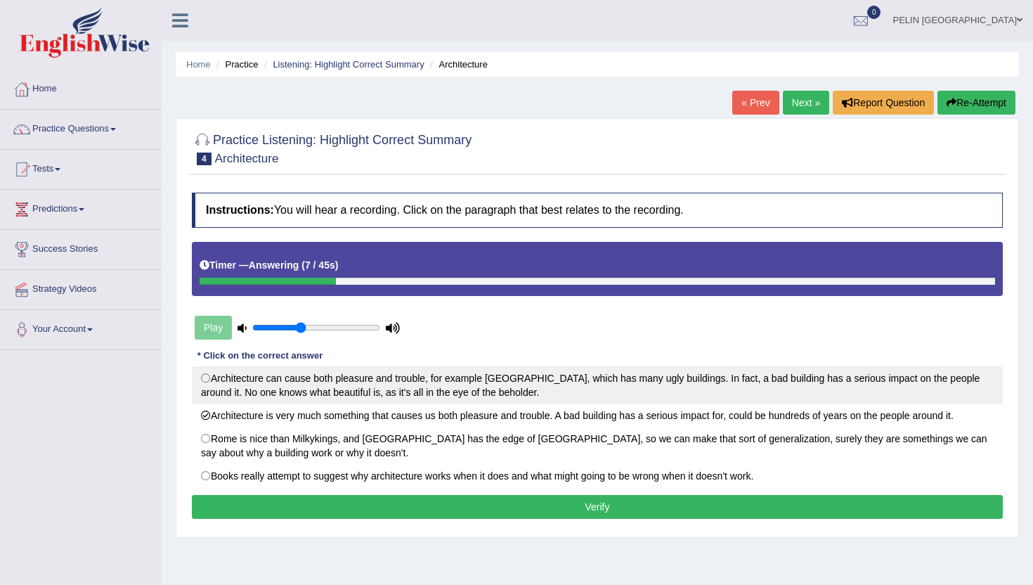
click at [658, 385] on label "Architecture can cause both pleasure and trouble, for example [GEOGRAPHIC_DATA]…" at bounding box center [597, 385] width 811 height 38
radio input "true"
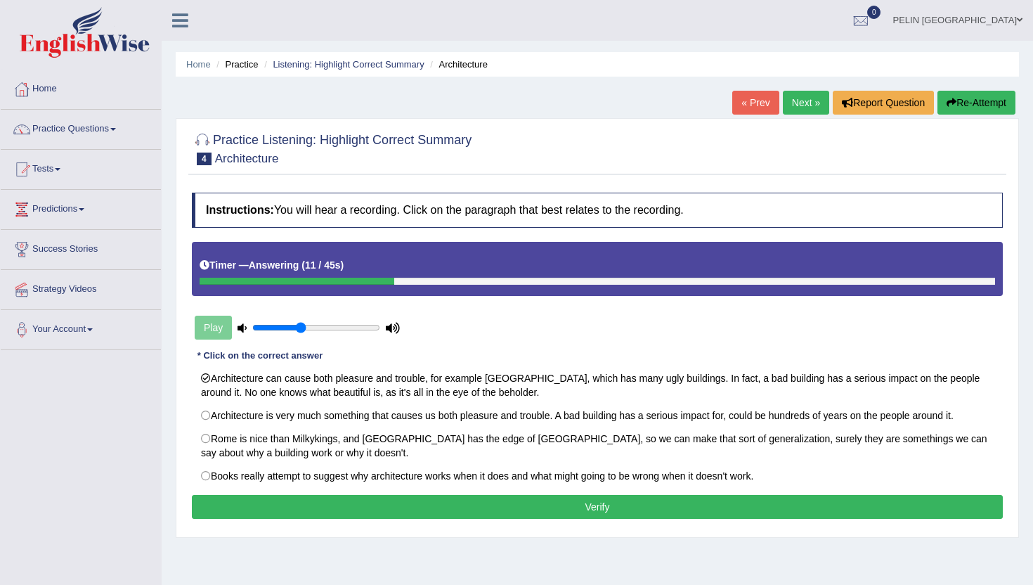
click at [637, 512] on button "Verify" at bounding box center [597, 507] width 811 height 24
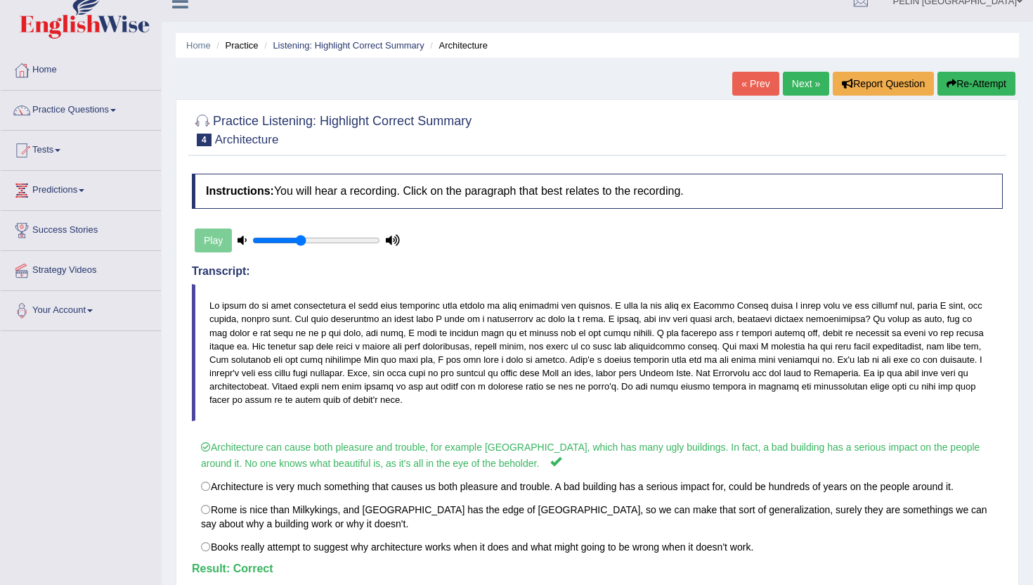
scroll to position [13, 0]
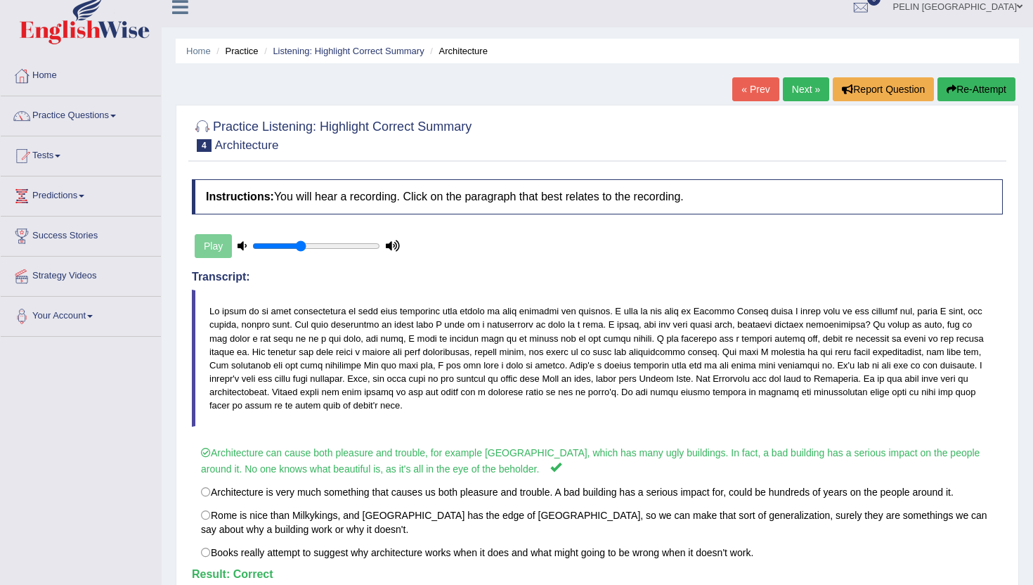
click at [794, 86] on link "Next »" at bounding box center [806, 89] width 46 height 24
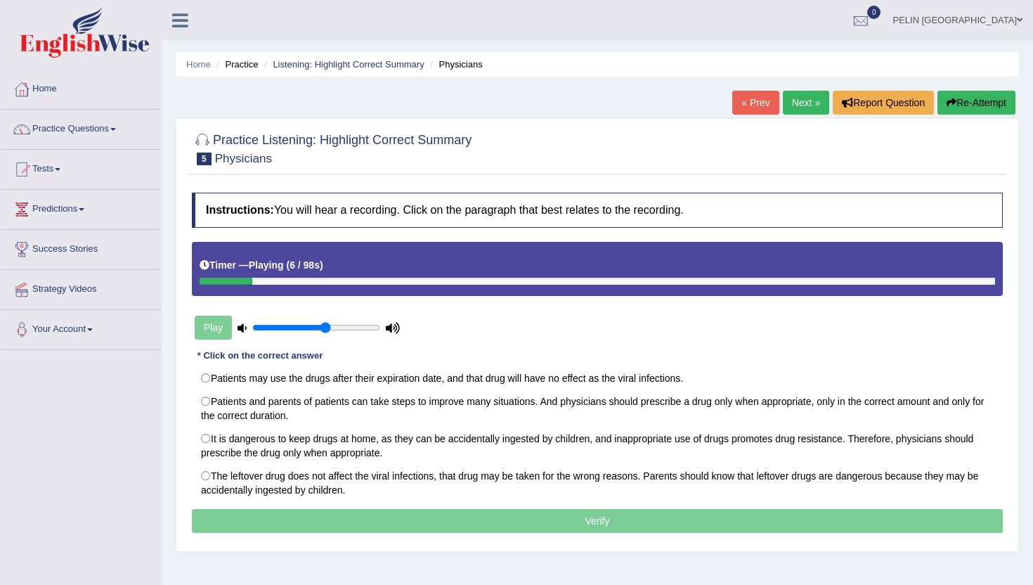
type input "0.6"
click at [323, 325] on input "range" at bounding box center [316, 327] width 128 height 11
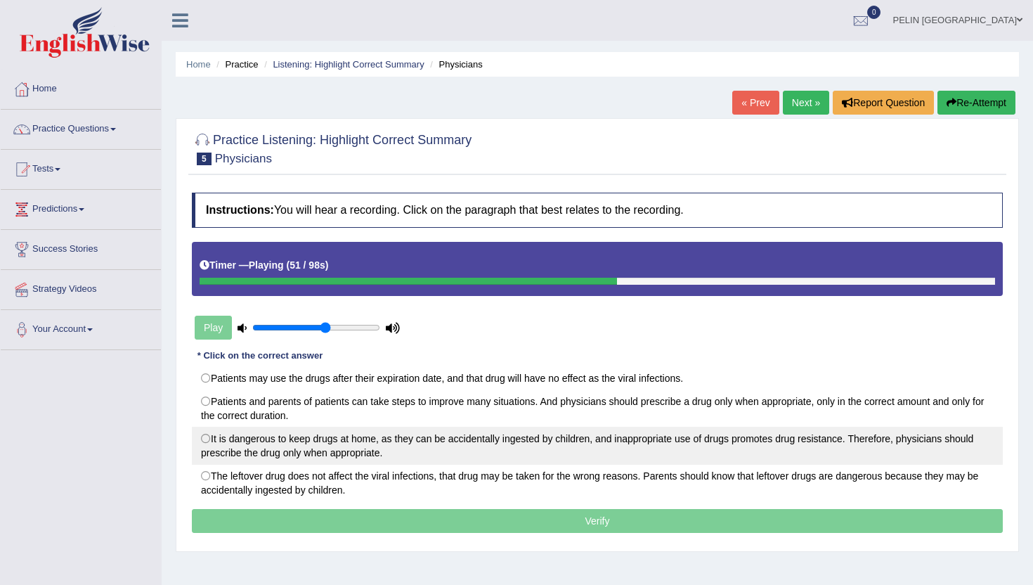
click at [462, 451] on label "It is dangerous to keep drugs at home, as they can be accidentally ingested by …" at bounding box center [597, 446] width 811 height 38
radio input "true"
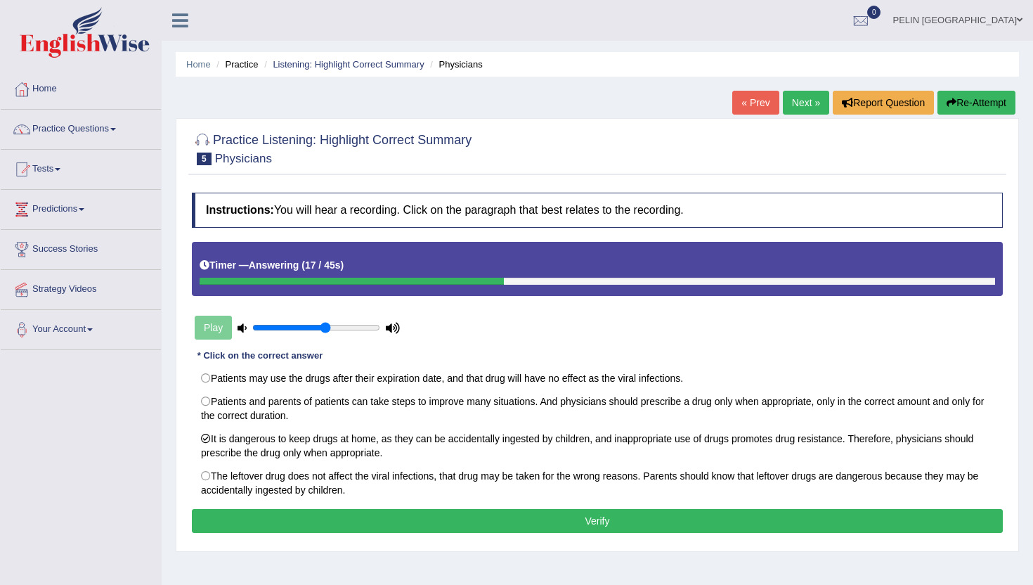
click at [444, 527] on button "Verify" at bounding box center [597, 521] width 811 height 24
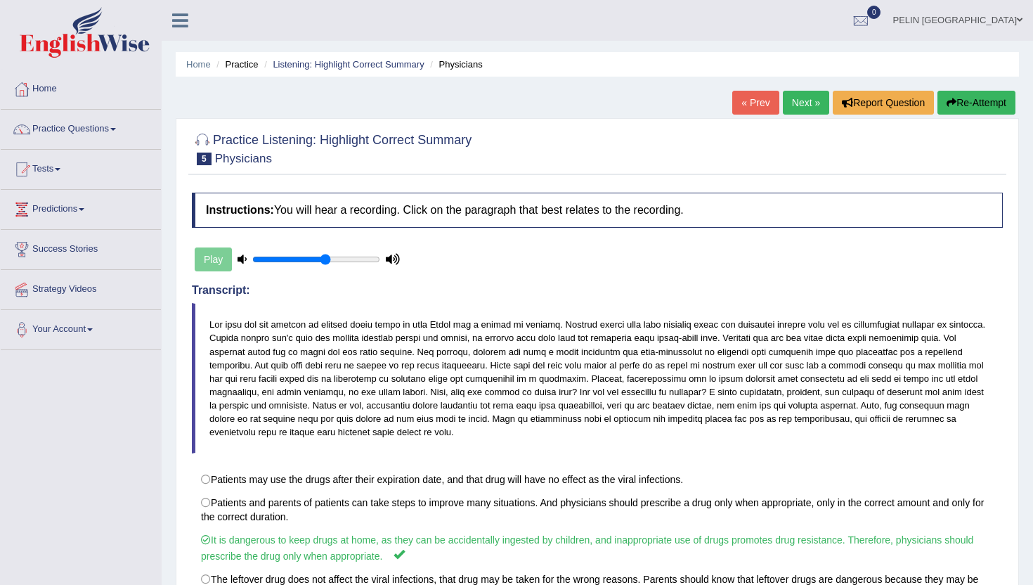
click at [808, 108] on link "Next »" at bounding box center [806, 103] width 46 height 24
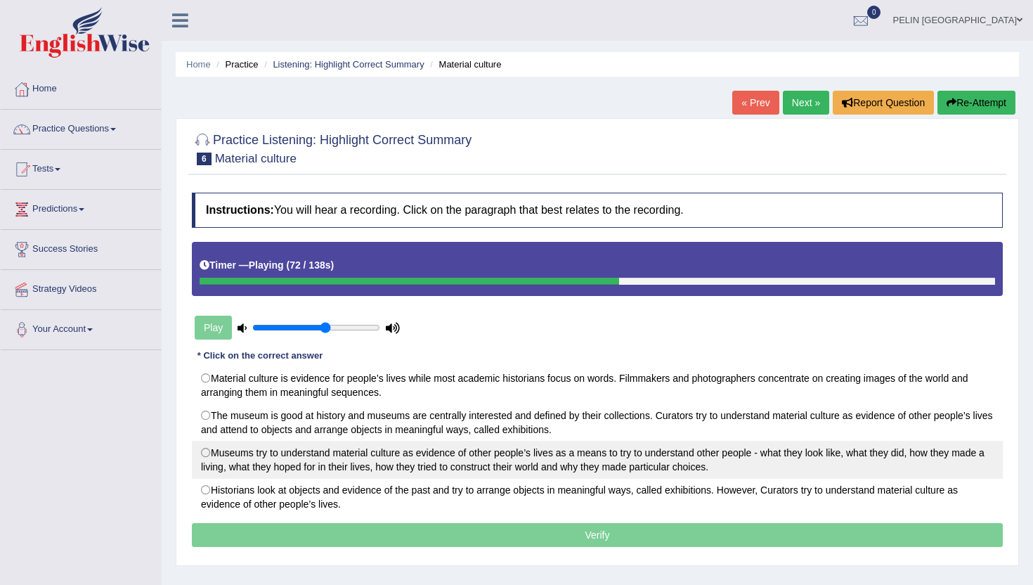
click at [480, 458] on label "Museums try to understand material culture as evidence of other people’s lives …" at bounding box center [597, 460] width 811 height 38
radio input "true"
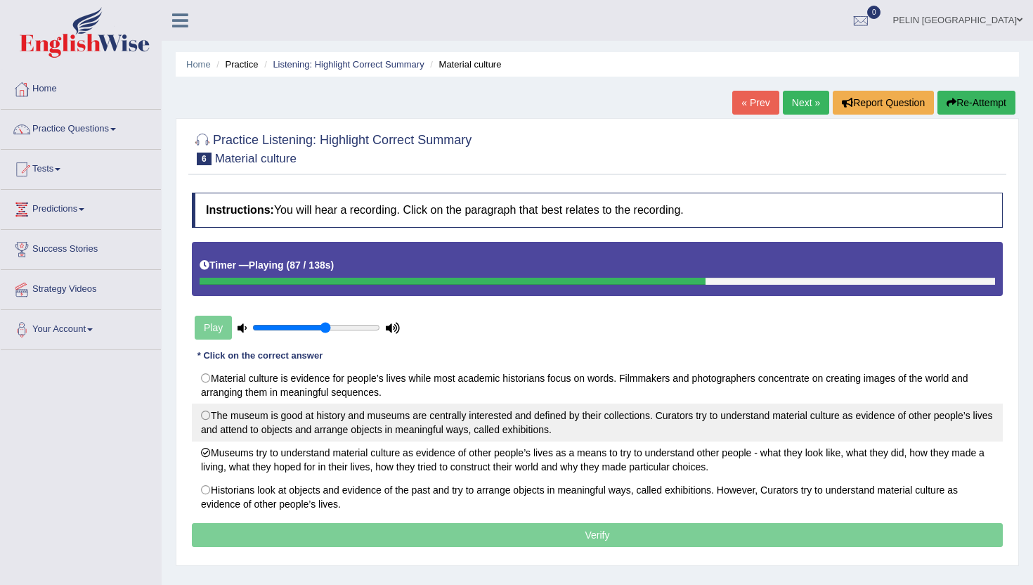
click at [878, 420] on label "The museum is good at history and museums are centrally interested and defined …" at bounding box center [597, 422] width 811 height 38
radio input "true"
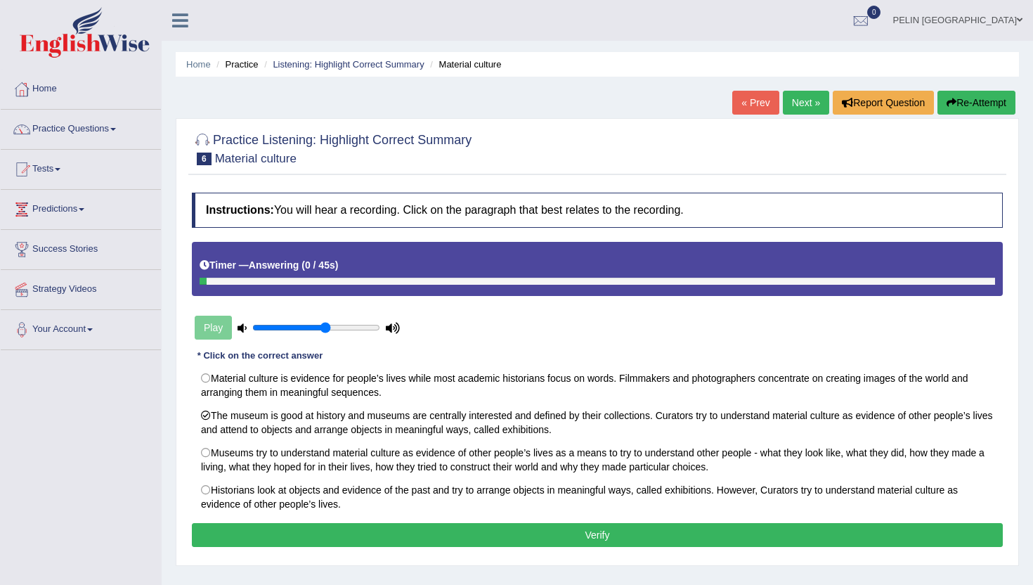
click at [780, 539] on button "Verify" at bounding box center [597, 535] width 811 height 24
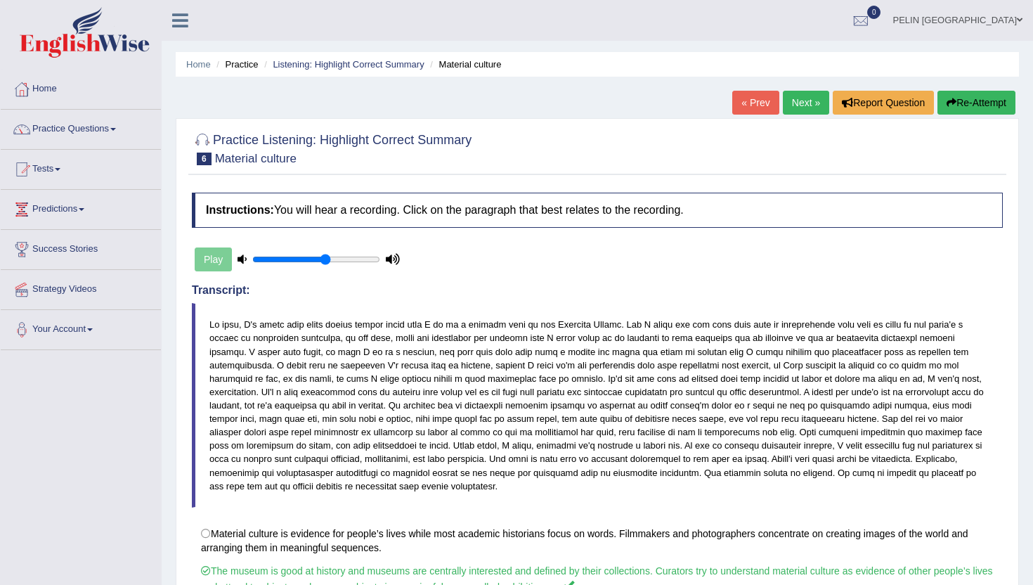
click at [788, 99] on link "Next »" at bounding box center [806, 103] width 46 height 24
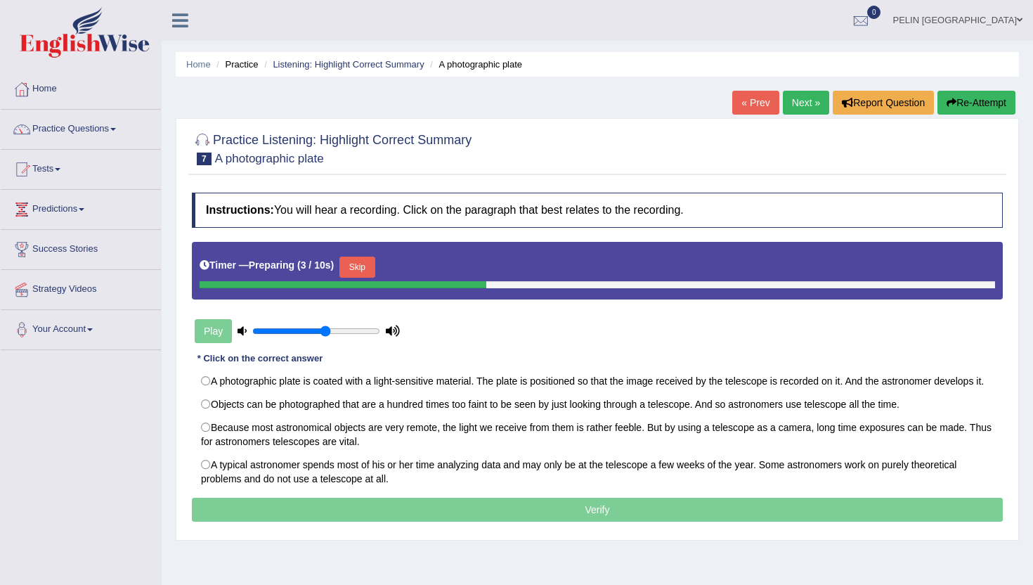
click at [488, 361] on div "Instructions: You will hear a recording. Click on the paragraph that best relat…" at bounding box center [597, 359] width 818 height 347
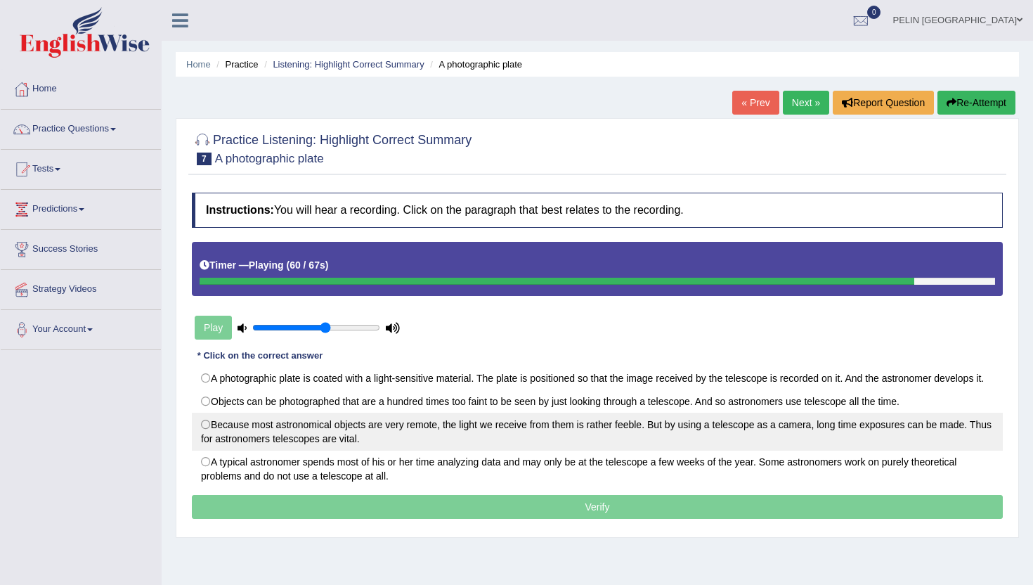
click at [555, 451] on label "Because most astronomical objects are very remote, the light we receive from th…" at bounding box center [597, 432] width 811 height 38
radio input "true"
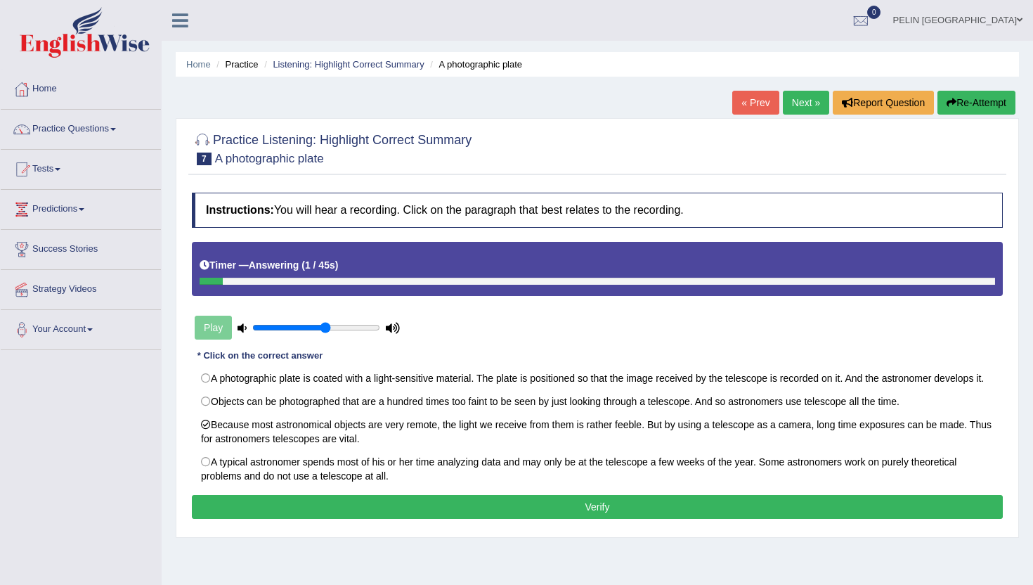
click at [487, 519] on button "Verify" at bounding box center [597, 507] width 811 height 24
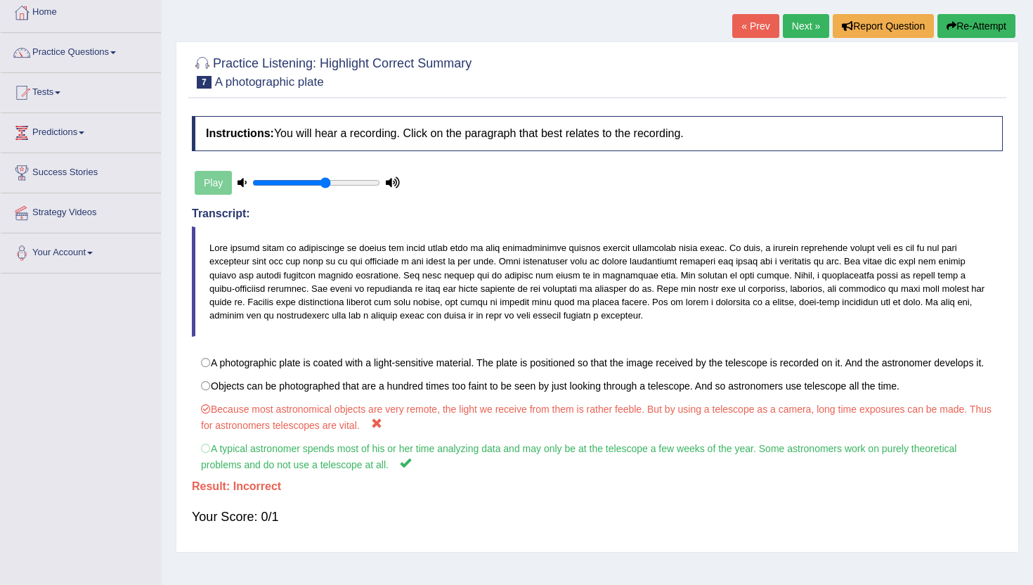
scroll to position [74, 0]
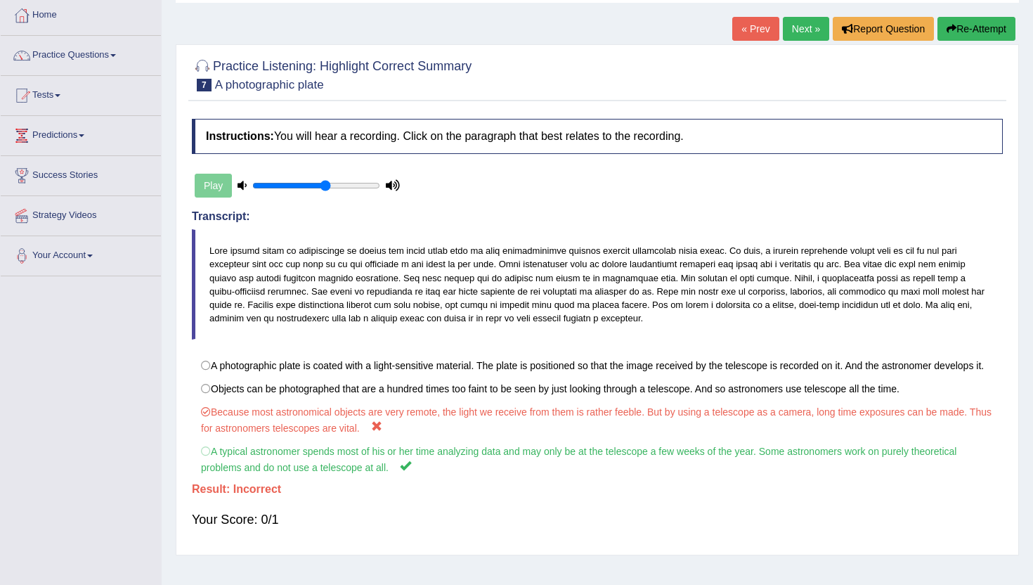
click at [981, 36] on button "Re-Attempt" at bounding box center [977, 29] width 78 height 24
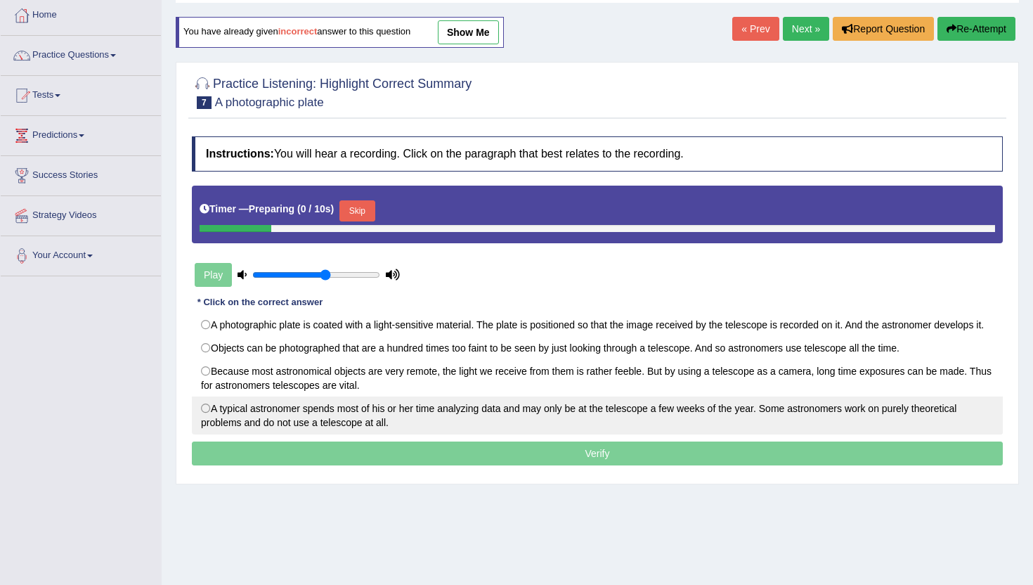
click at [567, 417] on label "A typical astronomer spends most of his or her time analyzing data and may only…" at bounding box center [597, 415] width 811 height 38
radio input "true"
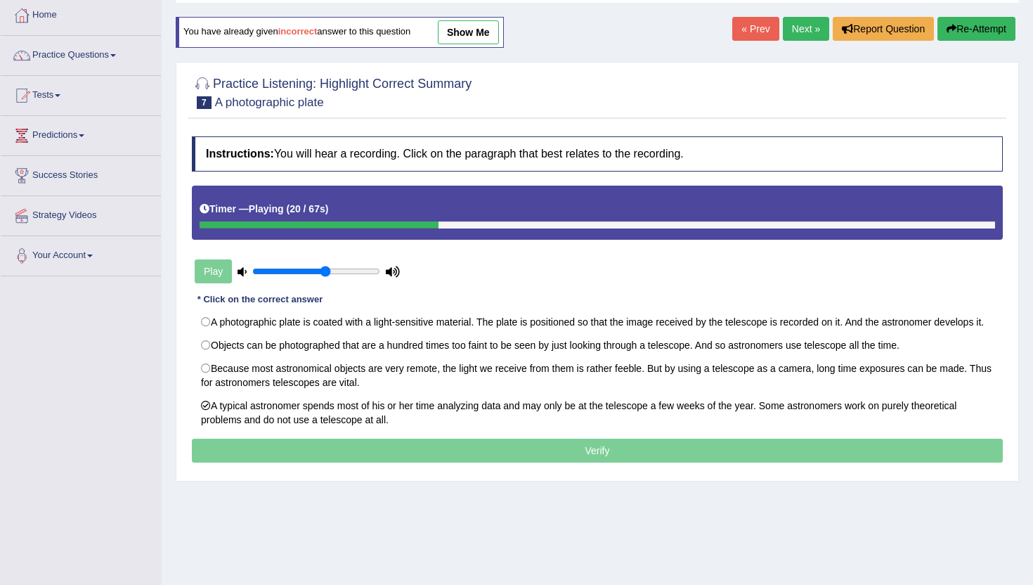
click at [708, 226] on div at bounding box center [598, 224] width 796 height 7
click at [707, 226] on div at bounding box center [598, 224] width 796 height 7
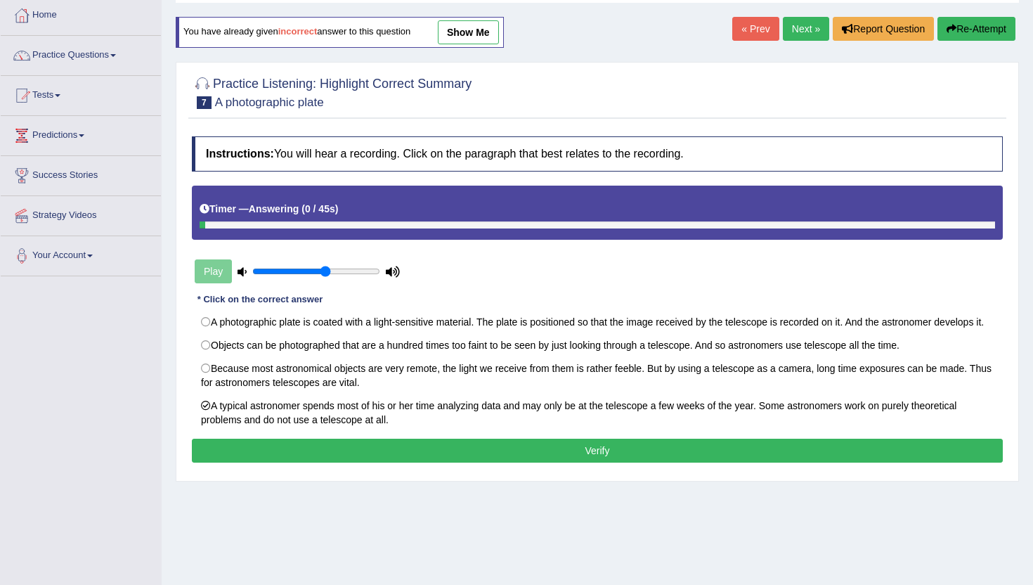
click at [463, 463] on button "Verify" at bounding box center [597, 451] width 811 height 24
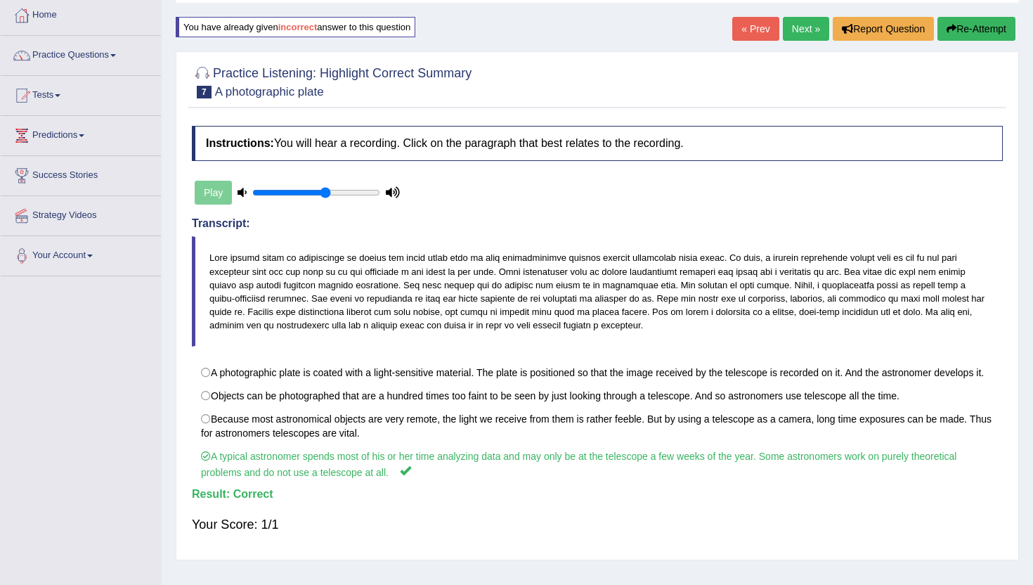
click at [808, 20] on link "Next »" at bounding box center [806, 29] width 46 height 24
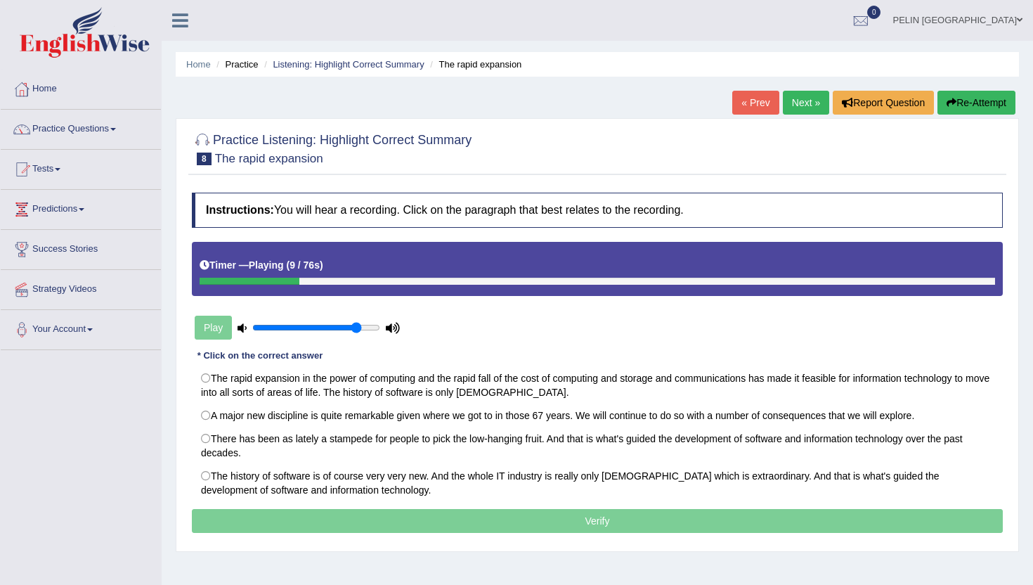
drag, startPoint x: 321, startPoint y: 324, endPoint x: 355, endPoint y: 328, distance: 33.9
type input "0.85"
click at [355, 328] on input "range" at bounding box center [316, 327] width 128 height 11
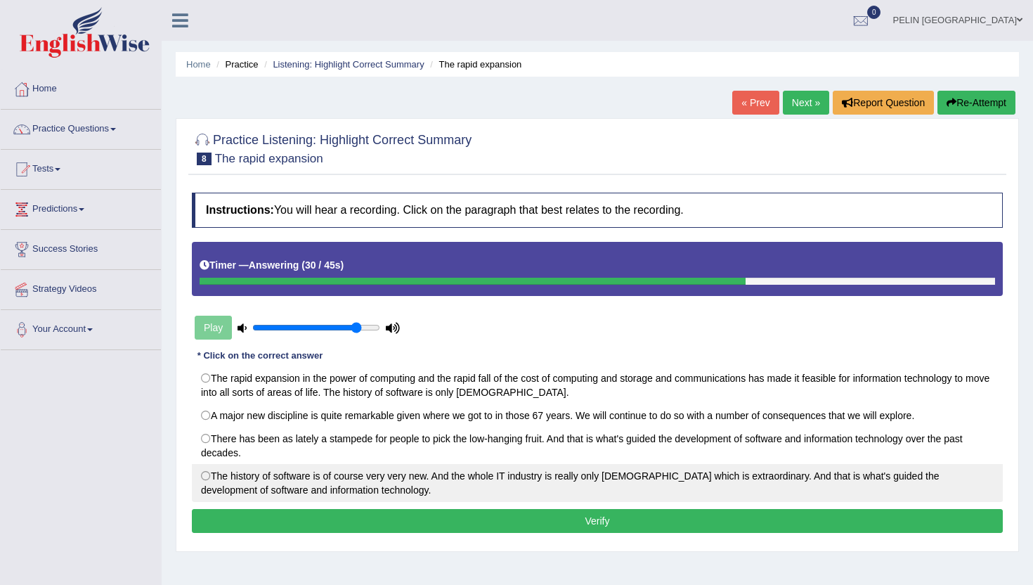
click at [480, 473] on label "The history of software is of course very very new. And the whole IT industry i…" at bounding box center [597, 483] width 811 height 38
radio input "true"
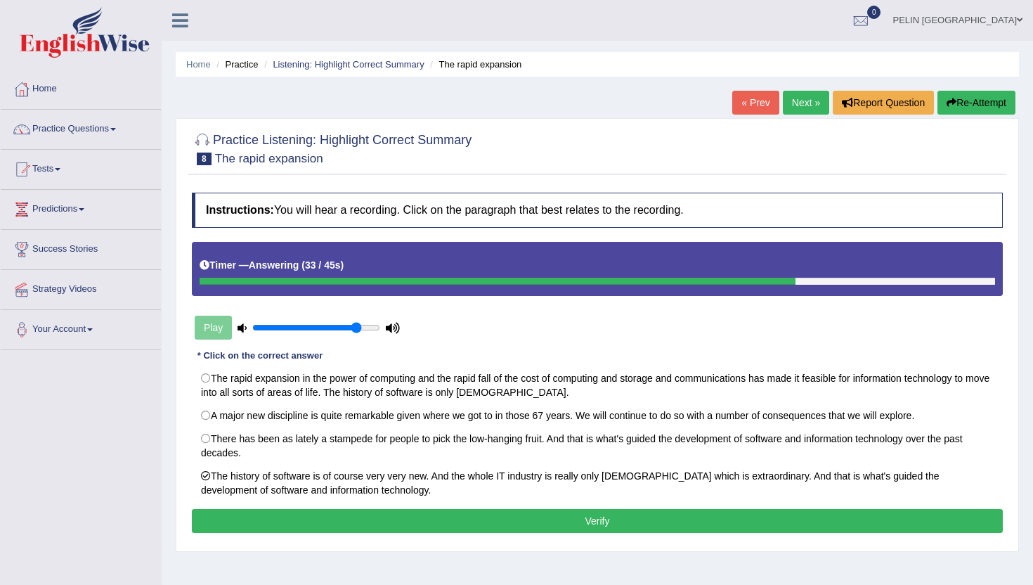
click at [496, 522] on button "Verify" at bounding box center [597, 521] width 811 height 24
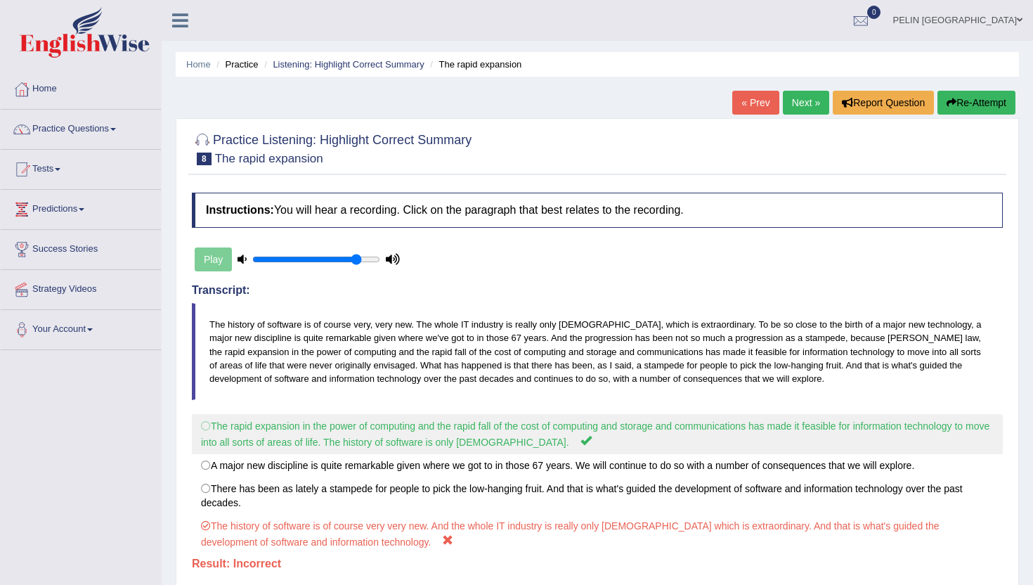
click at [479, 448] on label "The rapid expansion in the power of computing and the rapid fall of the cost of…" at bounding box center [597, 434] width 811 height 40
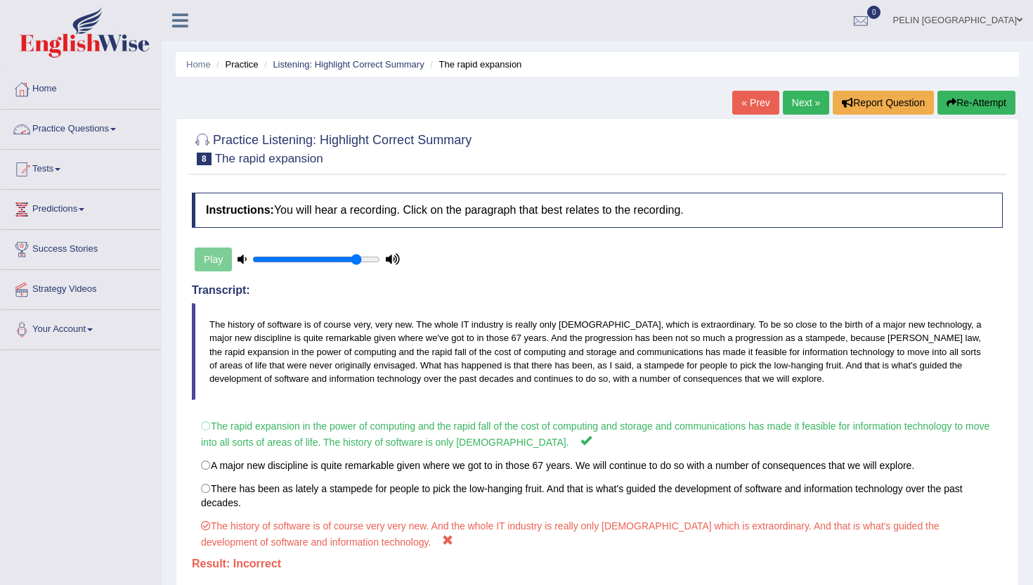
click at [800, 100] on link "Next »" at bounding box center [806, 103] width 46 height 24
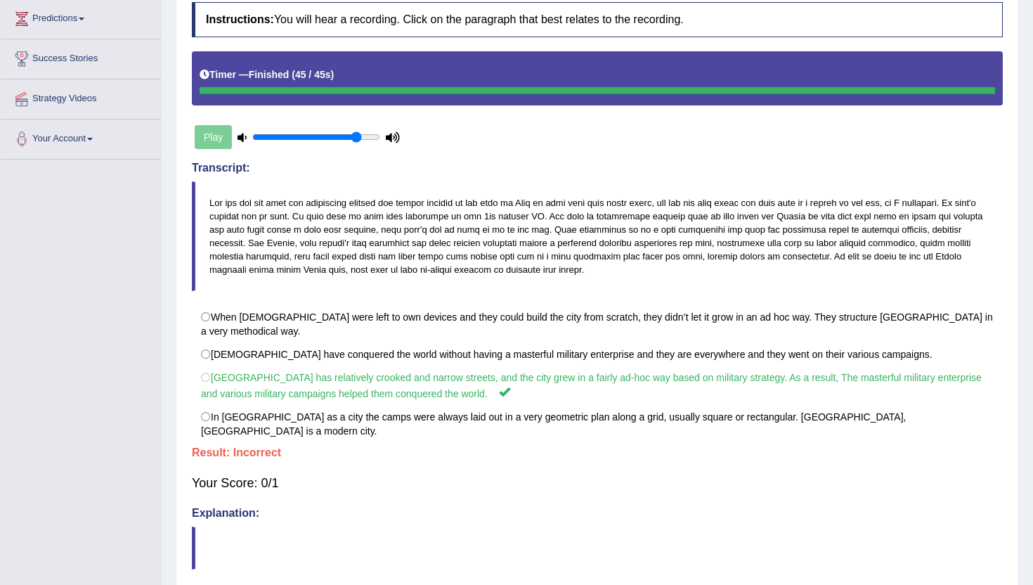
scroll to position [195, 0]
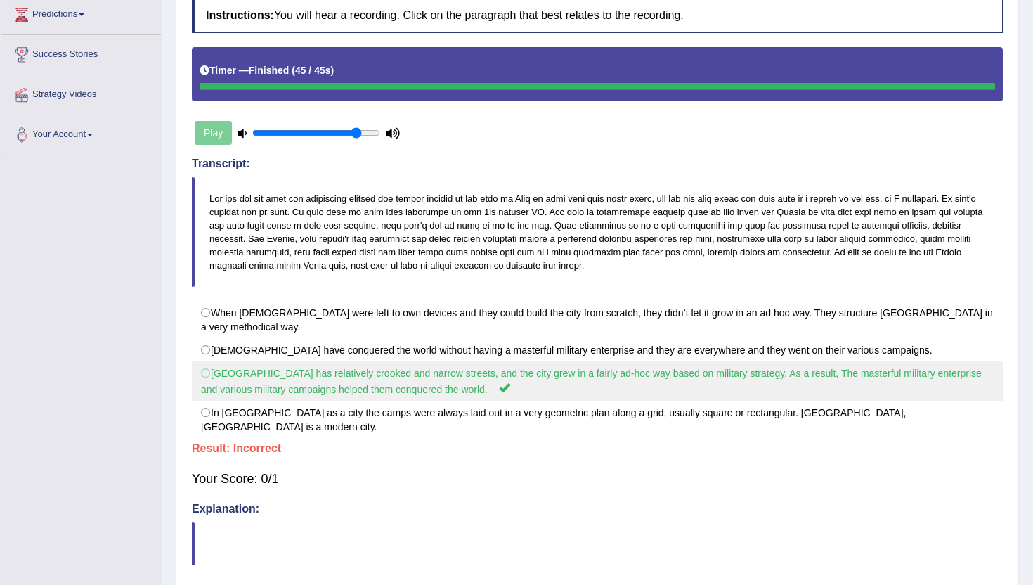
click at [220, 365] on label "[GEOGRAPHIC_DATA] has relatively crooked and narrow streets, and the city grew …" at bounding box center [597, 381] width 811 height 40
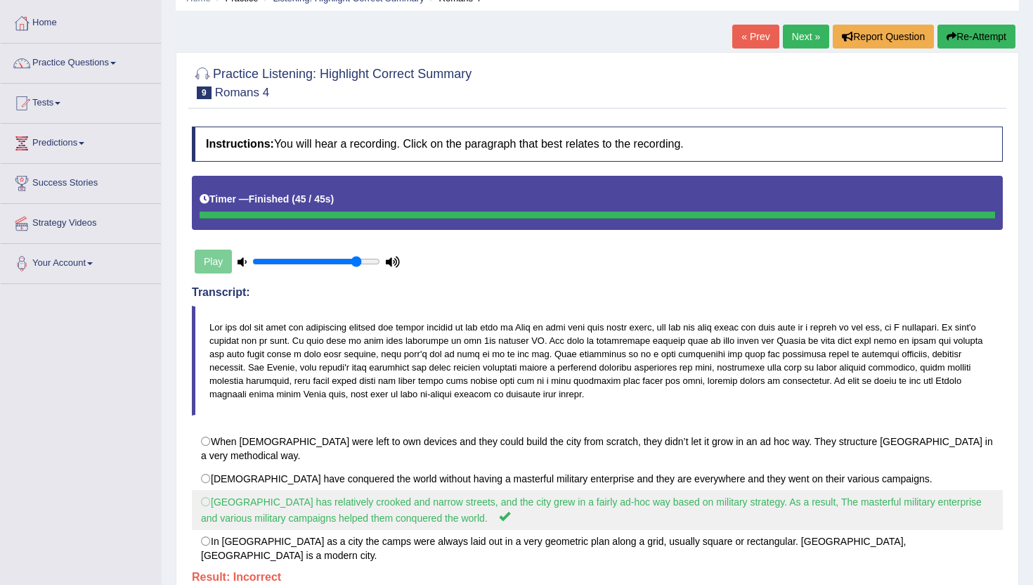
scroll to position [47, 0]
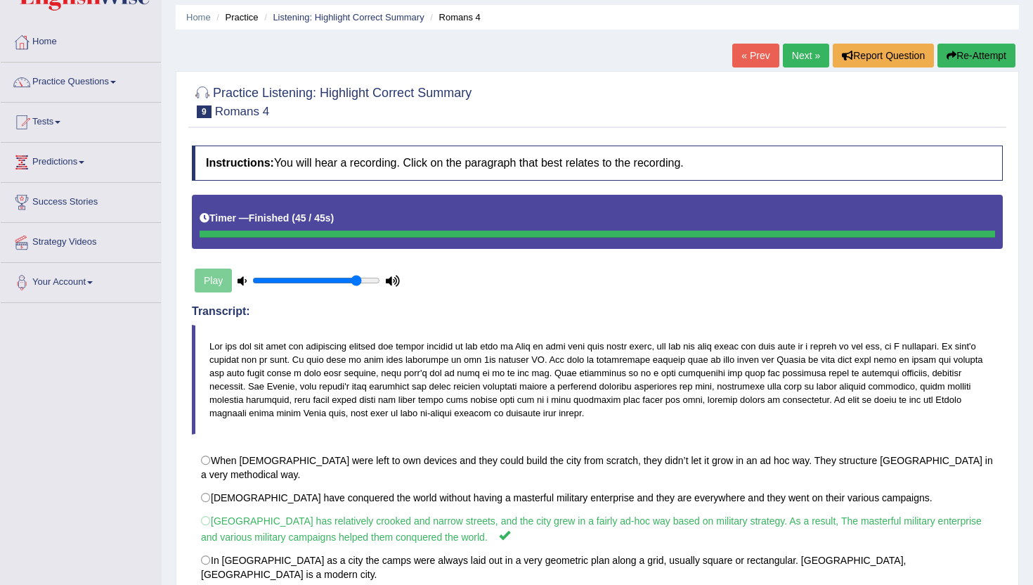
click at [980, 49] on button "Re-Attempt" at bounding box center [977, 56] width 78 height 24
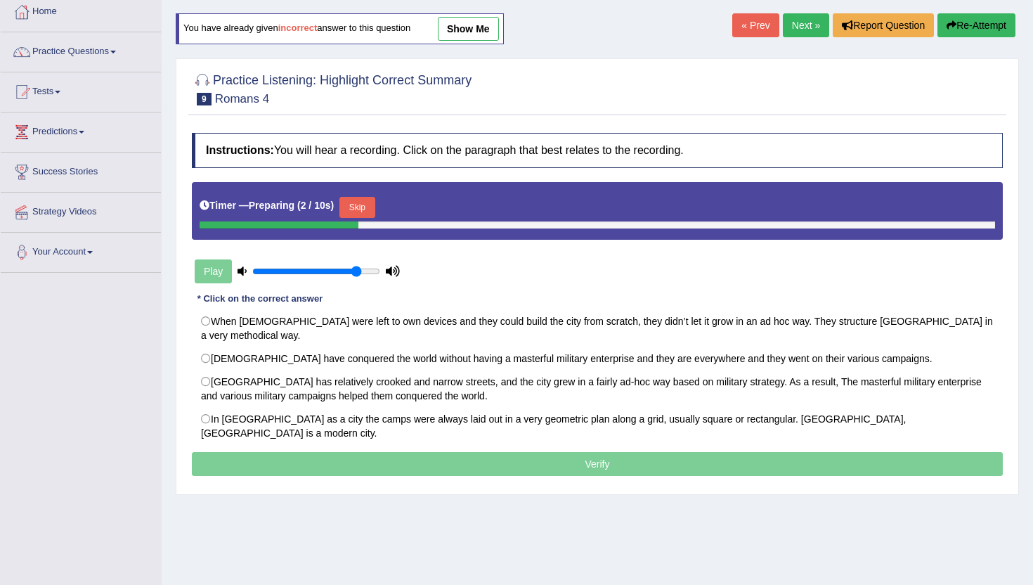
scroll to position [65, 0]
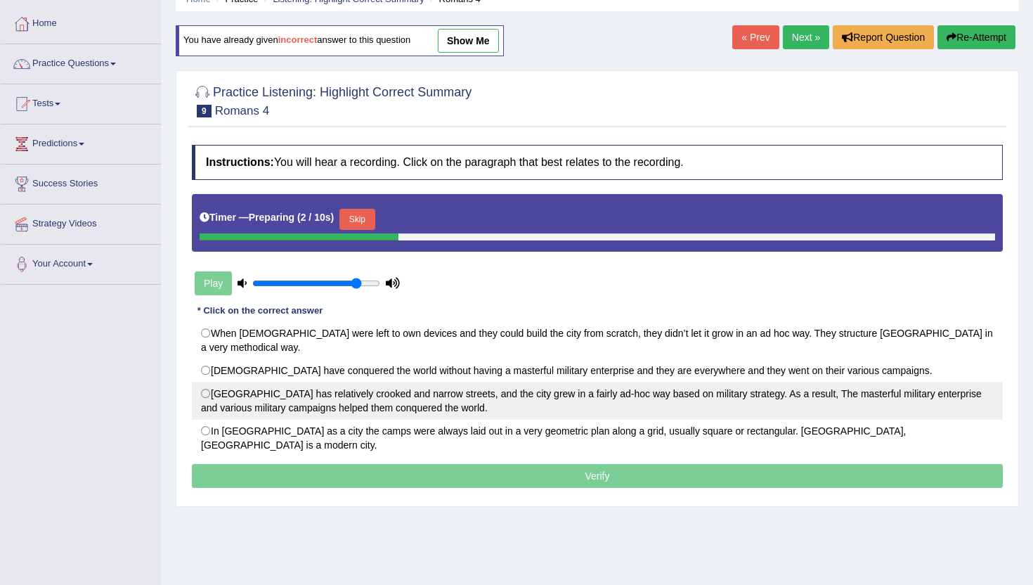
click at [500, 390] on label "[GEOGRAPHIC_DATA] has relatively crooked and narrow streets, and the city grew …" at bounding box center [597, 401] width 811 height 38
radio input "true"
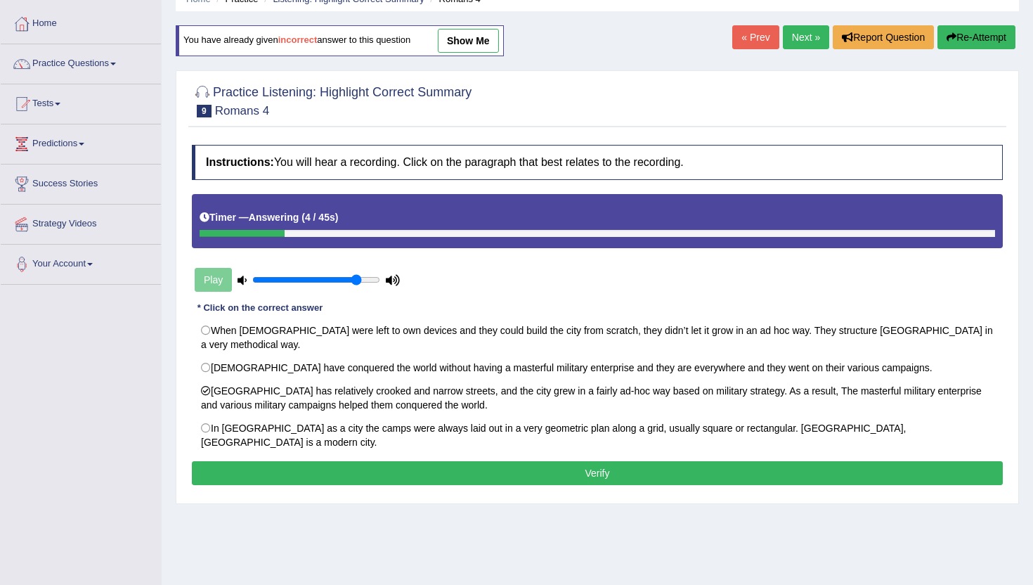
click at [647, 461] on button "Verify" at bounding box center [597, 473] width 811 height 24
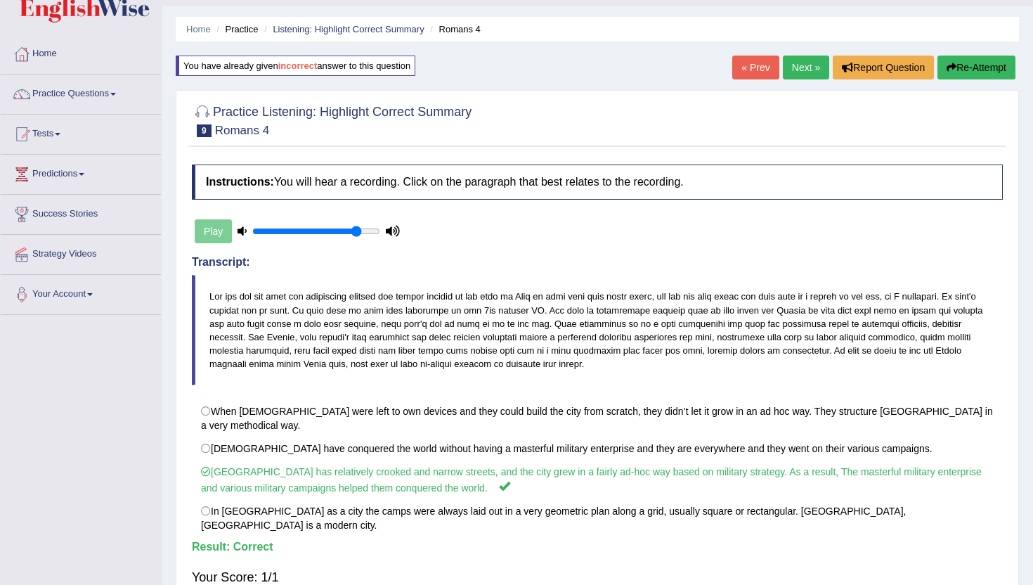
scroll to position [0, 0]
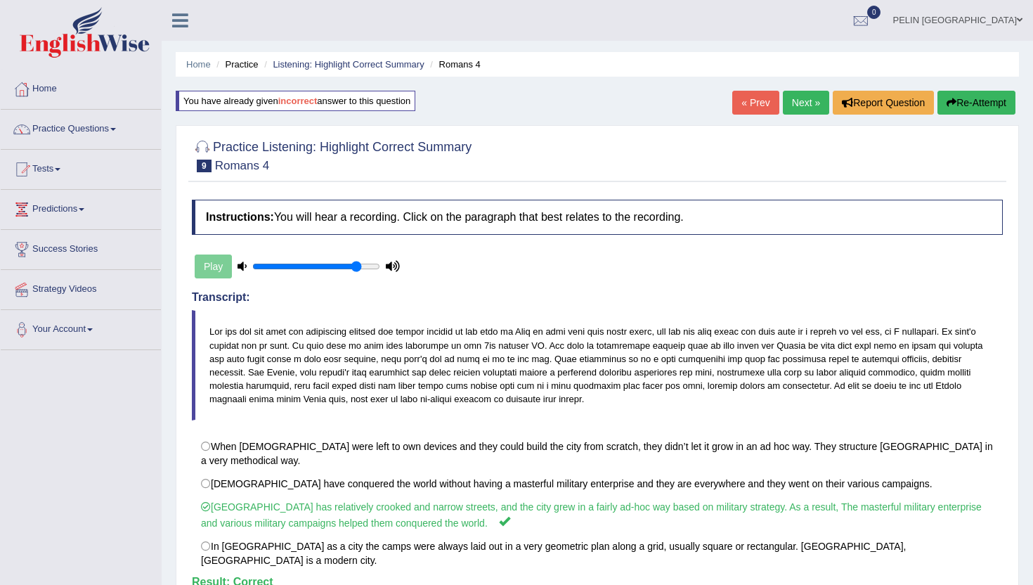
click at [803, 99] on link "Next »" at bounding box center [806, 103] width 46 height 24
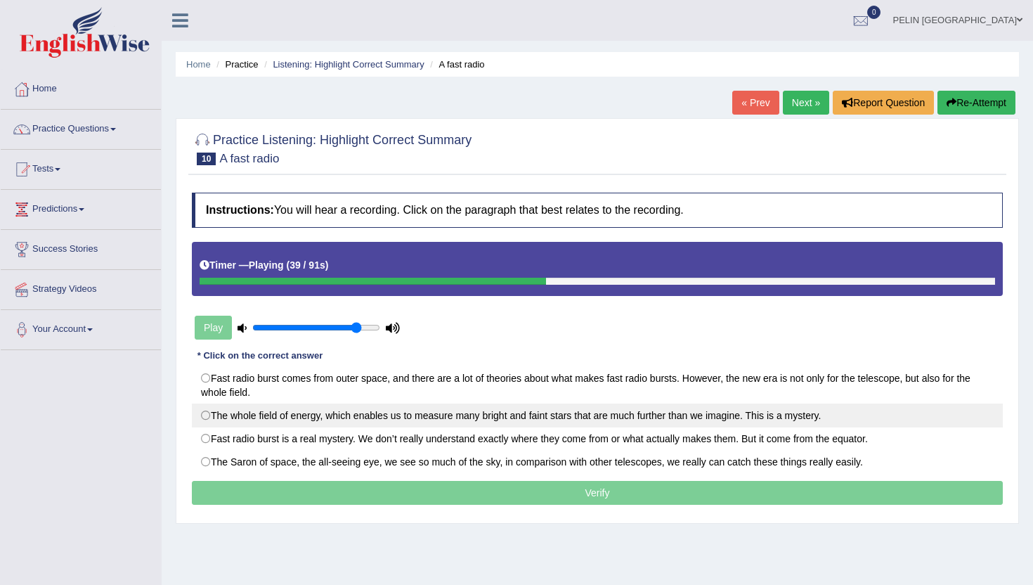
click at [730, 422] on label "The whole field of energy, which enables us to measure many bright and faint st…" at bounding box center [597, 415] width 811 height 24
radio input "true"
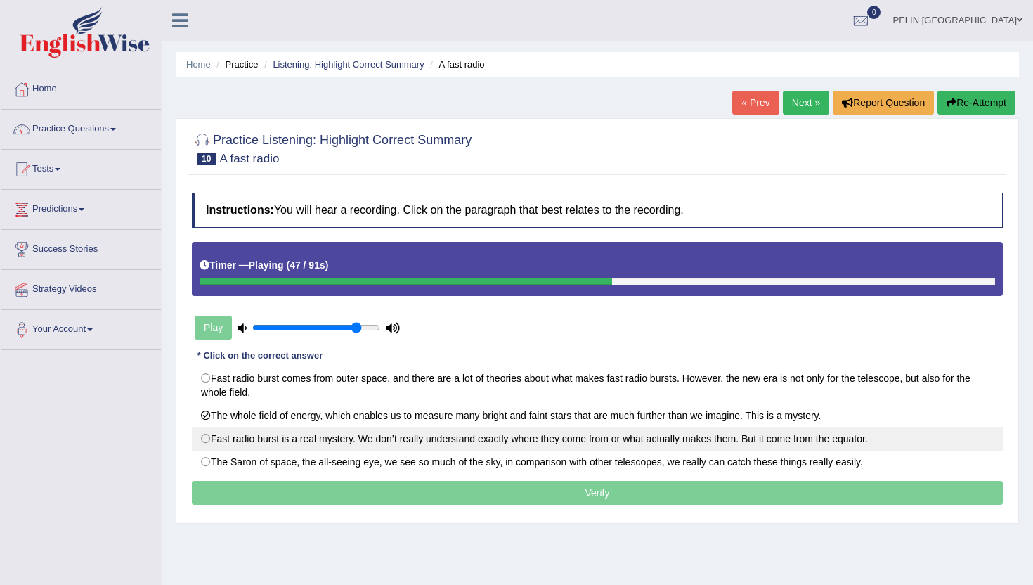
click at [583, 443] on label "Fast radio burst is a real mystery. We don’t really understand exactly where th…" at bounding box center [597, 439] width 811 height 24
radio input "true"
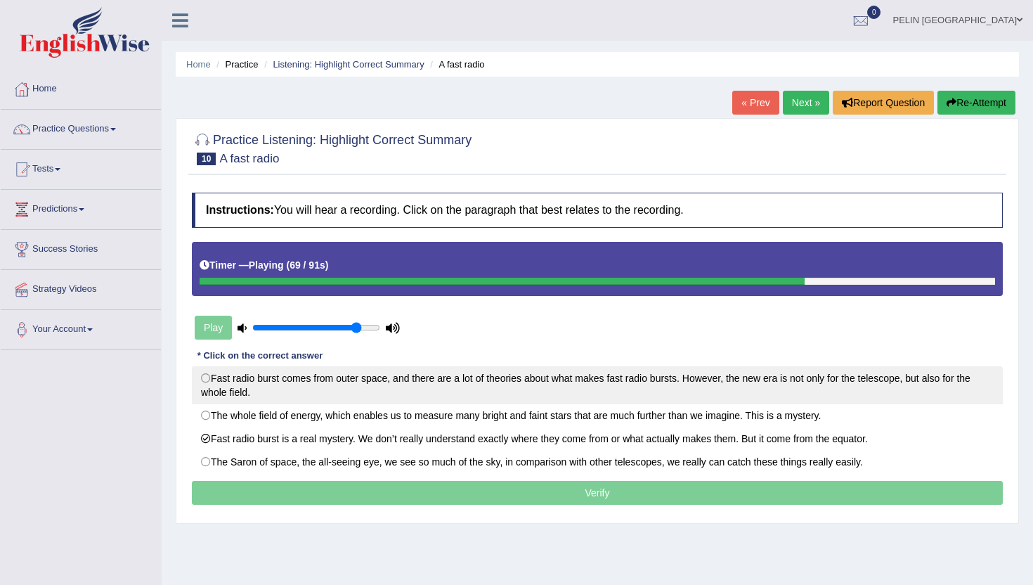
click at [556, 389] on label "Fast radio burst comes from outer space, and there are a lot of theories about …" at bounding box center [597, 385] width 811 height 38
radio input "true"
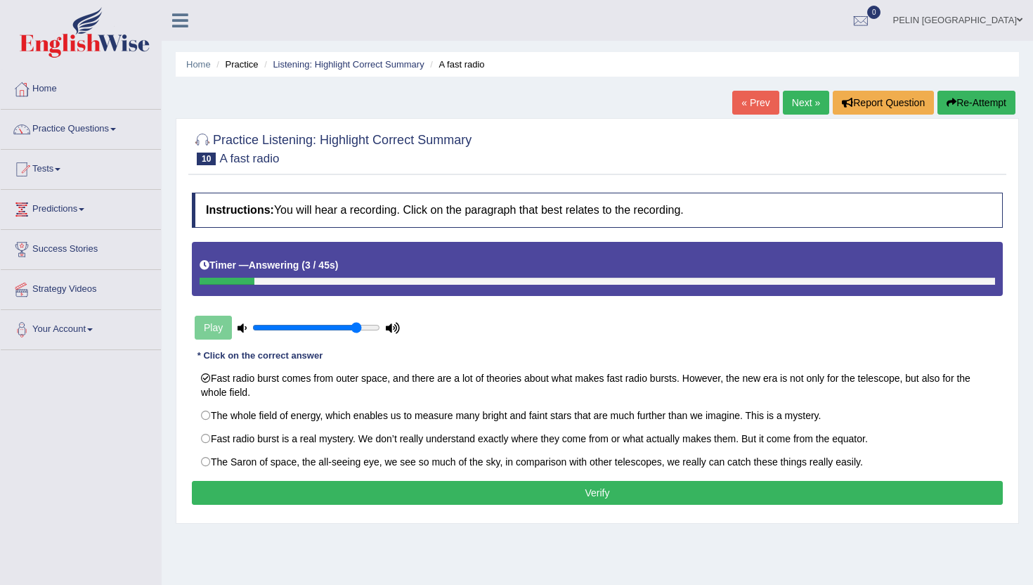
click at [574, 490] on button "Verify" at bounding box center [597, 493] width 811 height 24
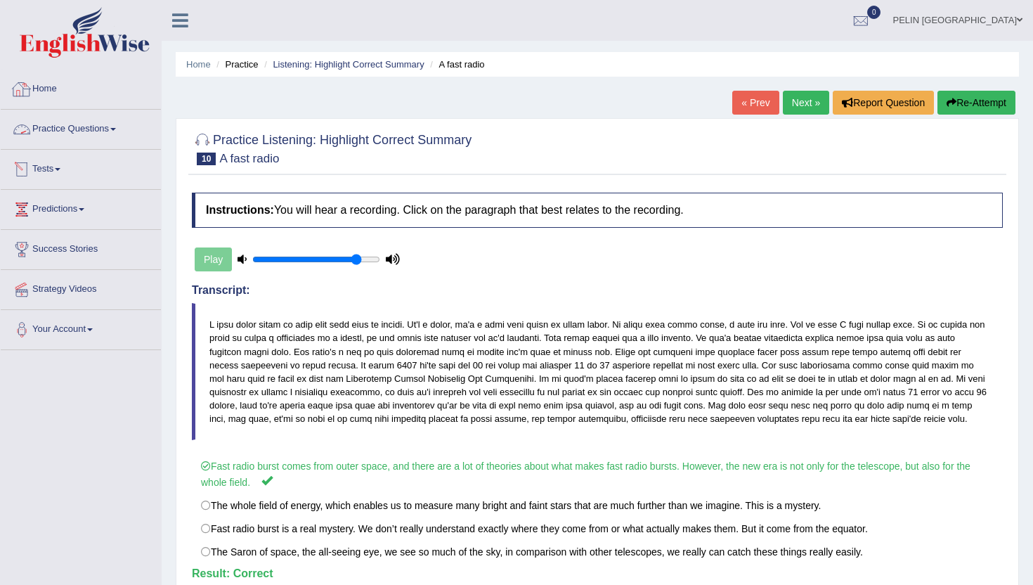
click at [122, 131] on link "Practice Questions" at bounding box center [81, 127] width 160 height 35
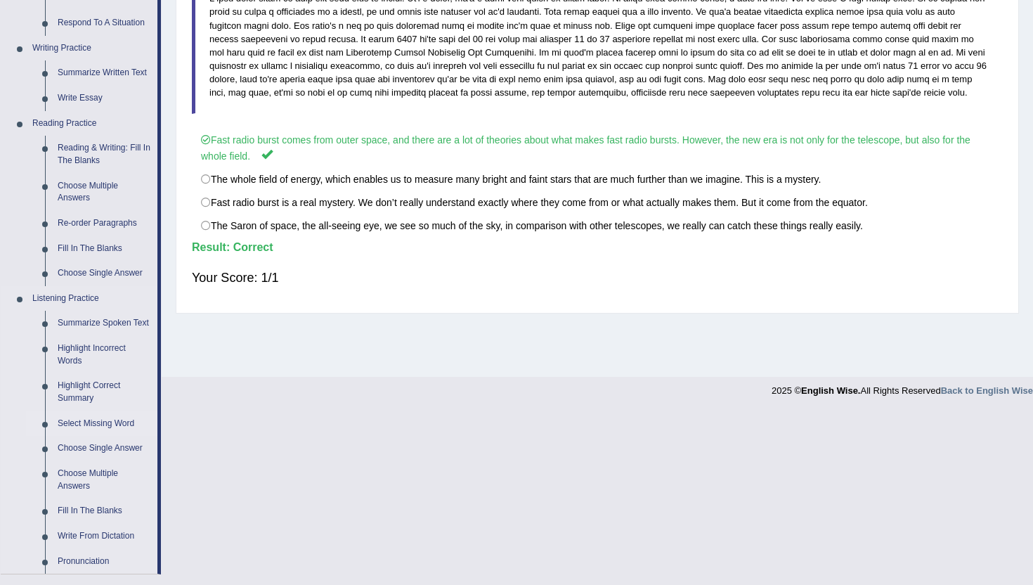
click at [103, 432] on link "Select Missing Word" at bounding box center [104, 423] width 106 height 25
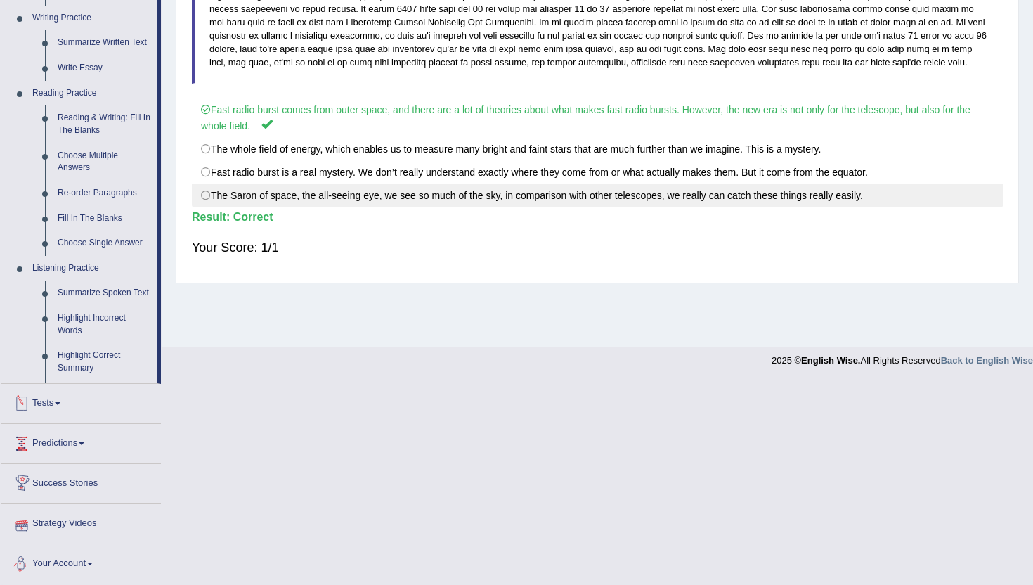
scroll to position [264, 0]
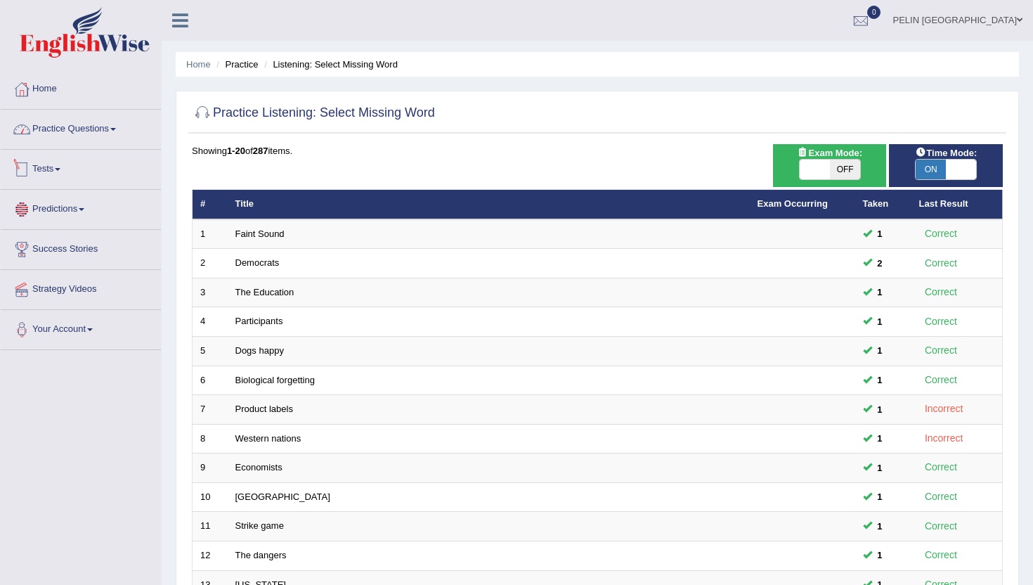
click at [116, 129] on span at bounding box center [113, 129] width 6 height 3
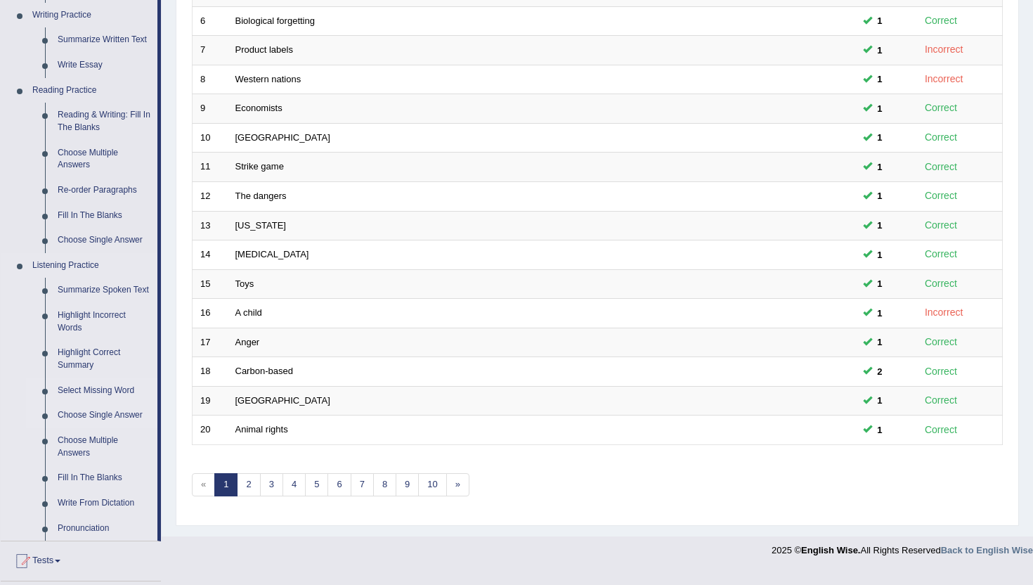
scroll to position [390, 0]
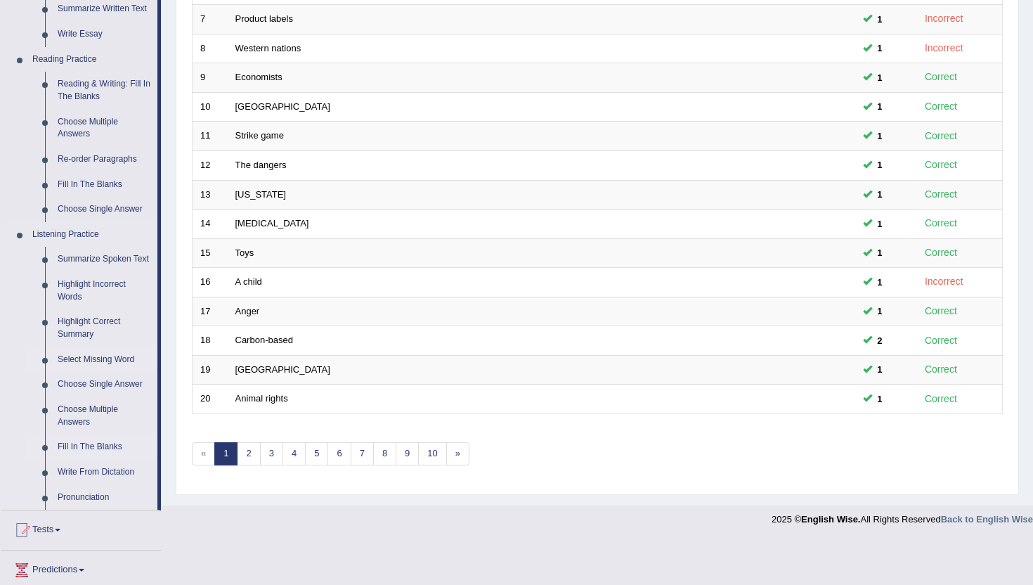
click at [113, 460] on link "Fill In The Blanks" at bounding box center [104, 446] width 106 height 25
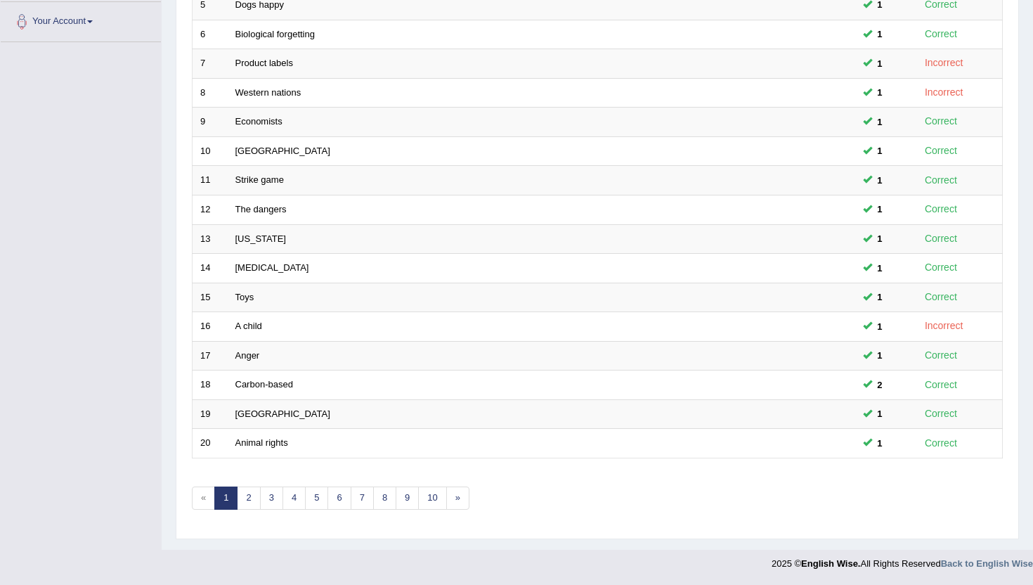
scroll to position [181, 0]
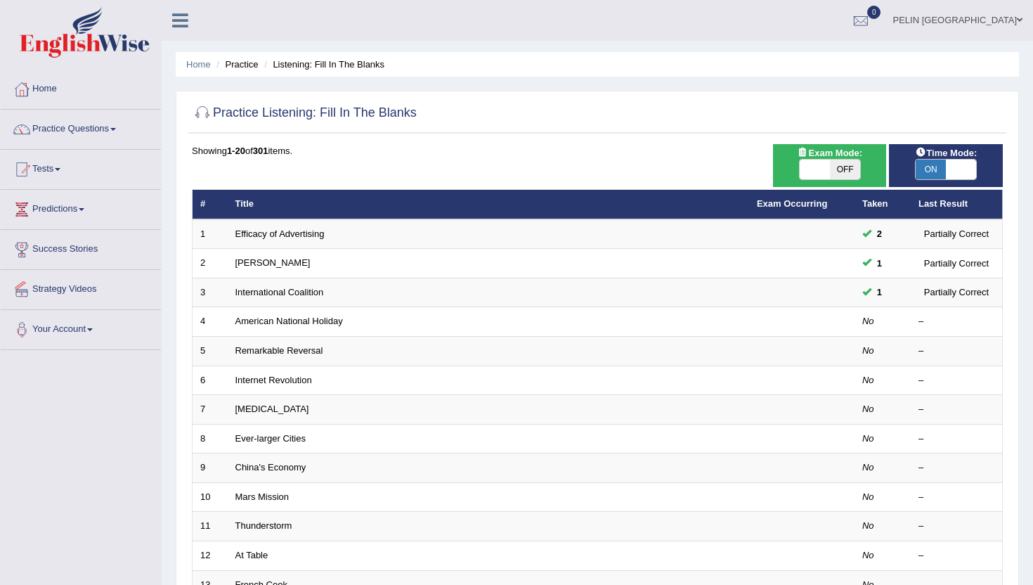
click at [840, 172] on span "OFF" at bounding box center [845, 170] width 30 height 20
checkbox input "true"
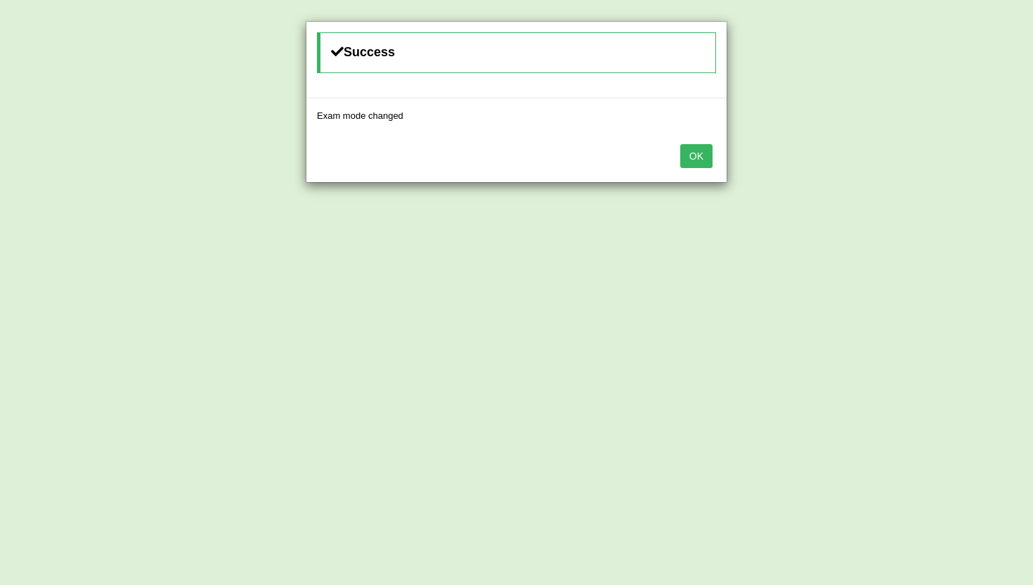
click at [702, 163] on button "OK" at bounding box center [696, 156] width 32 height 24
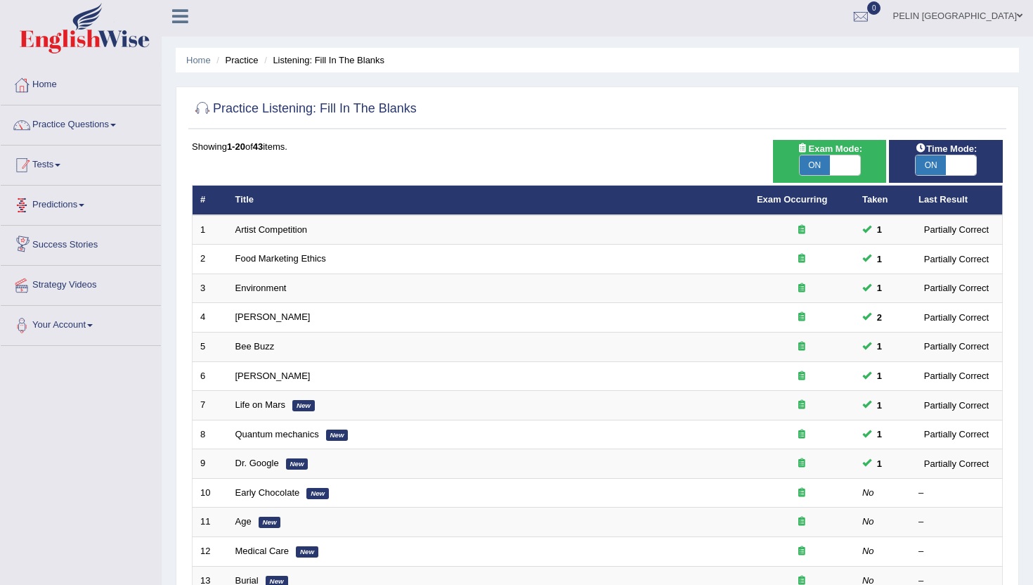
scroll to position [4, 0]
click at [122, 123] on link "Practice Questions" at bounding box center [81, 123] width 160 height 35
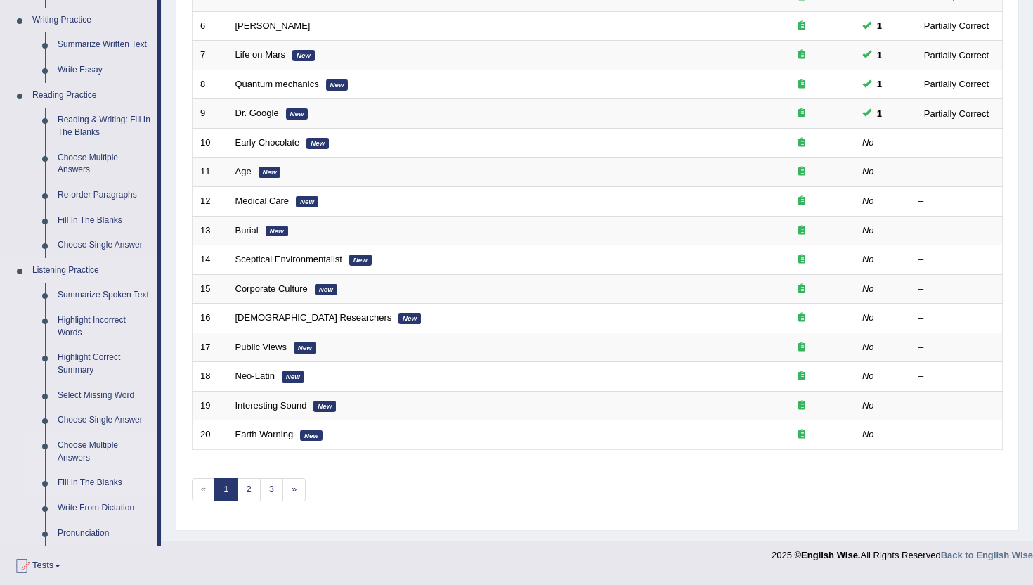
scroll to position [385, 0]
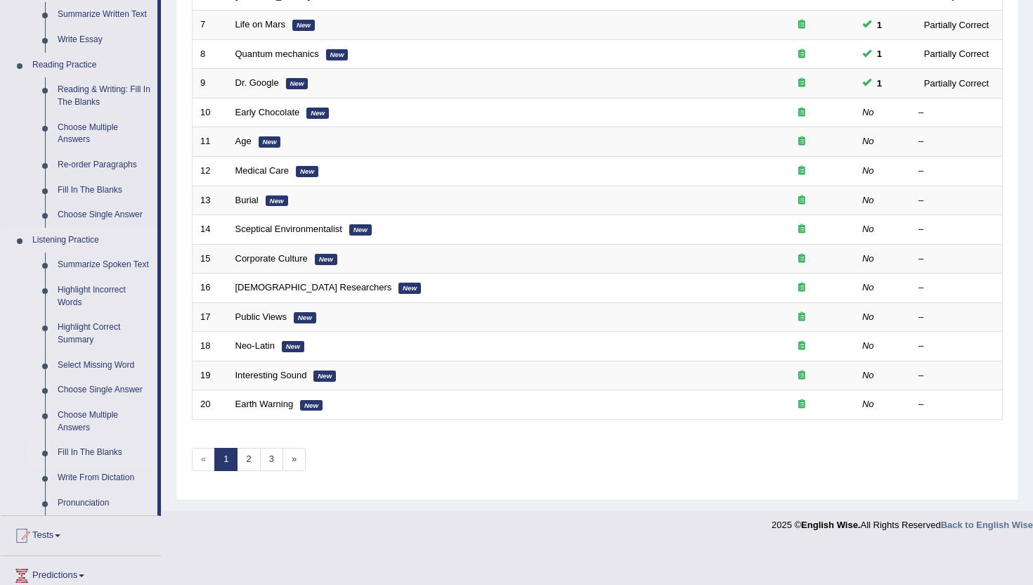
click at [107, 462] on link "Fill In The Blanks" at bounding box center [104, 452] width 106 height 25
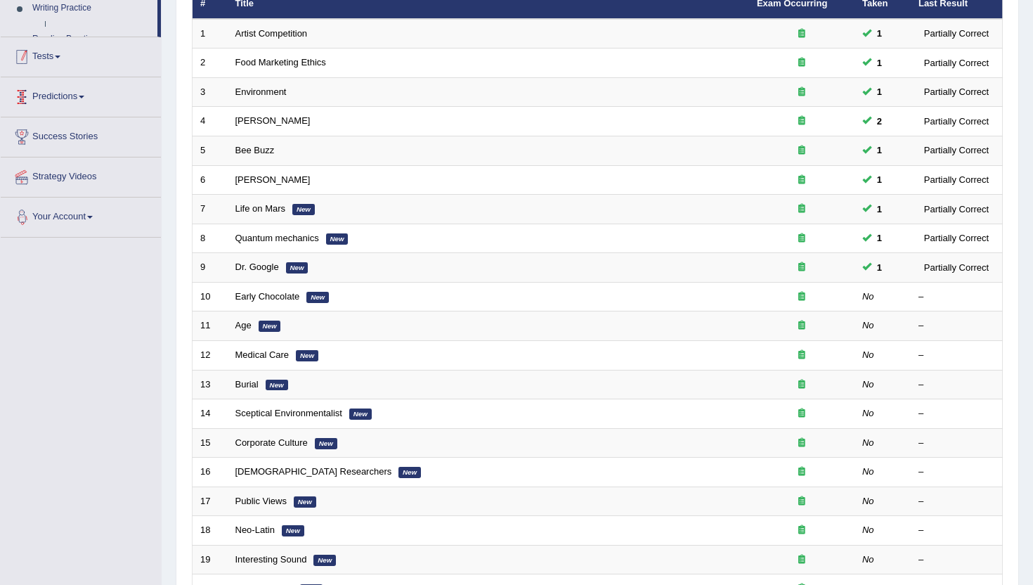
scroll to position [257, 0]
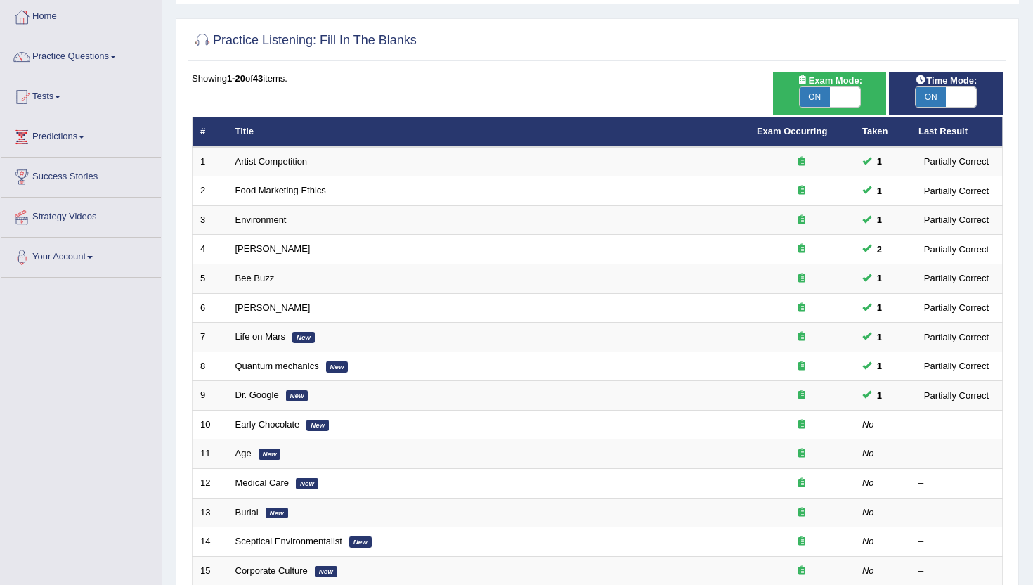
scroll to position [67, 0]
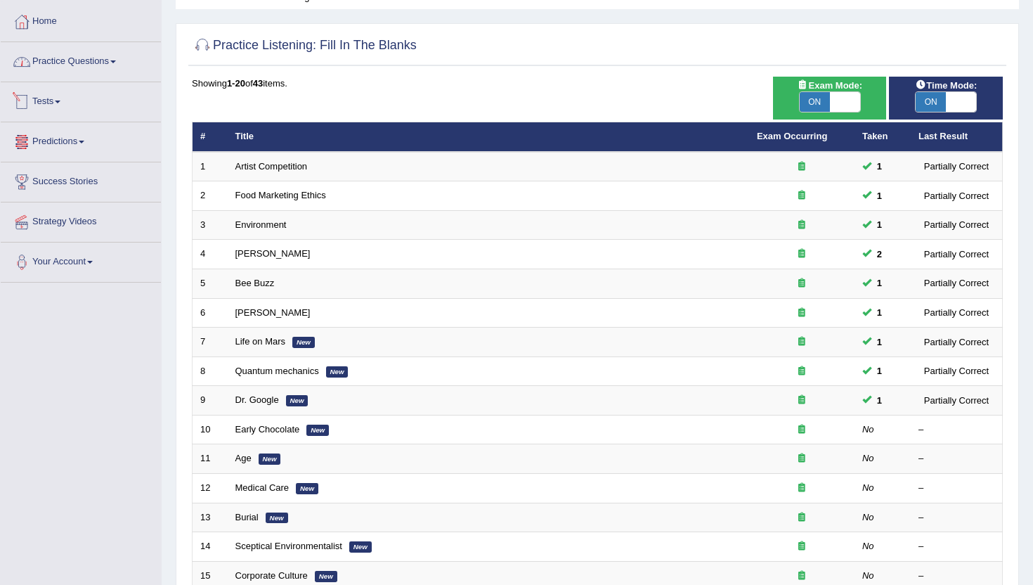
click at [129, 72] on link "Practice Questions" at bounding box center [81, 59] width 160 height 35
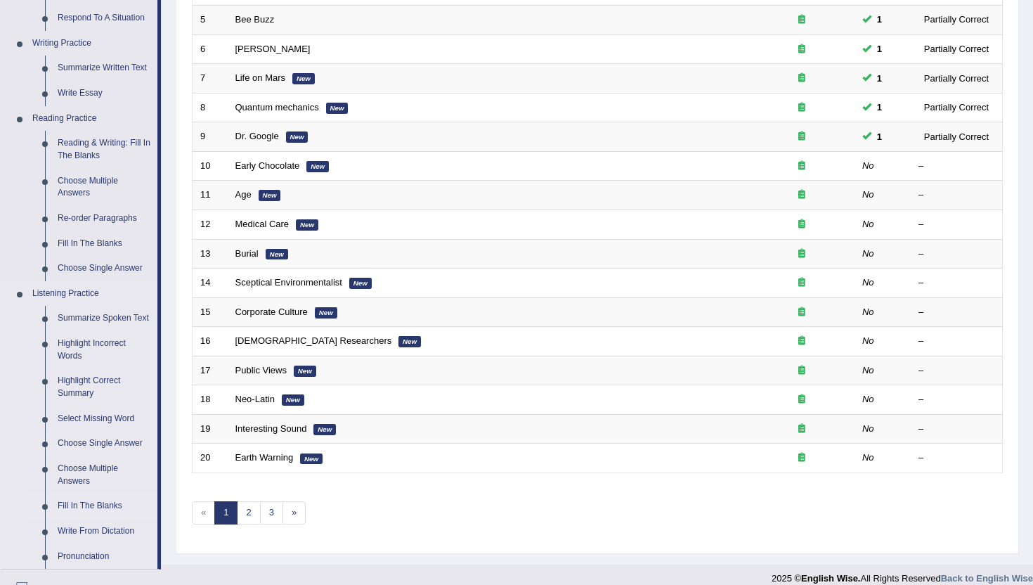
scroll to position [432, 0]
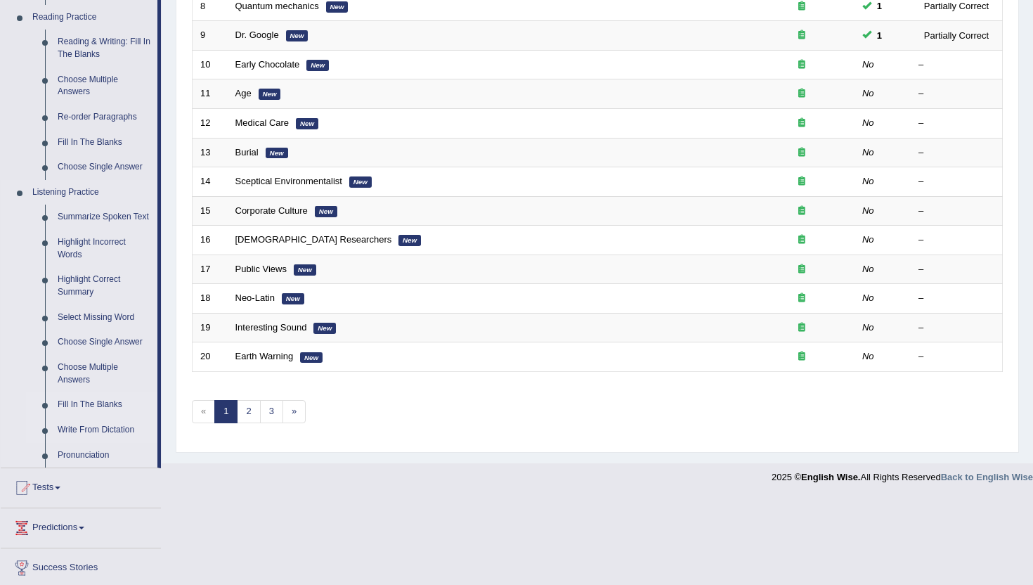
click at [98, 443] on link "Write From Dictation" at bounding box center [104, 430] width 106 height 25
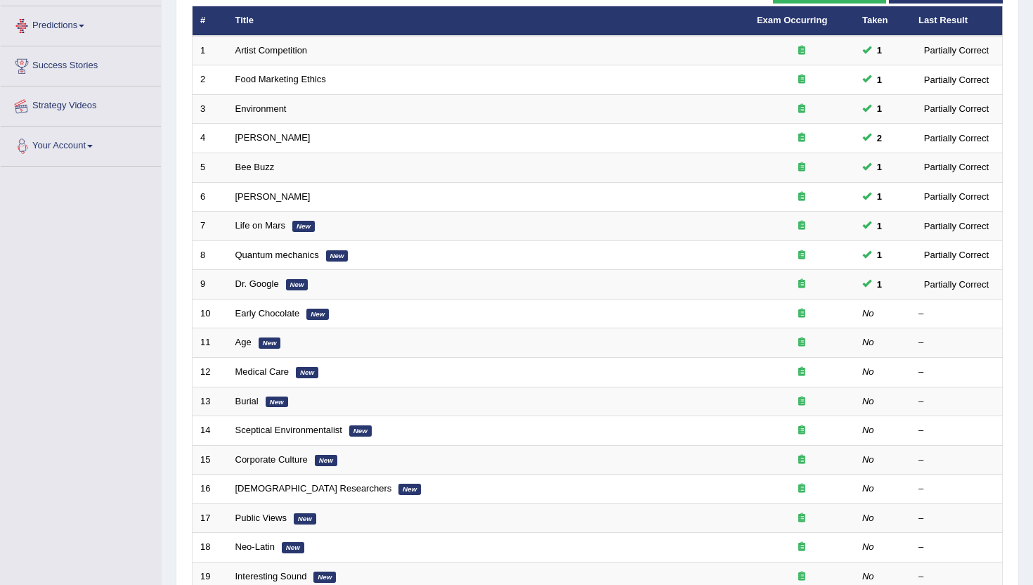
scroll to position [257, 0]
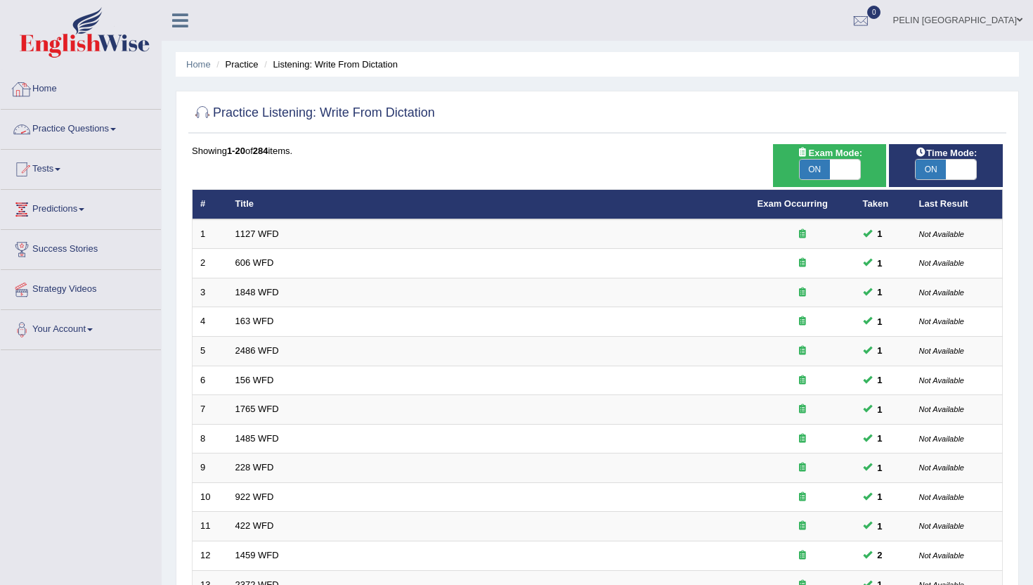
click at [116, 129] on span at bounding box center [113, 129] width 6 height 3
